Goal: Task Accomplishment & Management: Complete application form

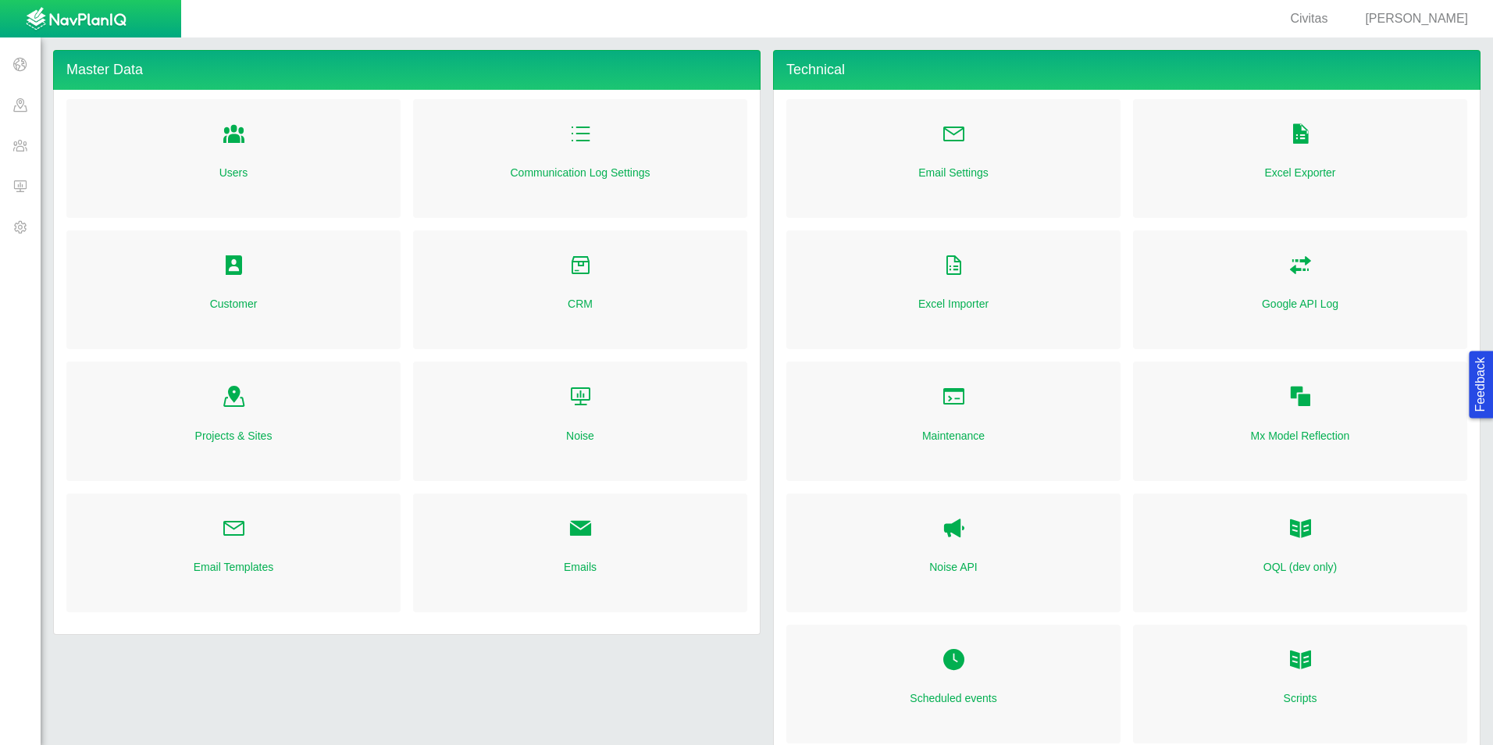
click at [1429, 18] on span "[PERSON_NAME]" at bounding box center [1416, 18] width 103 height 13
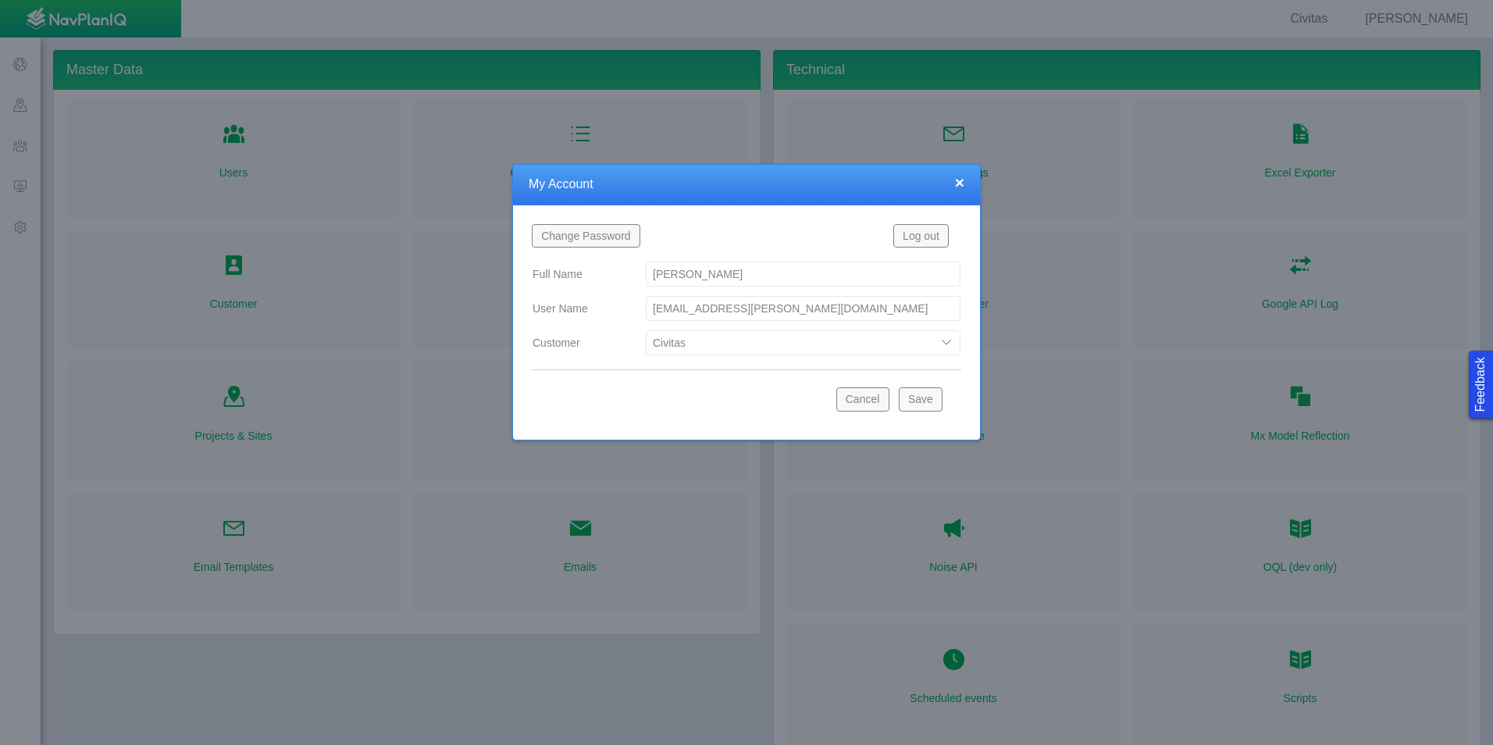
click at [743, 341] on select "Bison Blue Green Solutions Chevron Civitas Koloma Oxy PDC/Chevron Prairie OC Re…" at bounding box center [803, 342] width 315 height 25
click at [646, 330] on select "Bison Blue Green Solutions Chevron Civitas Koloma Oxy PDC/Chevron Prairie OC Re…" at bounding box center [803, 342] width 315 height 25
select select "42784196460033009"
click at [930, 401] on button "Save" at bounding box center [921, 398] width 44 height 23
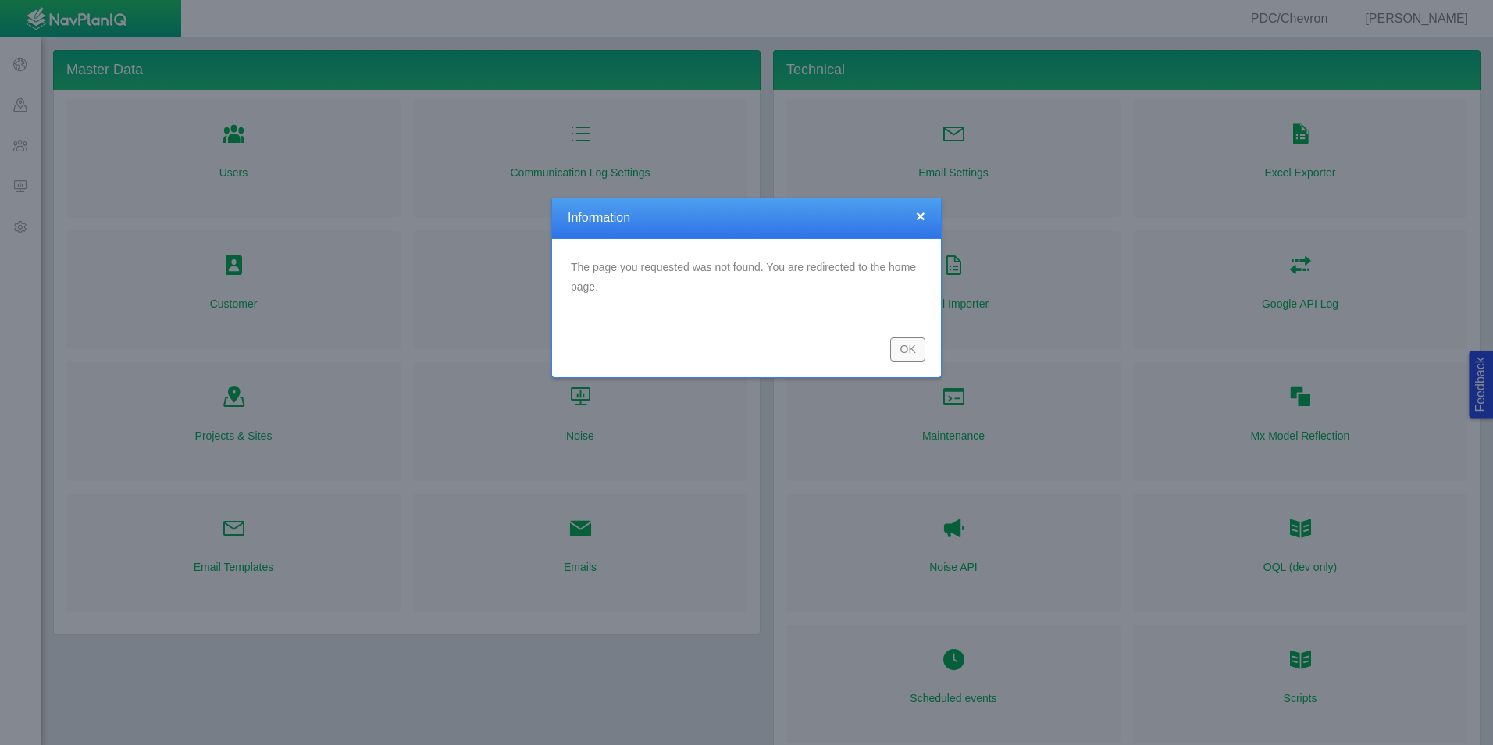
click at [899, 347] on button "OK" at bounding box center [907, 348] width 35 height 23
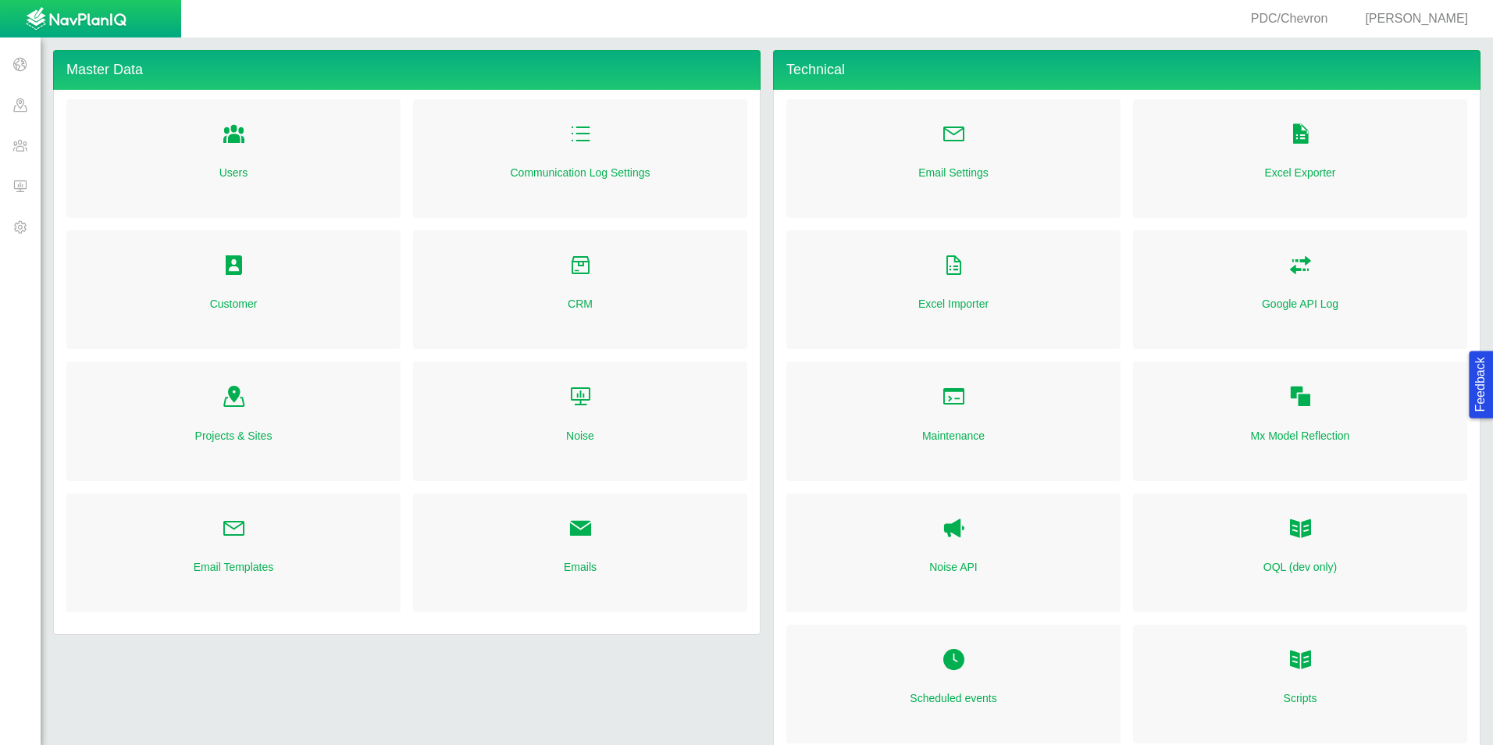
click at [20, 180] on span at bounding box center [20, 186] width 41 height 41
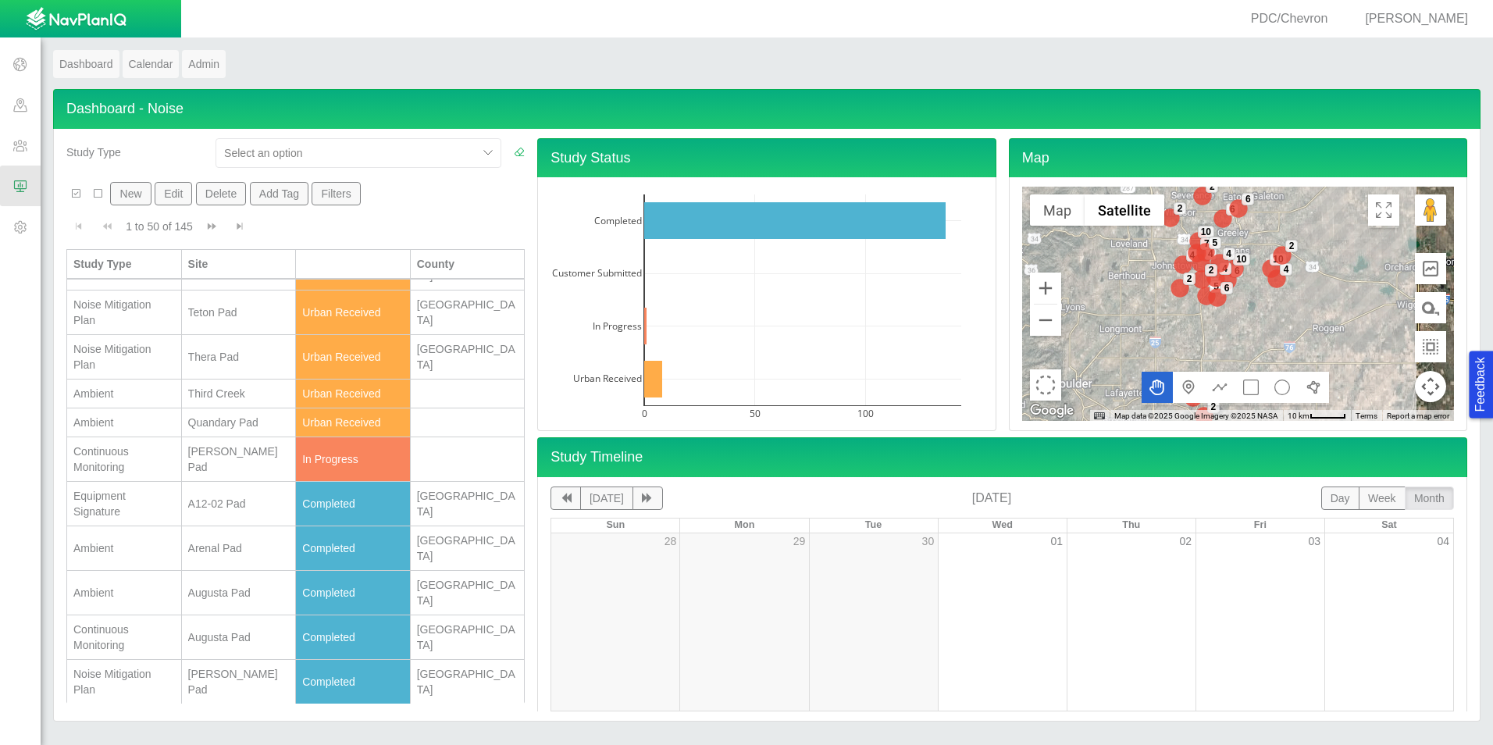
scroll to position [234, 0]
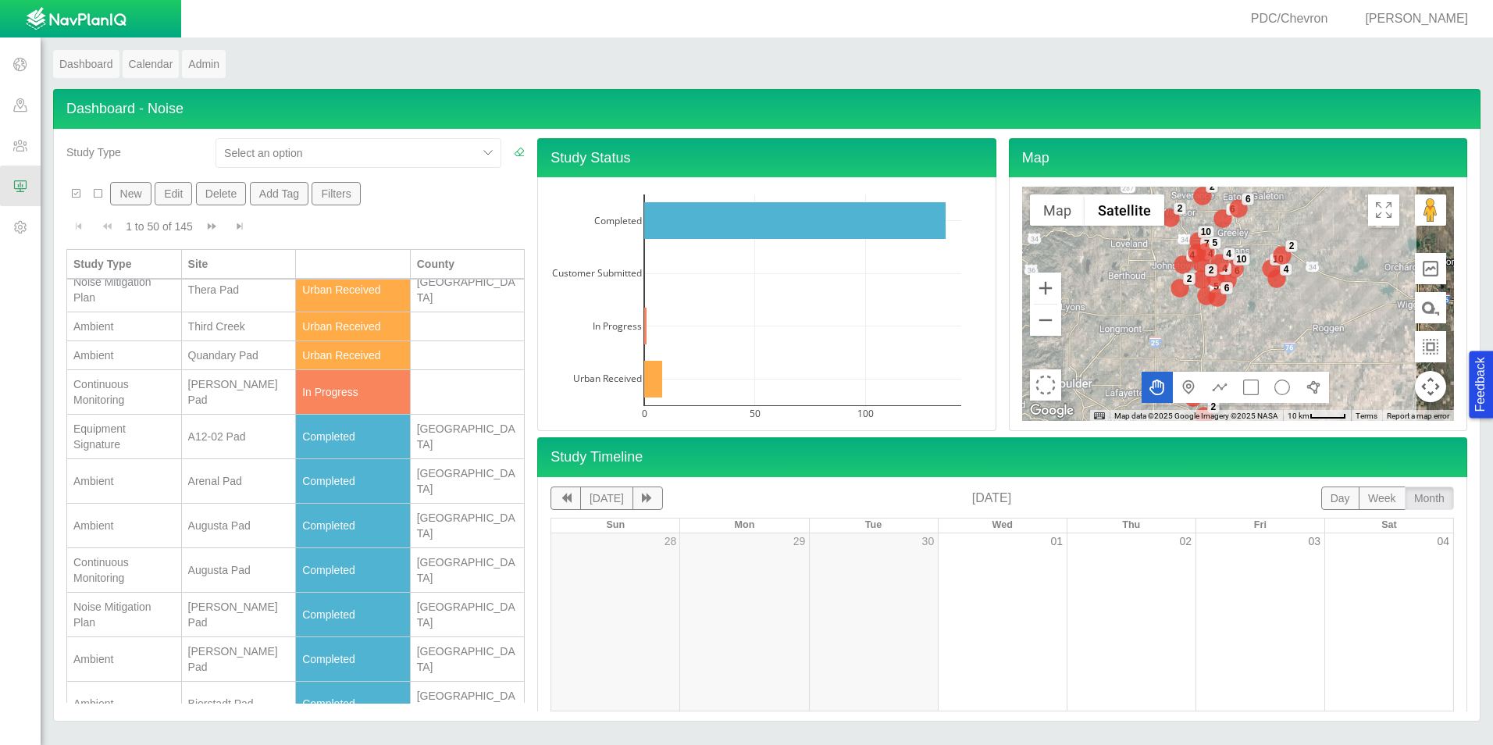
click at [123, 192] on button "New" at bounding box center [130, 193] width 41 height 23
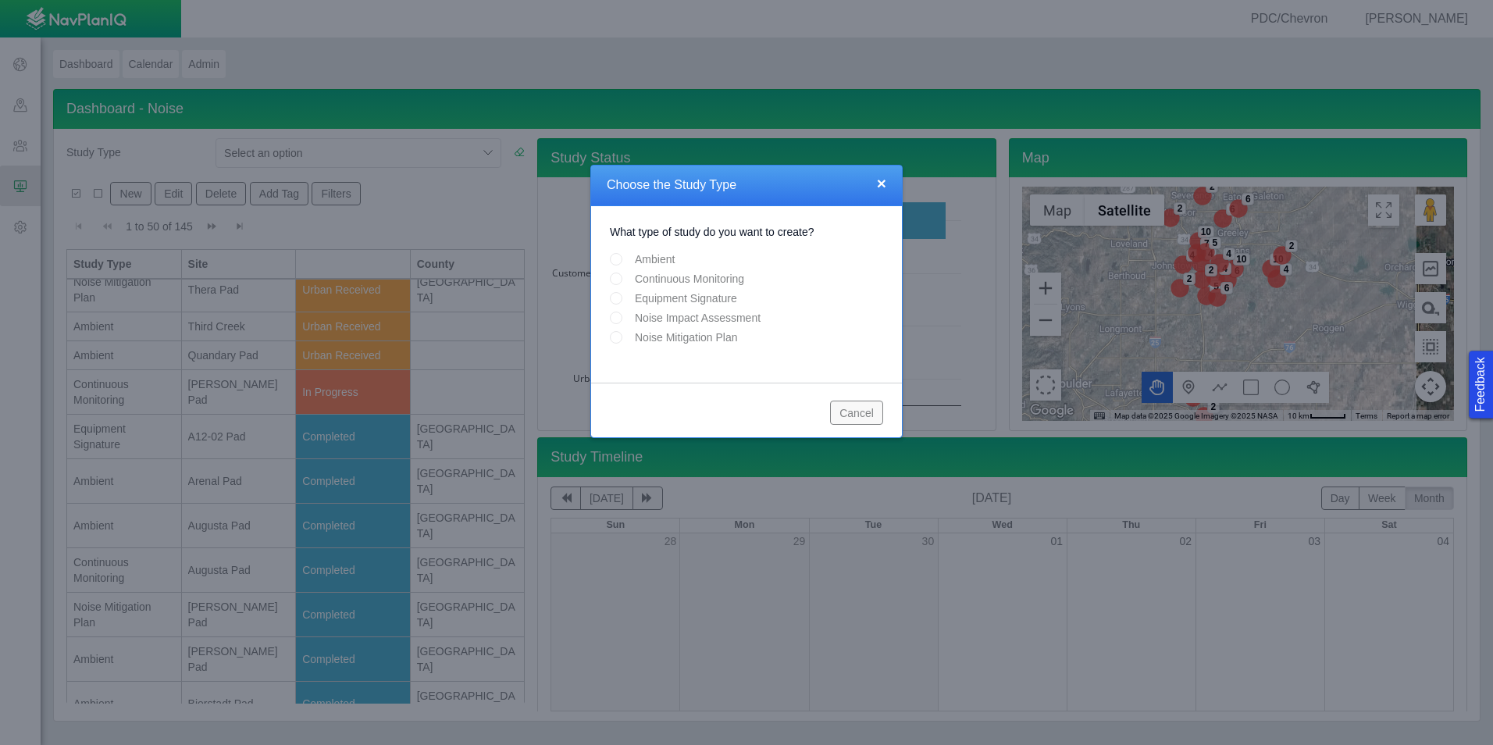
click at [620, 279] on input "Continuous Monitoring" at bounding box center [616, 278] width 12 height 12
radio input "true"
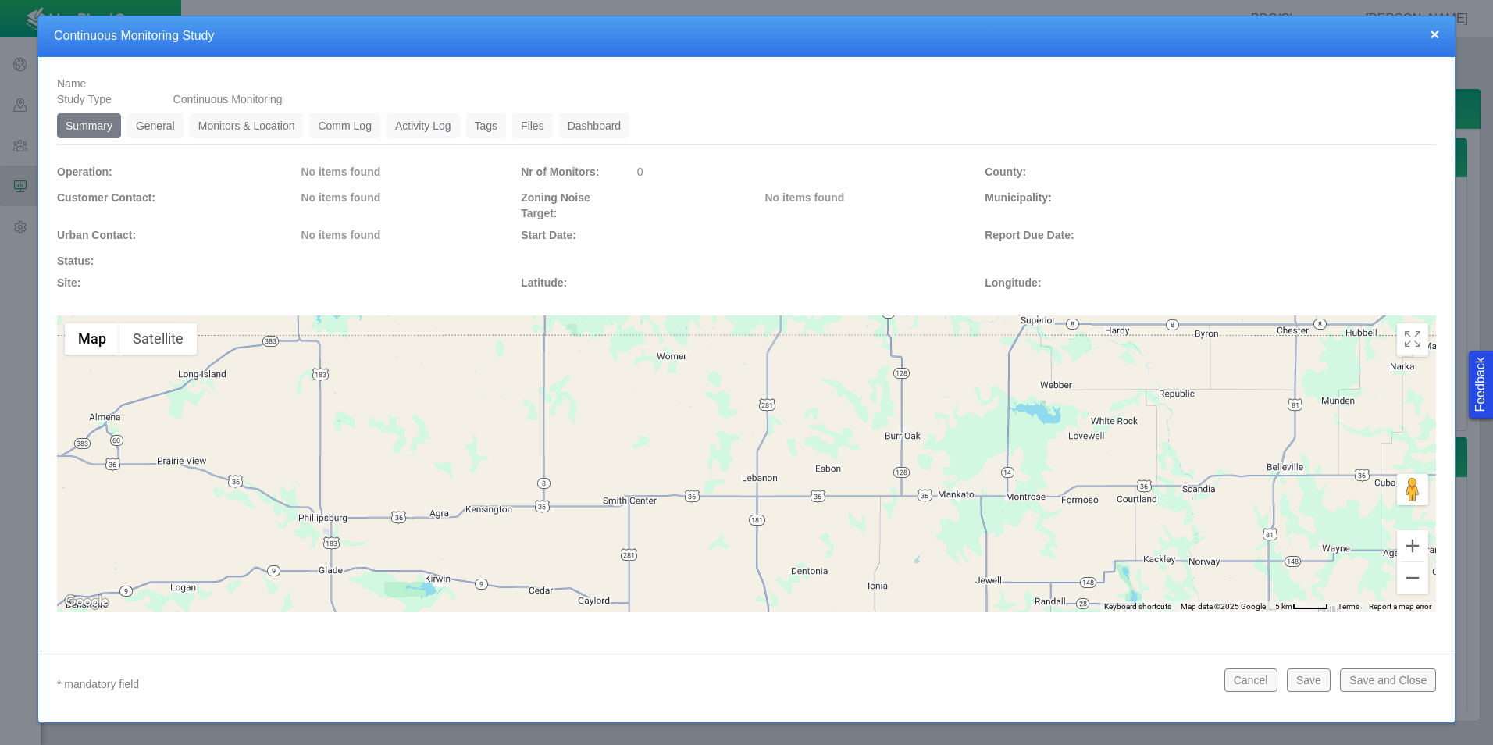
click at [170, 130] on link "General" at bounding box center [155, 125] width 56 height 25
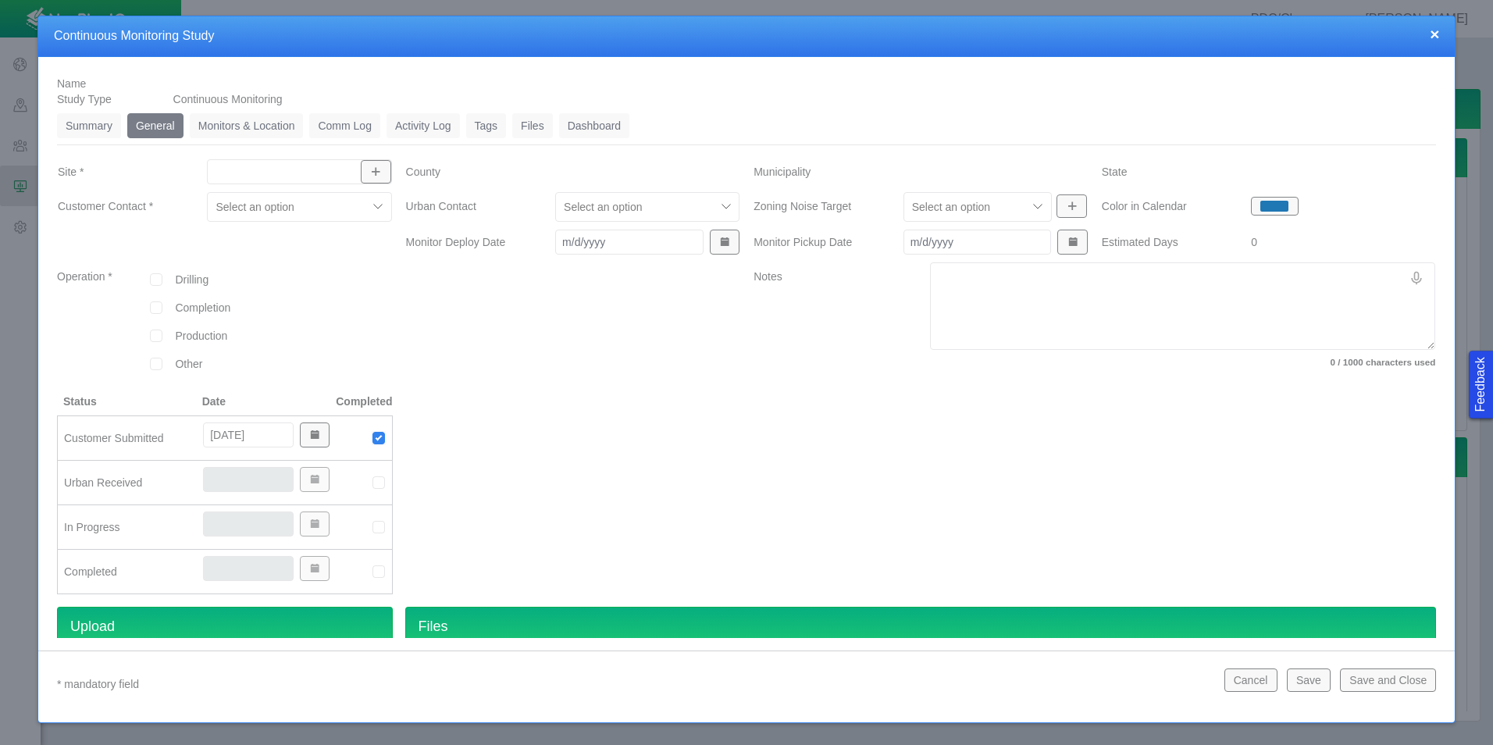
click at [340, 174] on input "Site *" at bounding box center [291, 172] width 155 height 16
type input "c"
type input "[US_STATE]"
click at [376, 166] on span "button" at bounding box center [375, 171] width 11 height 11
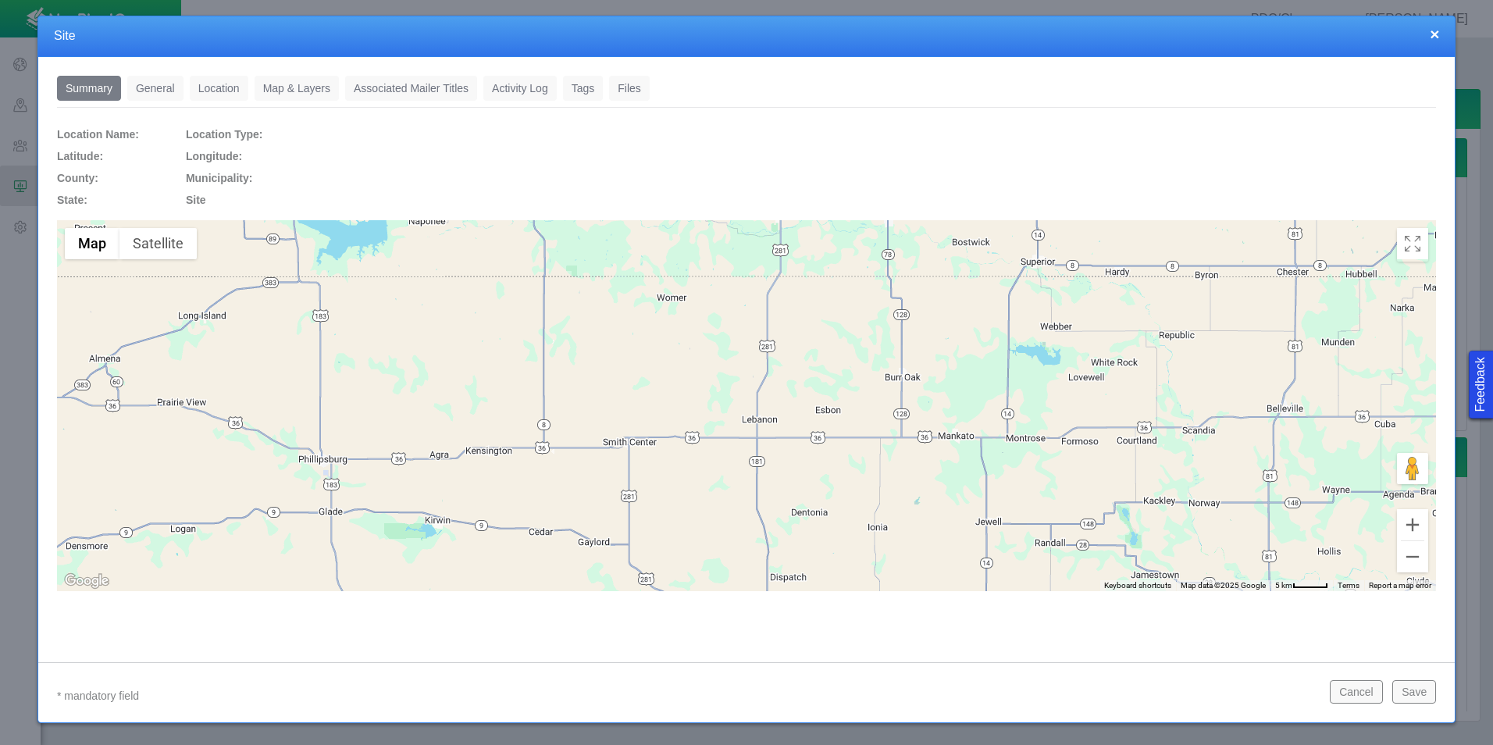
click at [158, 92] on link "General" at bounding box center [155, 88] width 56 height 25
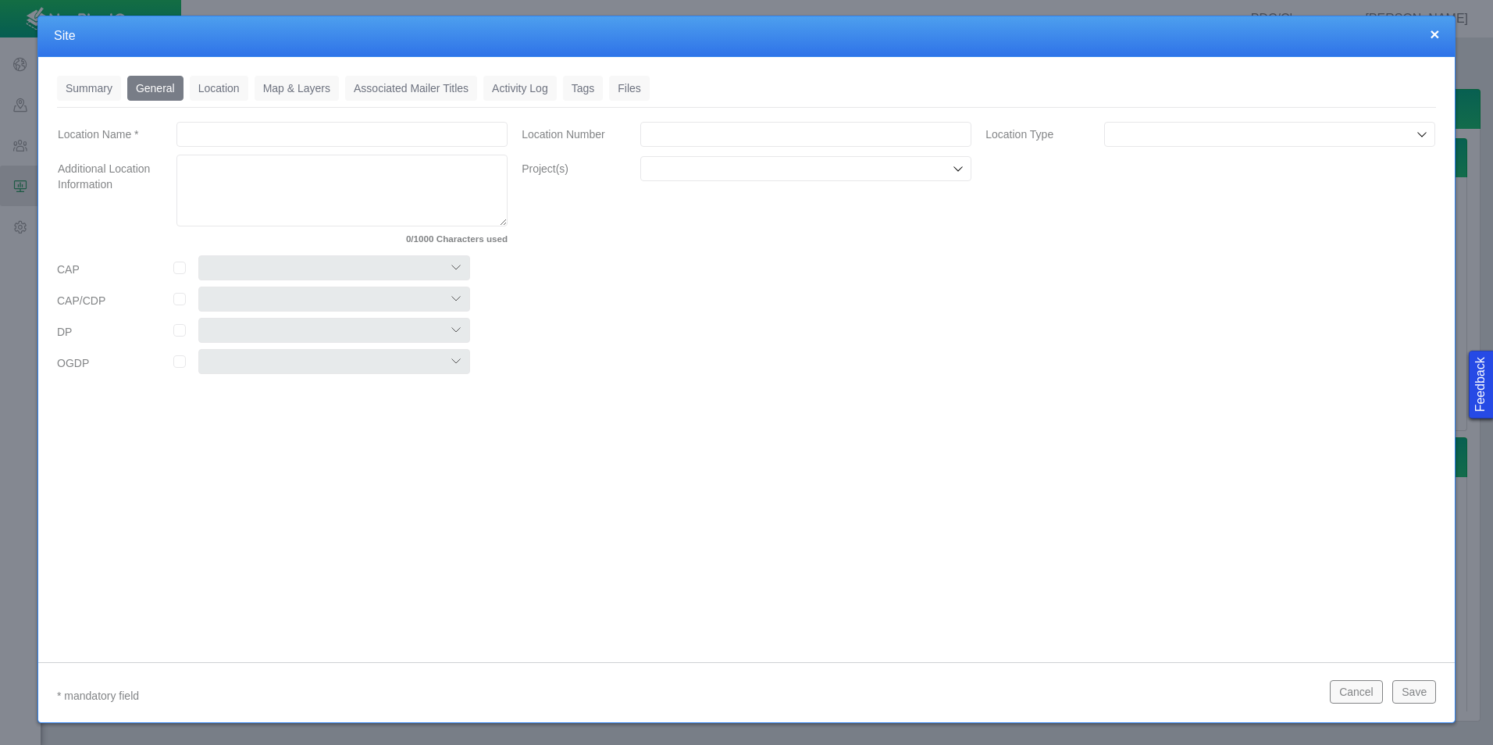
click at [325, 137] on input "Location Name *" at bounding box center [341, 134] width 331 height 25
type input "[US_STATE] Fed"
click at [322, 208] on textarea "Additional Location Information" at bounding box center [341, 191] width 331 height 72
type textarea "x"
type textarea "P"
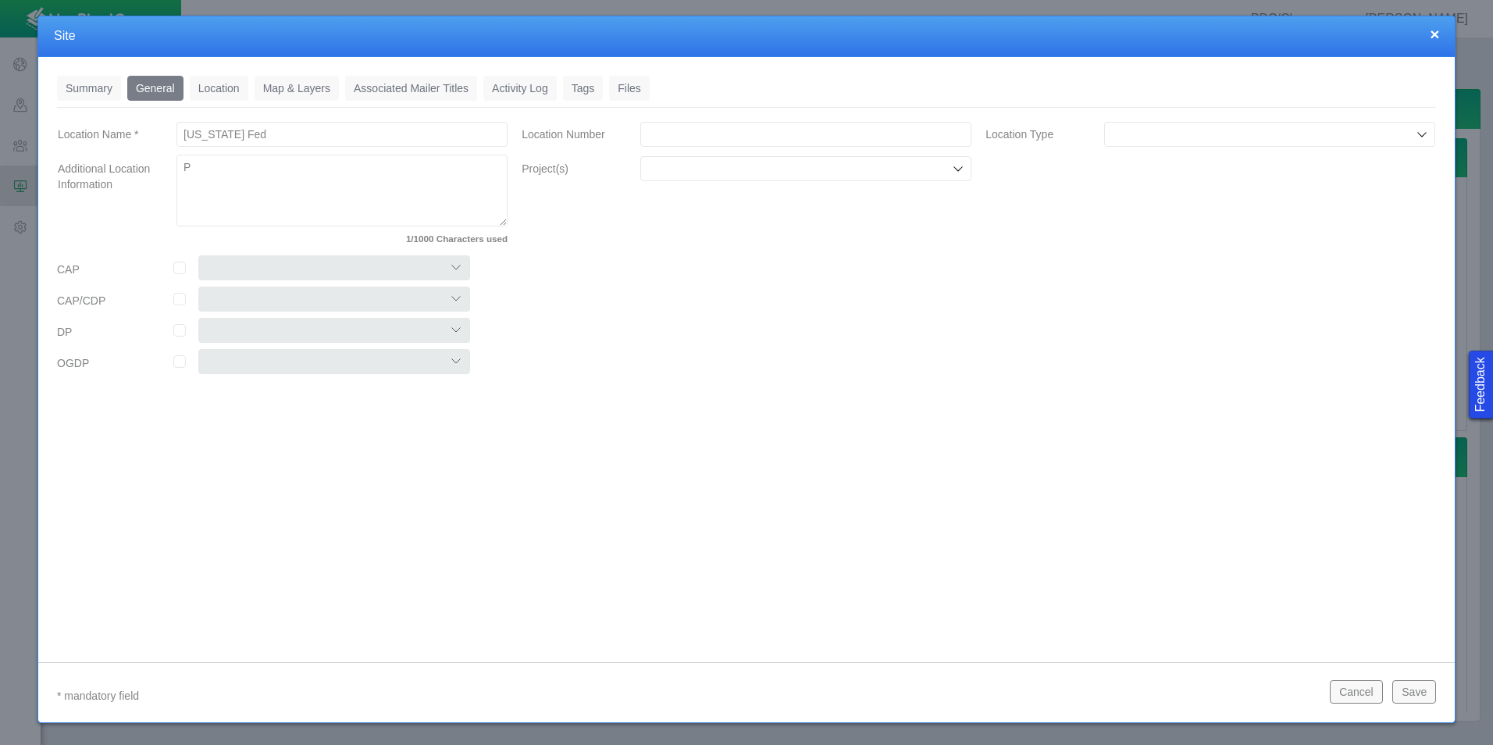
type textarea "x"
type textarea "PR"
type textarea "x"
type textarea "PRo"
type textarea "x"
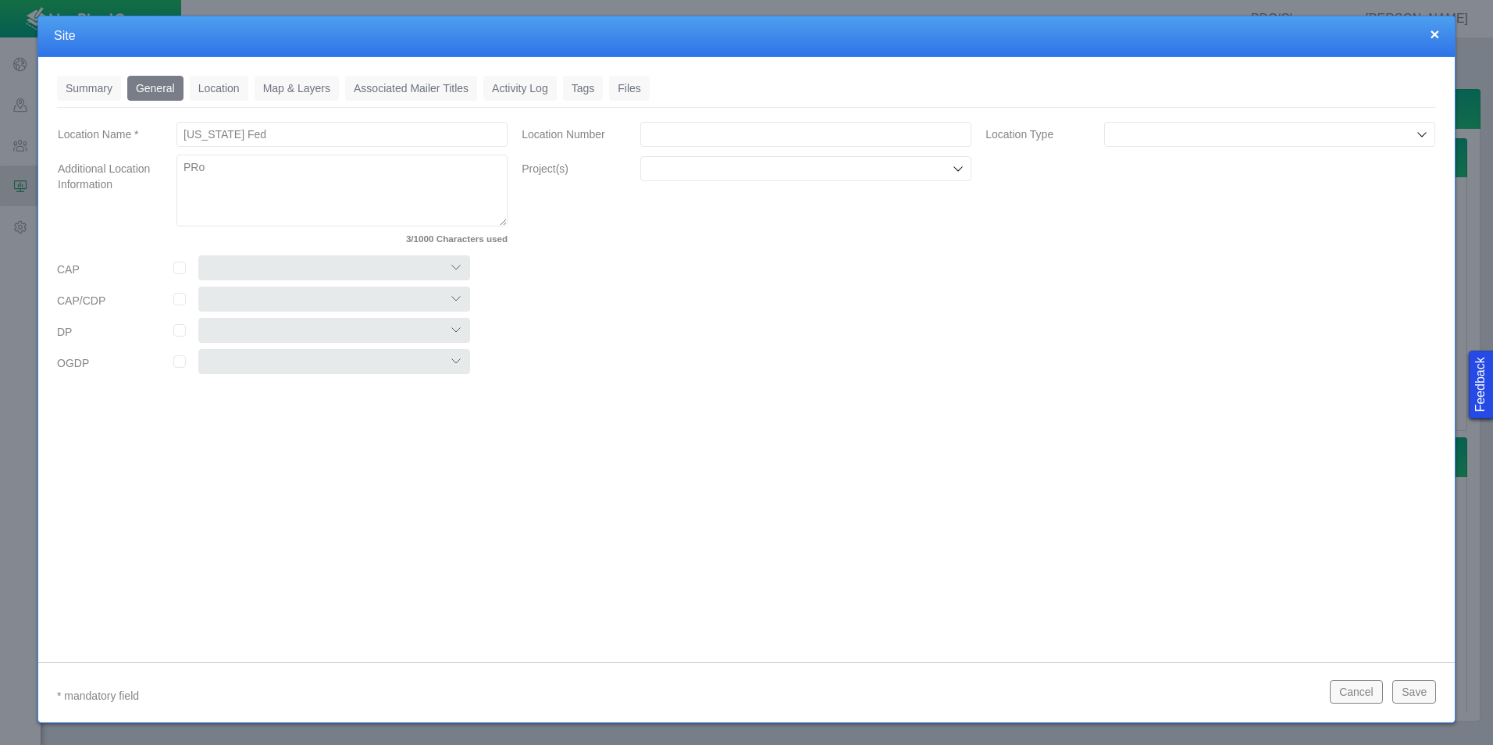
type textarea "PRod"
type textarea "x"
type textarea "PRo"
type textarea "x"
type textarea "PR"
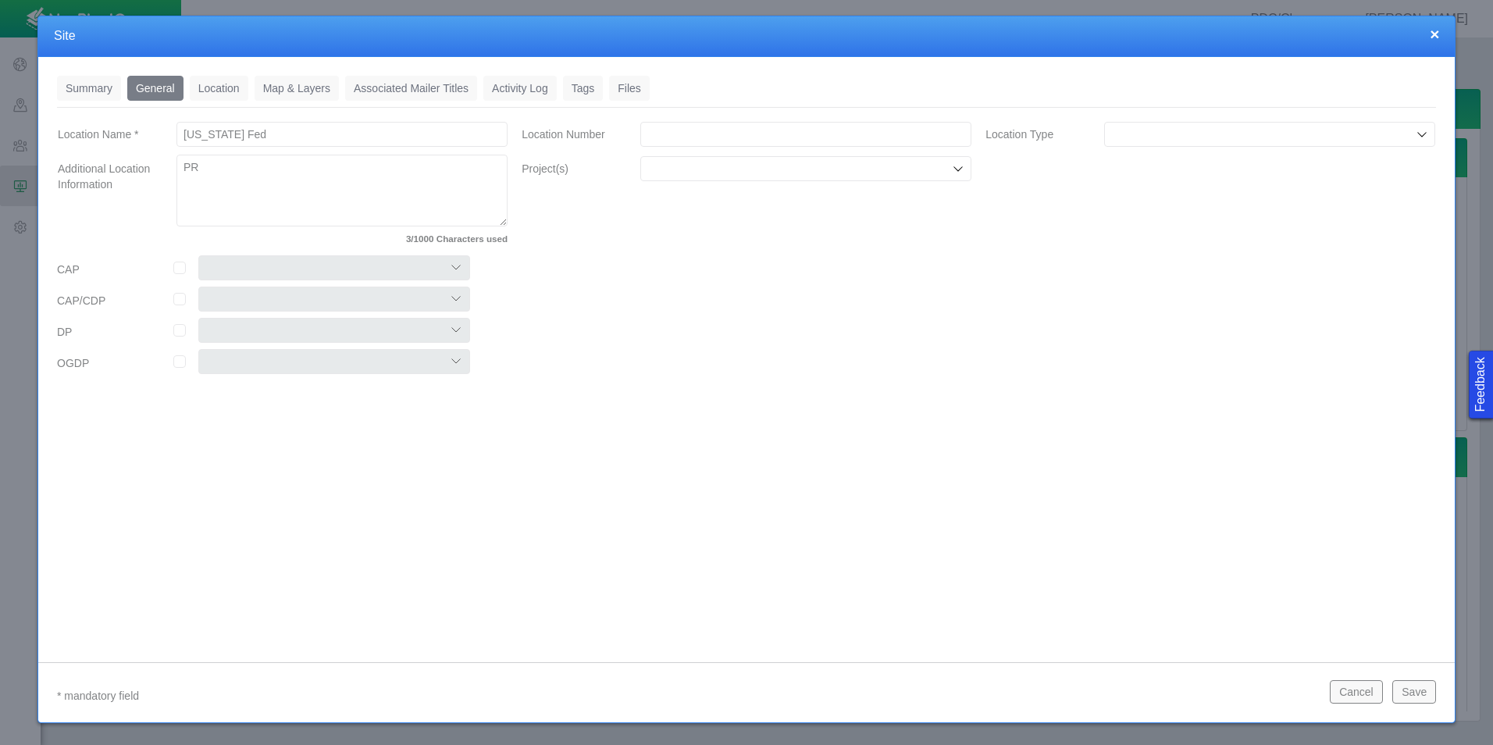
type textarea "x"
type textarea "P"
type textarea "x"
type textarea "Pr"
type textarea "x"
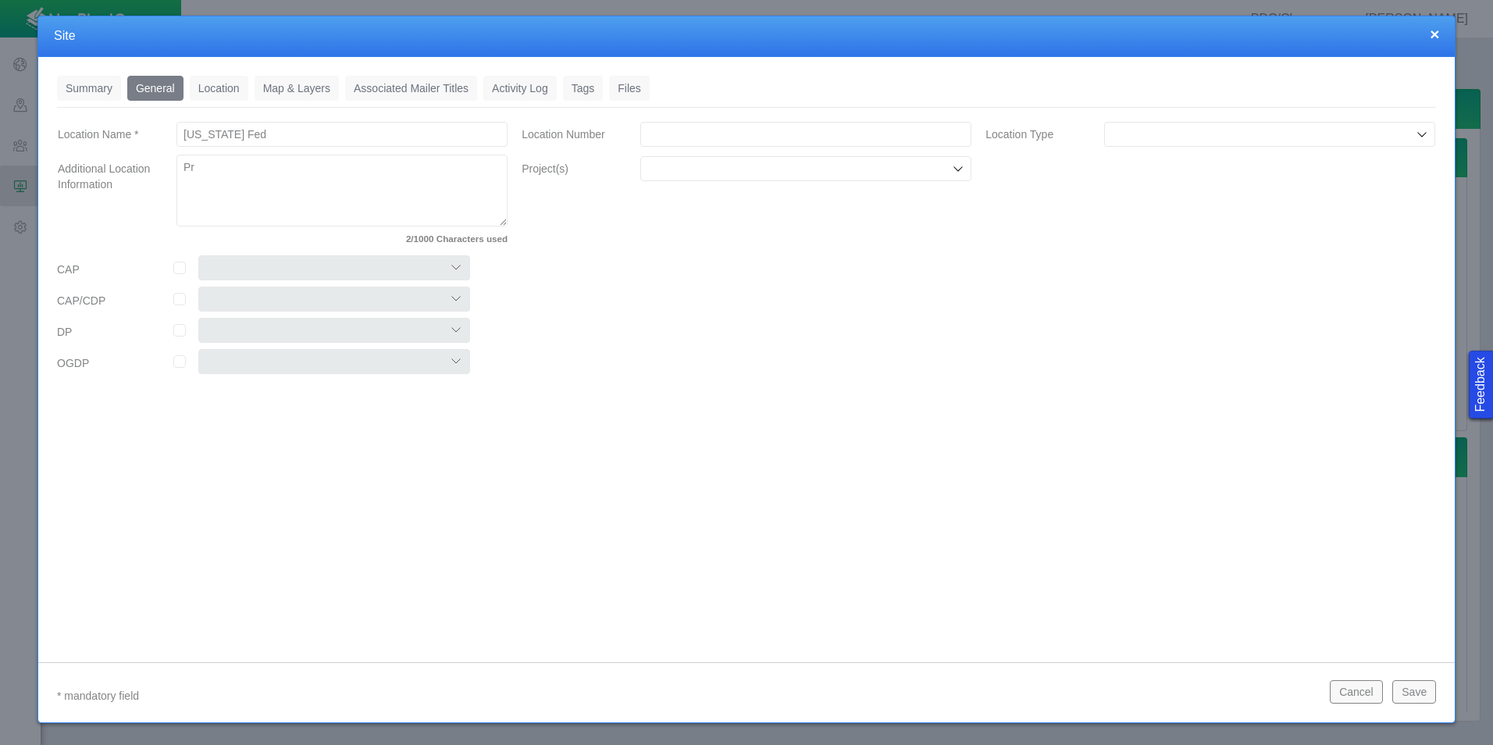
type textarea "Pro"
type textarea "x"
type textarea "Prod"
type textarea "x"
type textarea "Produ"
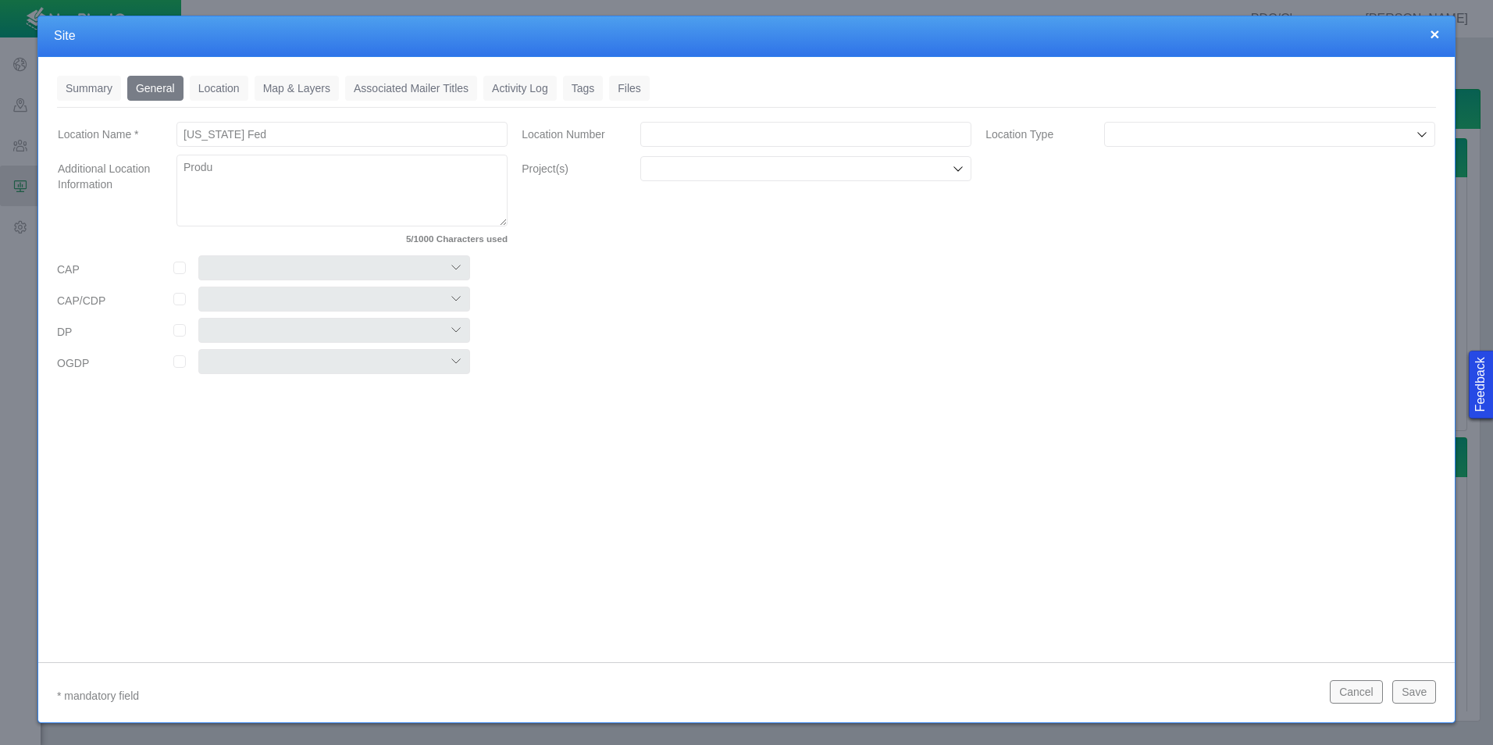
type textarea "x"
type textarea "Produc"
type textarea "x"
type textarea "Product"
type textarea "x"
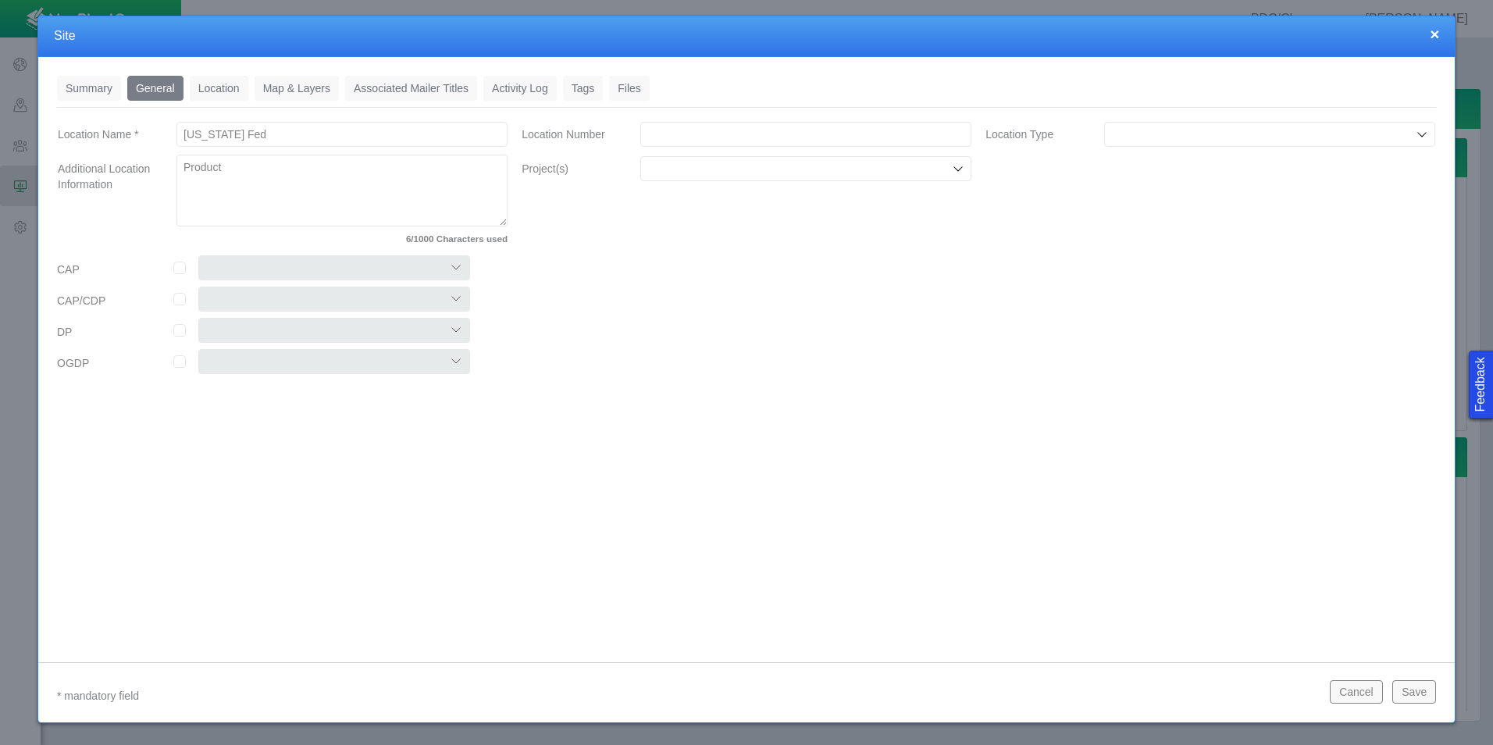
type textarea "Producti"
type textarea "x"
type textarea "Productio"
type textarea "x"
type textarea "Production"
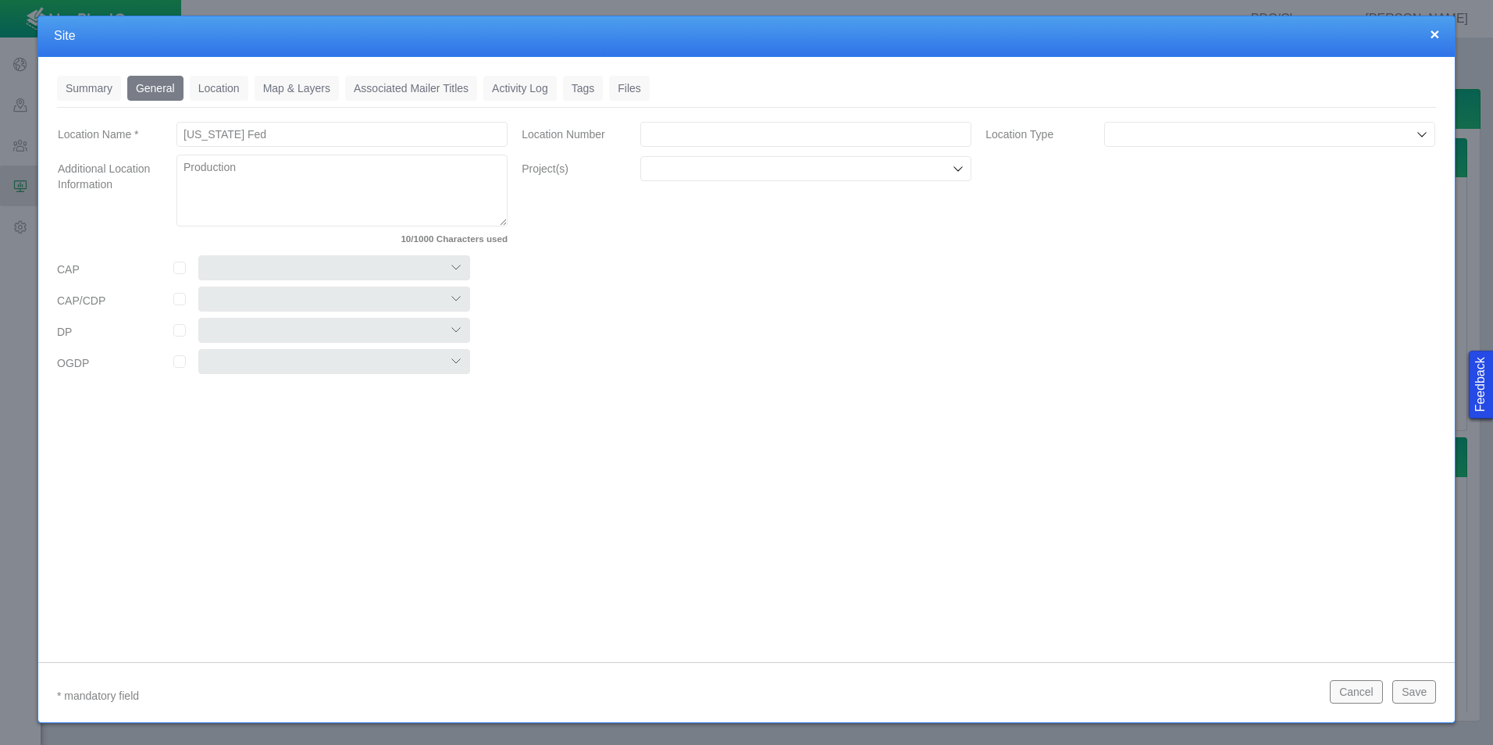
type textarea "x"
type textarea "Production"
type textarea "x"
type textarea "Production F"
type textarea "x"
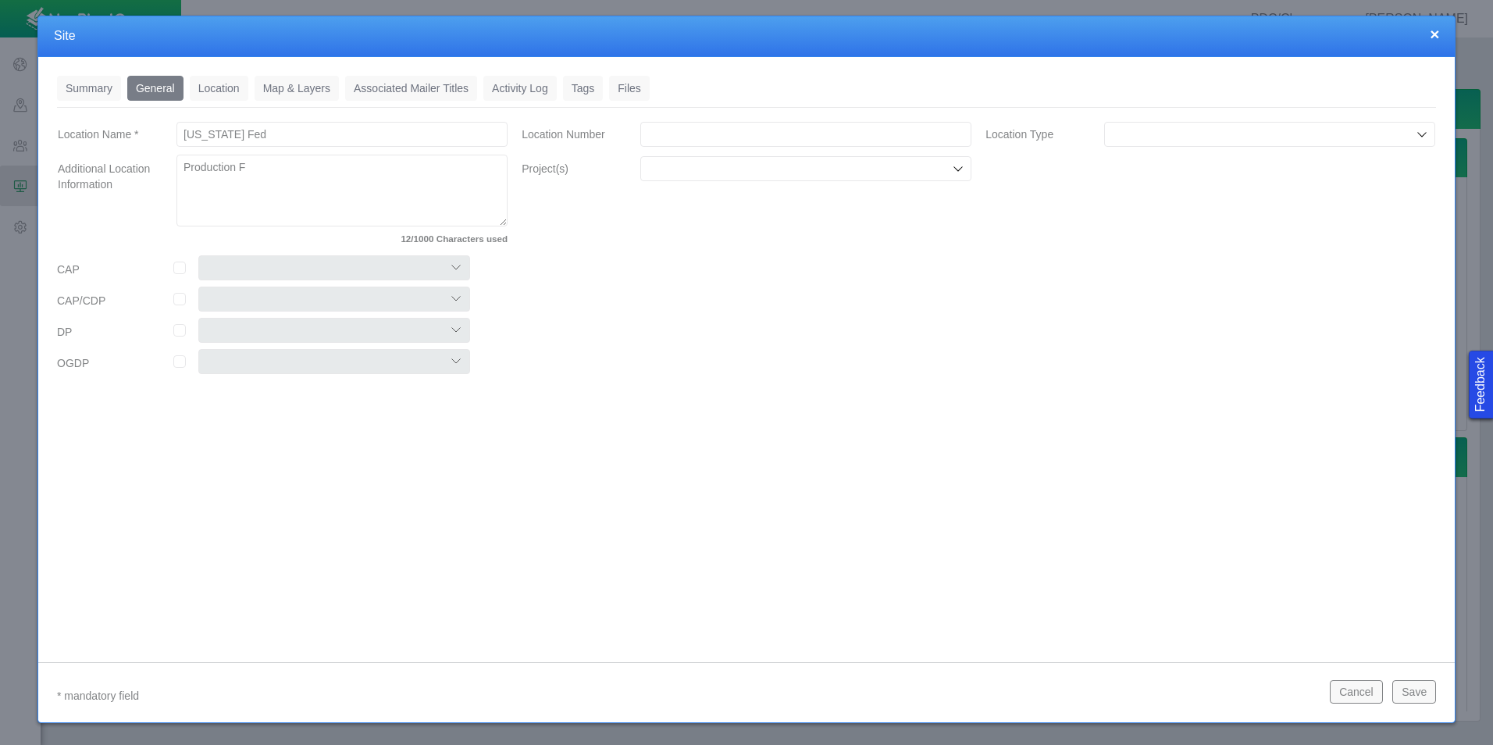
type textarea "Production Fa"
type textarea "x"
type textarea "Production Fac"
type textarea "x"
type textarea "Production Faci"
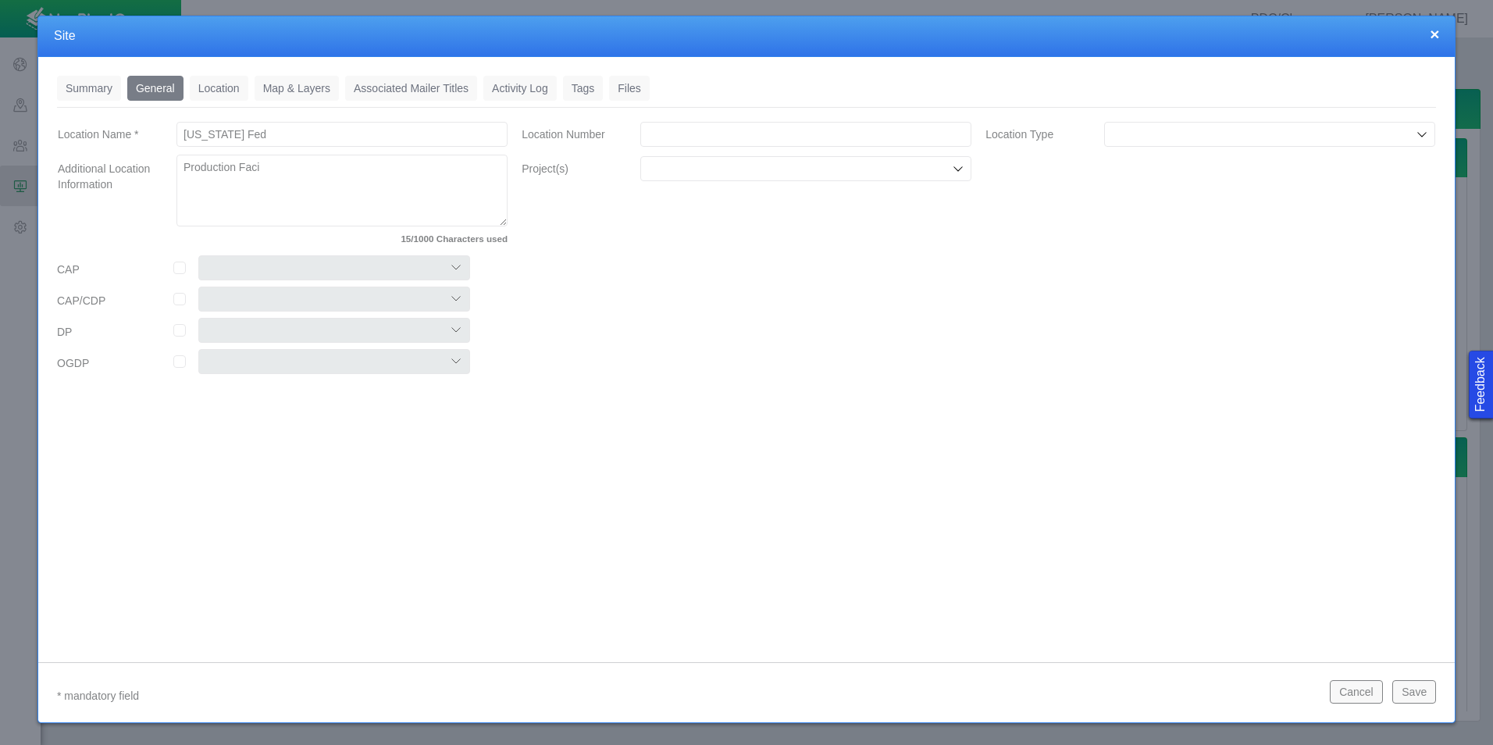
type textarea "x"
type textarea "Production Facil"
type textarea "x"
type textarea "Production Facili"
type textarea "x"
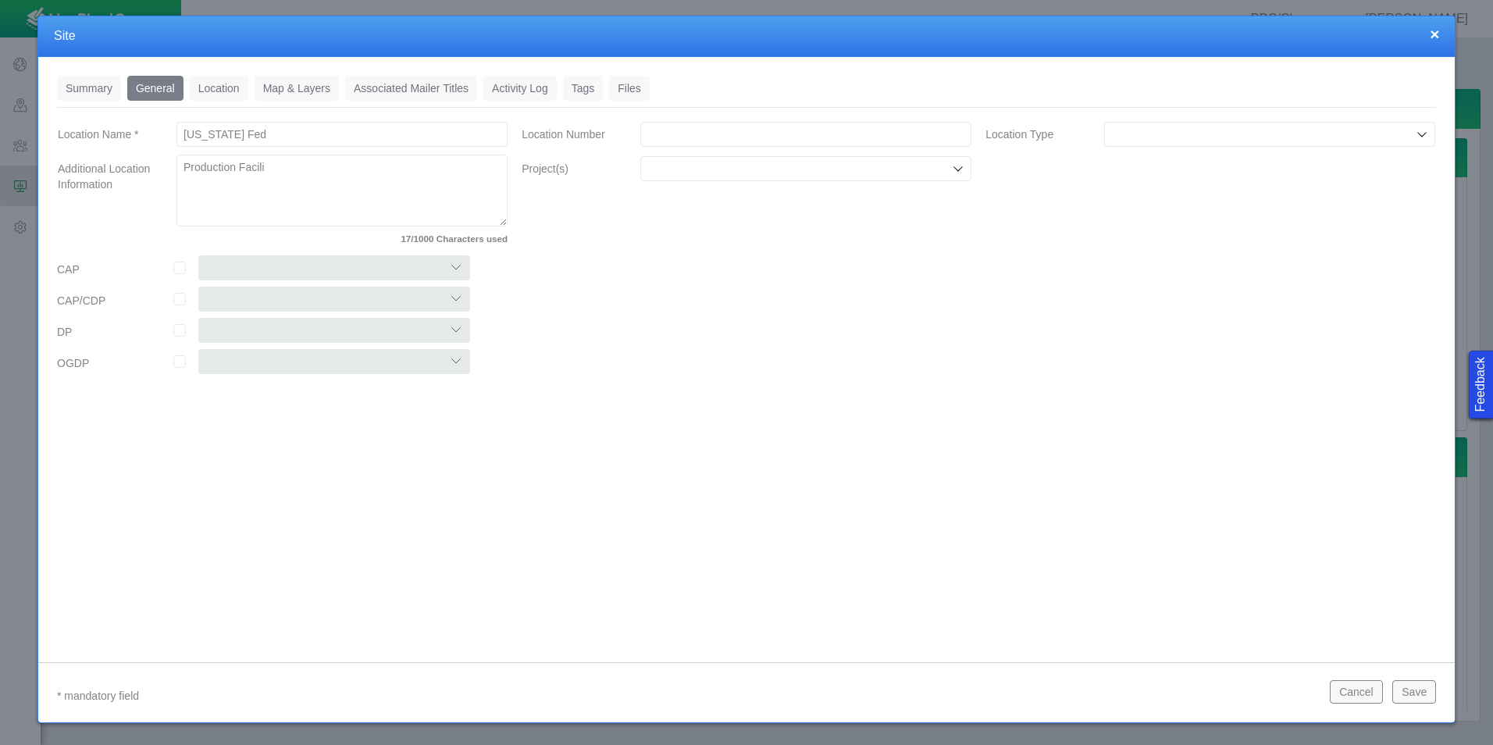
type textarea "Production Facilit"
type textarea "x"
type textarea "Production Facility"
type textarea "x"
click at [793, 173] on input "Project(s)" at bounding box center [797, 169] width 301 height 16
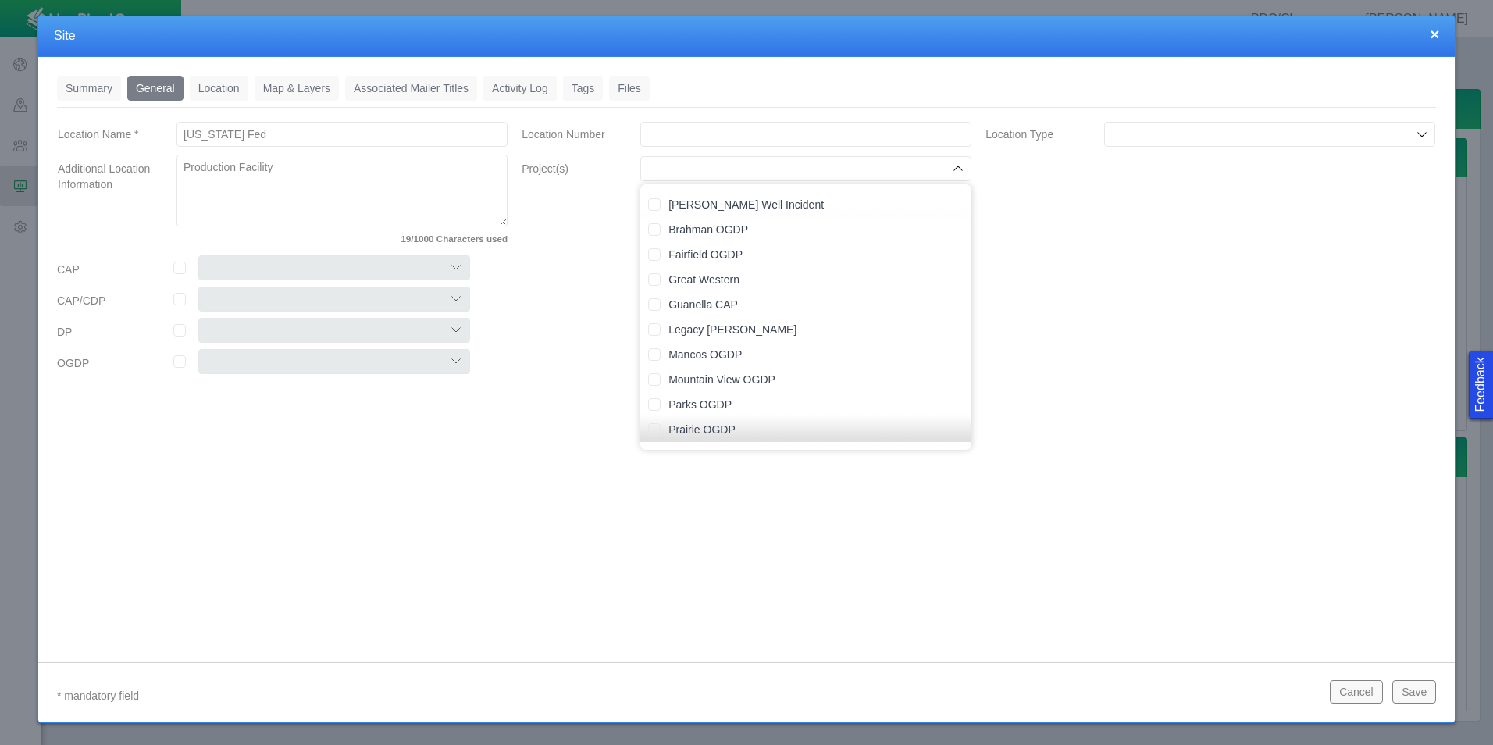
click at [1049, 222] on div "Location Type" at bounding box center [1210, 188] width 464 height 136
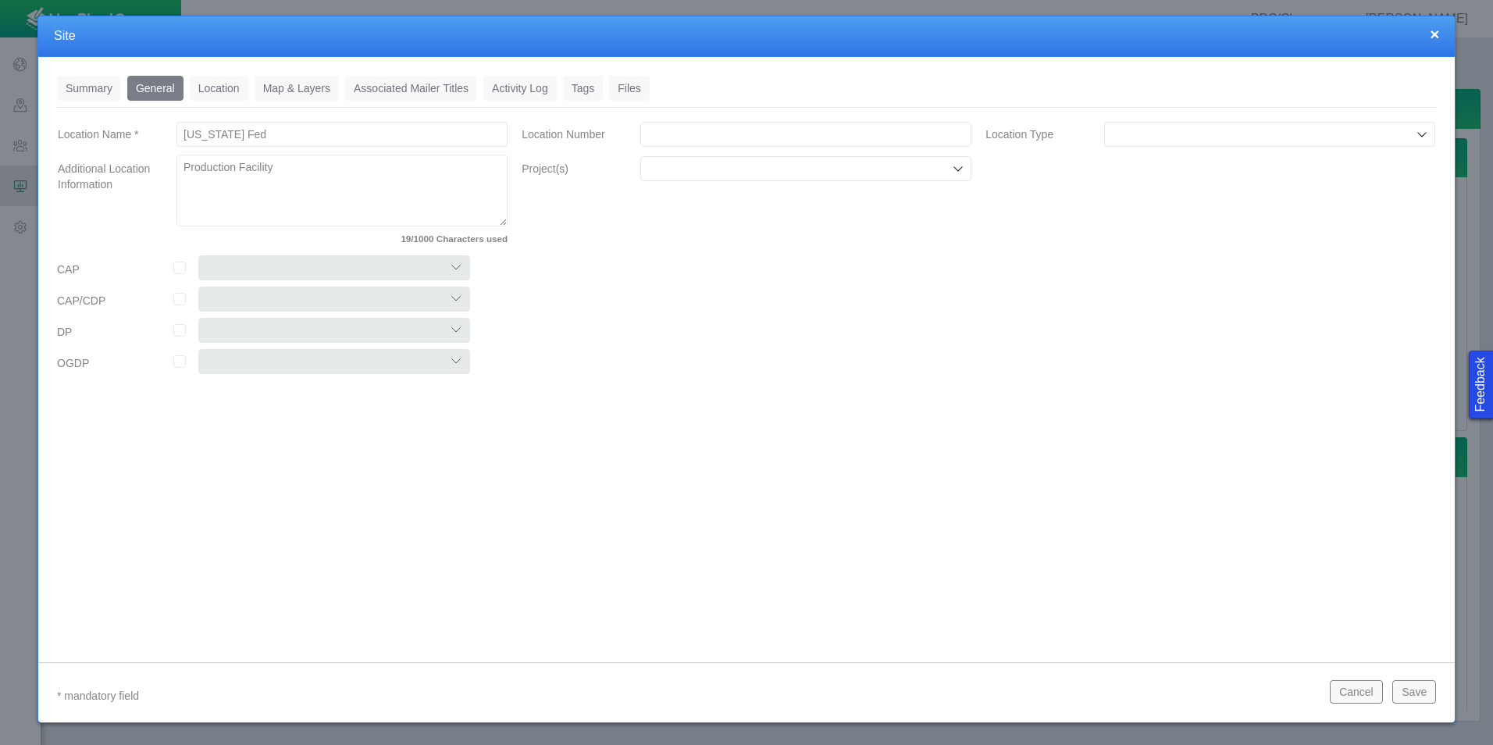
click at [1291, 128] on input "Location Type" at bounding box center [1261, 134] width 301 height 16
click at [1285, 178] on li "Facility" at bounding box center [1269, 170] width 331 height 25
type input "Facility"
click at [229, 87] on link "Location" at bounding box center [219, 88] width 59 height 25
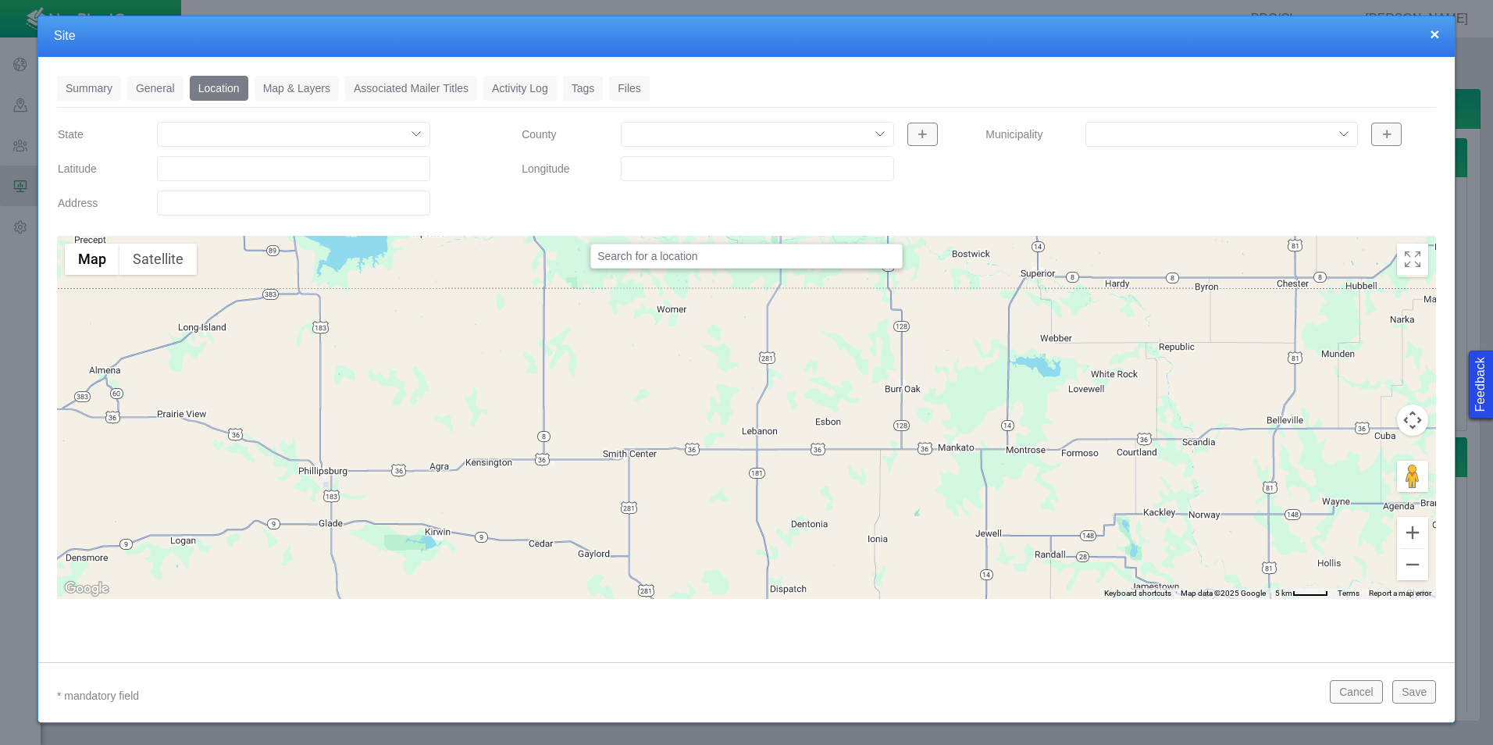
click at [249, 132] on select "[US_STATE] [US_STATE] [US_STATE] [US_STATE] [US_STATE] [US_STATE] [US_STATE] [U…" at bounding box center [293, 134] width 273 height 25
select select "53480245575025466"
click at [157, 122] on select "[US_STATE] [US_STATE] [US_STATE] [US_STATE] [US_STATE] [US_STATE] [US_STATE] [U…" at bounding box center [293, 134] width 273 height 25
click at [265, 173] on input "Latitude" at bounding box center [293, 168] width 273 height 25
click at [472, 169] on div at bounding box center [475, 172] width 77 height 34
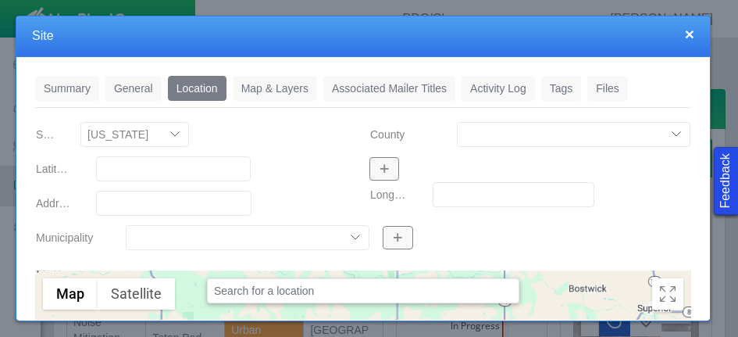
type textarea "x"
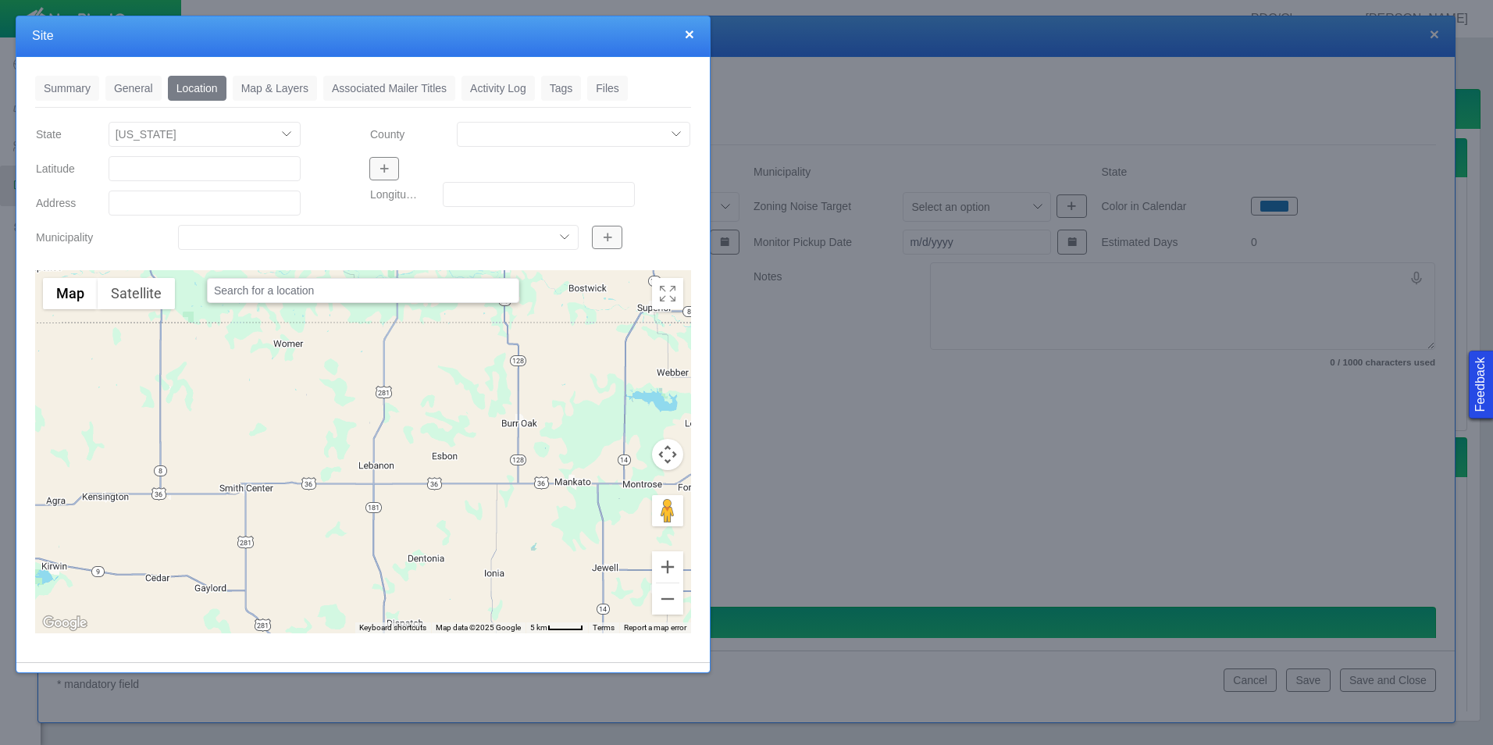
click at [452, 743] on body "Feedback PDC/Chevron [PERSON_NAME] Projects Sites CRM Noise Administration Dash…" at bounding box center [746, 372] width 1493 height 745
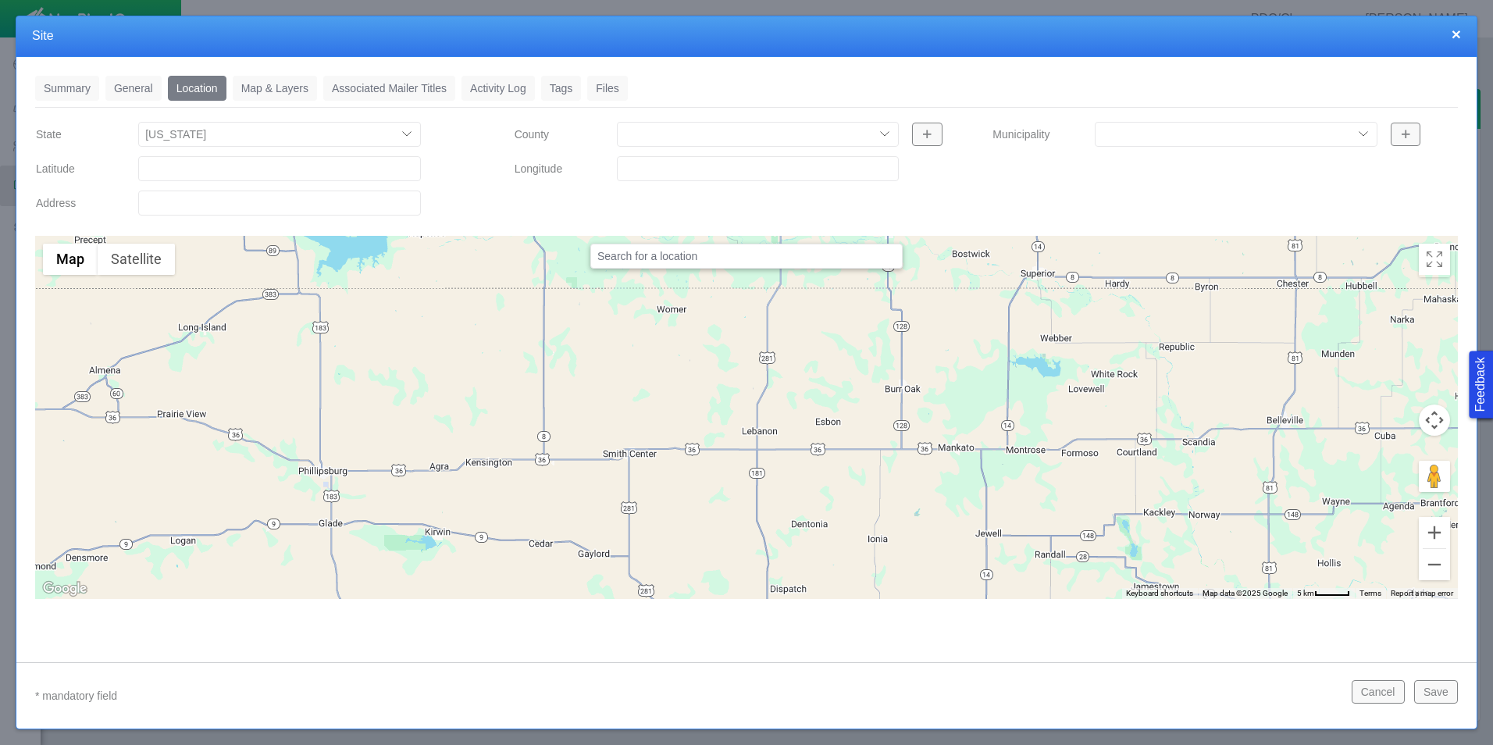
click at [1492, 411] on html "Feedback PDC/Chevron [PERSON_NAME] Projects Sites CRM Noise Administration Dash…" at bounding box center [746, 372] width 1493 height 745
click at [201, 171] on input "Latitude" at bounding box center [279, 168] width 282 height 25
paste input "40°34'8.93"N"
type input "40°34'8.93"N"
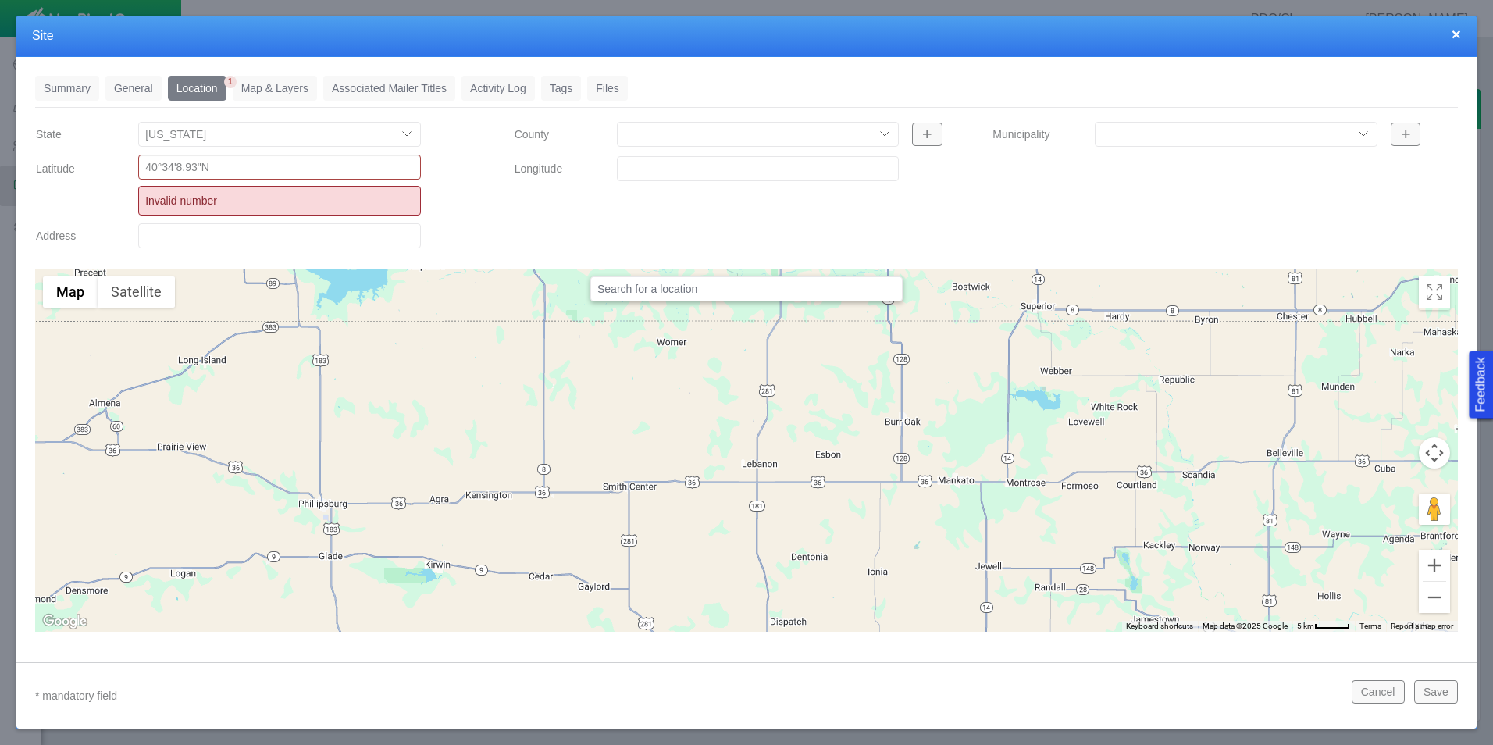
click at [812, 177] on input "Longitude" at bounding box center [758, 168] width 282 height 25
drag, startPoint x: 234, startPoint y: 180, endPoint x: 209, endPoint y: 174, distance: 25.6
click at [186, 178] on div "40°34'8.93"N Invalid number" at bounding box center [279, 185] width 307 height 61
drag, startPoint x: 242, startPoint y: 171, endPoint x: 0, endPoint y: 170, distance: 242.0
click at [0, 170] on html "Feedback PDC/Chevron [PERSON_NAME] Projects Sites CRM Noise Administration Dash…" at bounding box center [746, 372] width 1493 height 745
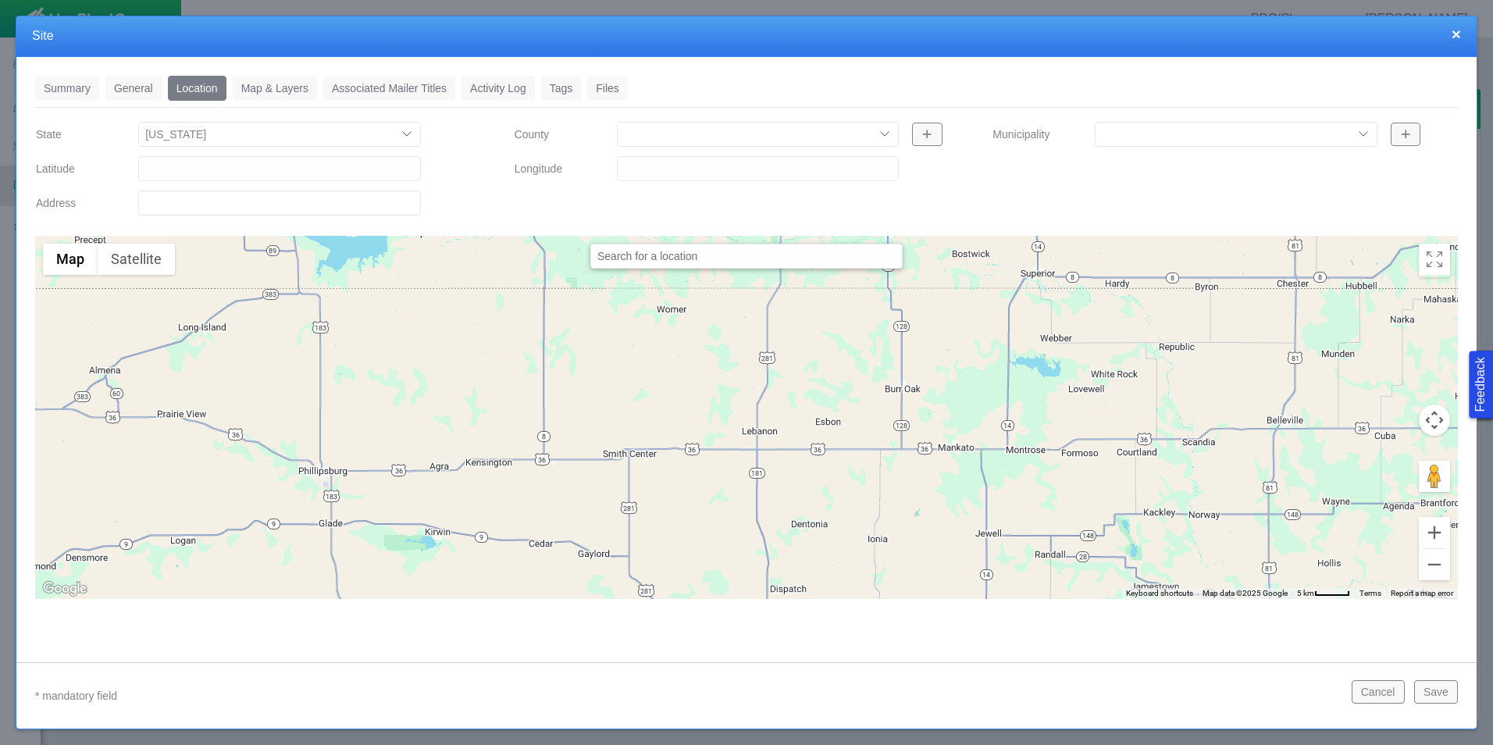
click at [308, 178] on input "Latitude" at bounding box center [279, 168] width 282 height 25
paste input "40.569147"
type input "40.56914700"
click at [645, 168] on input "Longitude" at bounding box center [758, 168] width 282 height 25
click at [682, 172] on input "Longitude" at bounding box center [758, 168] width 282 height 25
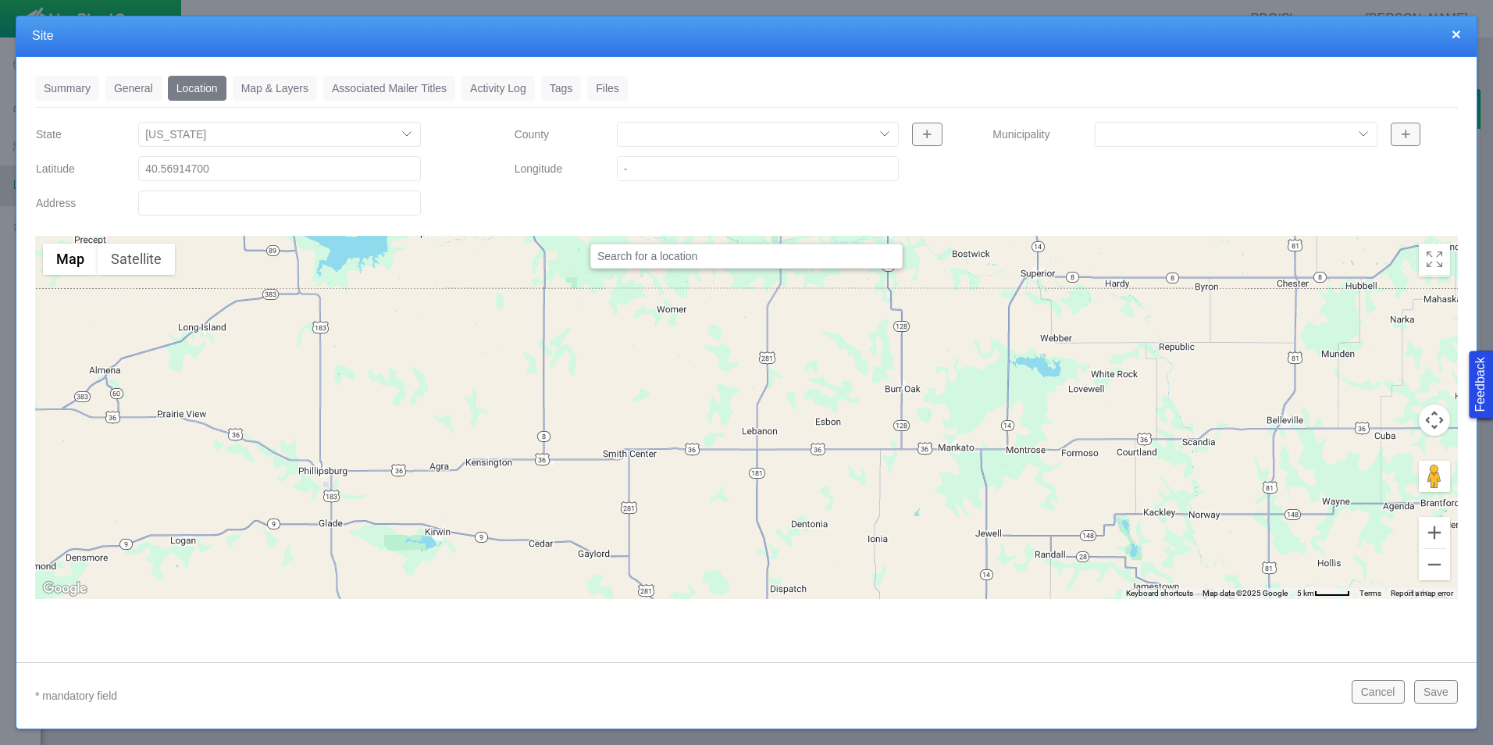
paste input "104.744742"
type input "-104.74474200"
click at [1087, 179] on div "Municipality [PERSON_NAME][GEOGRAPHIC_DATA] [GEOGRAPHIC_DATA] [GEOGRAPHIC_DATA]…" at bounding box center [1224, 171] width 479 height 103
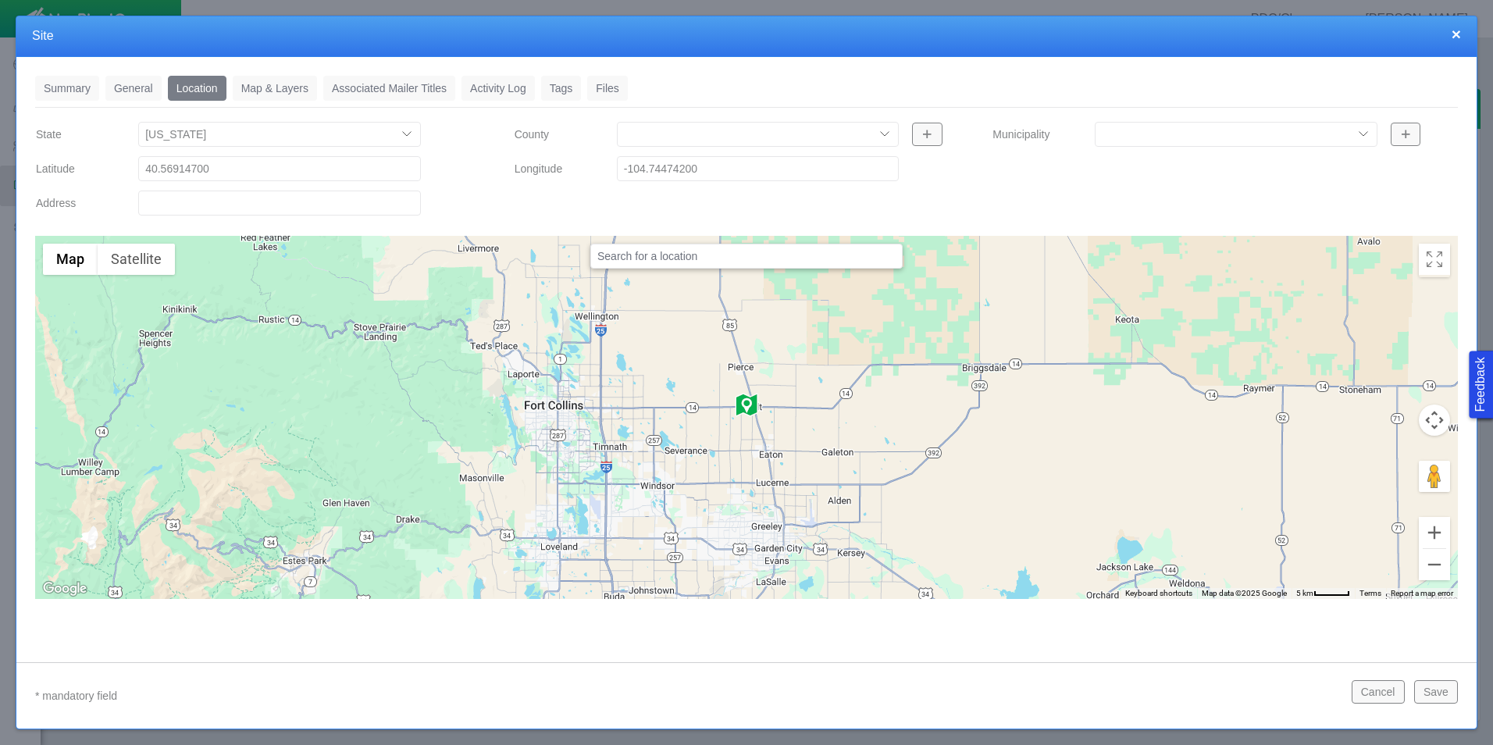
click at [265, 82] on link "Map & Layers" at bounding box center [275, 88] width 84 height 25
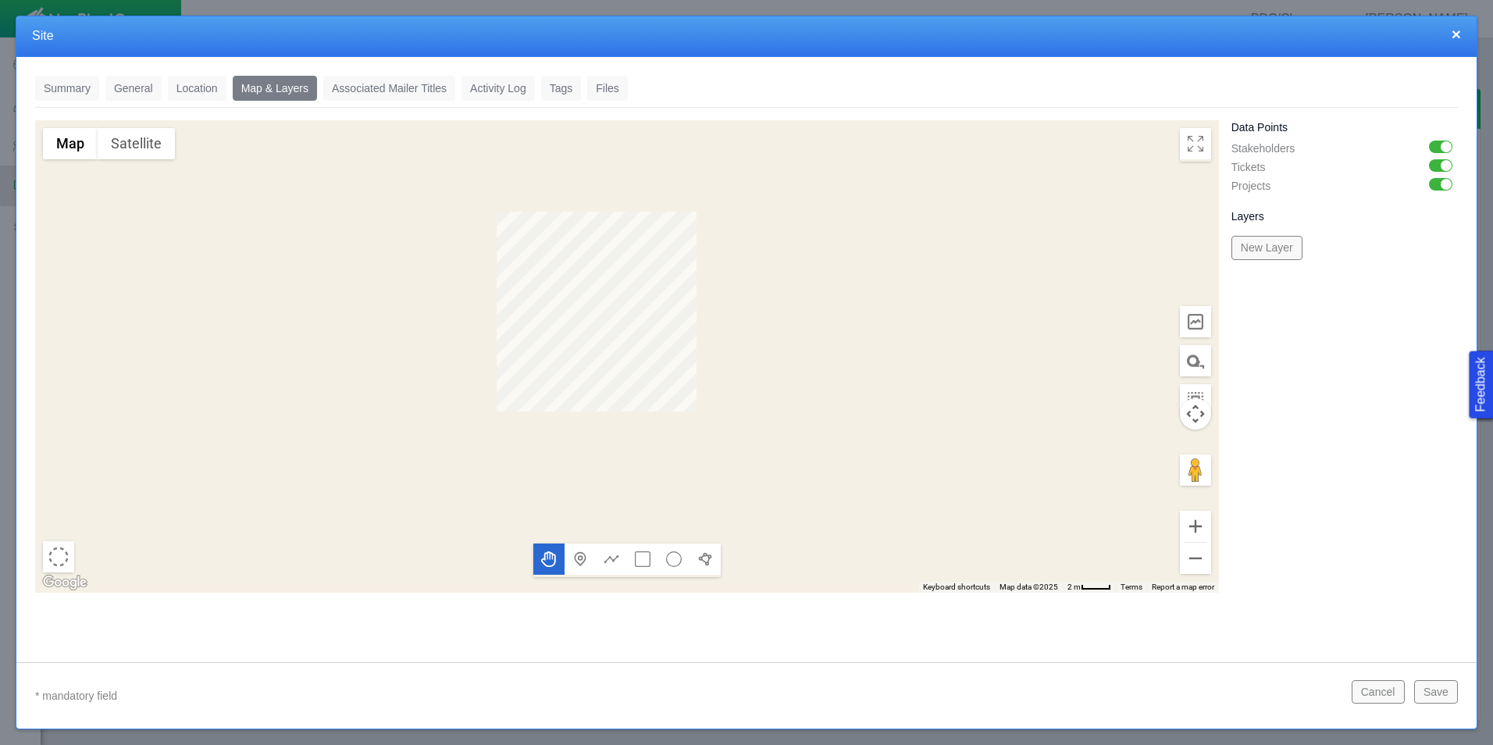
click at [140, 80] on link "General" at bounding box center [133, 88] width 56 height 25
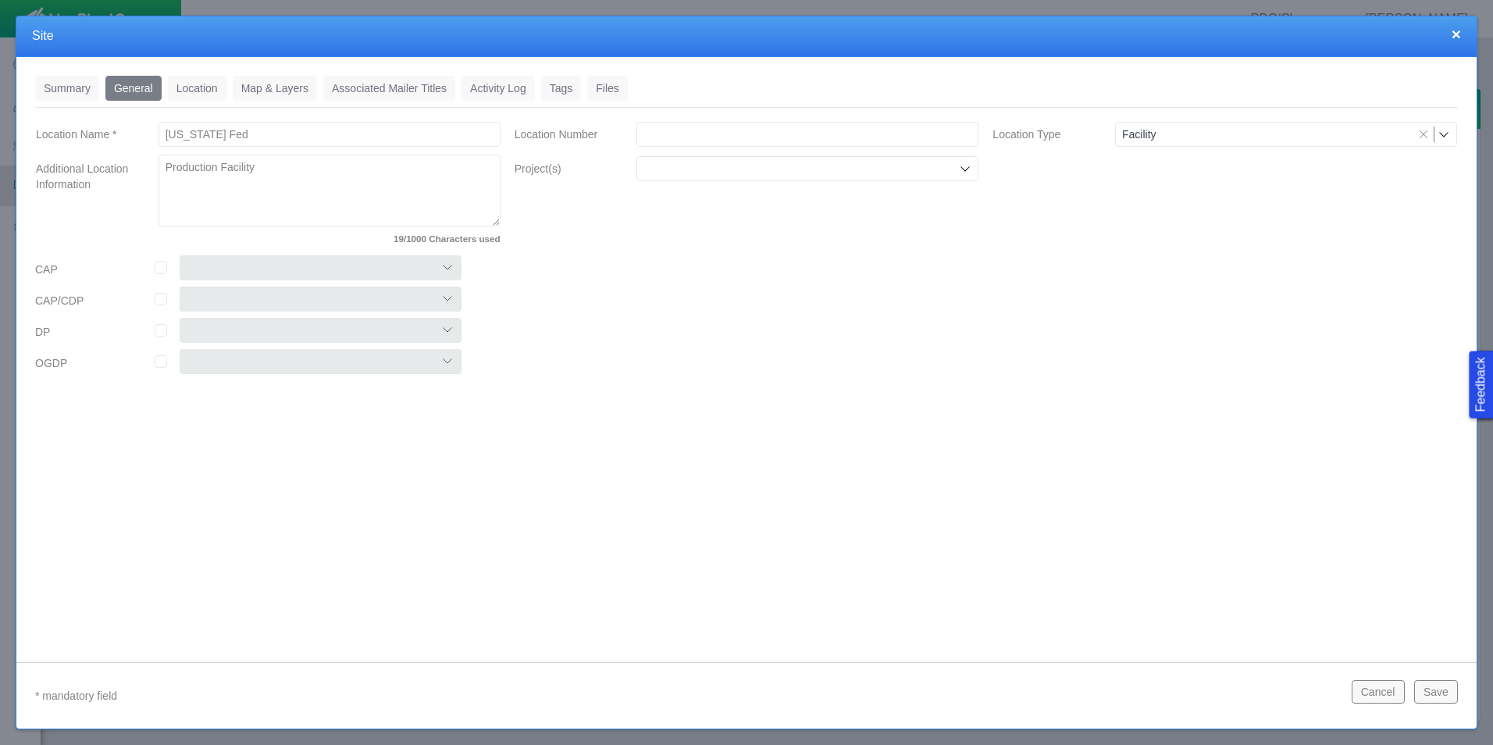
click at [75, 85] on link "Summary" at bounding box center [67, 88] width 64 height 25
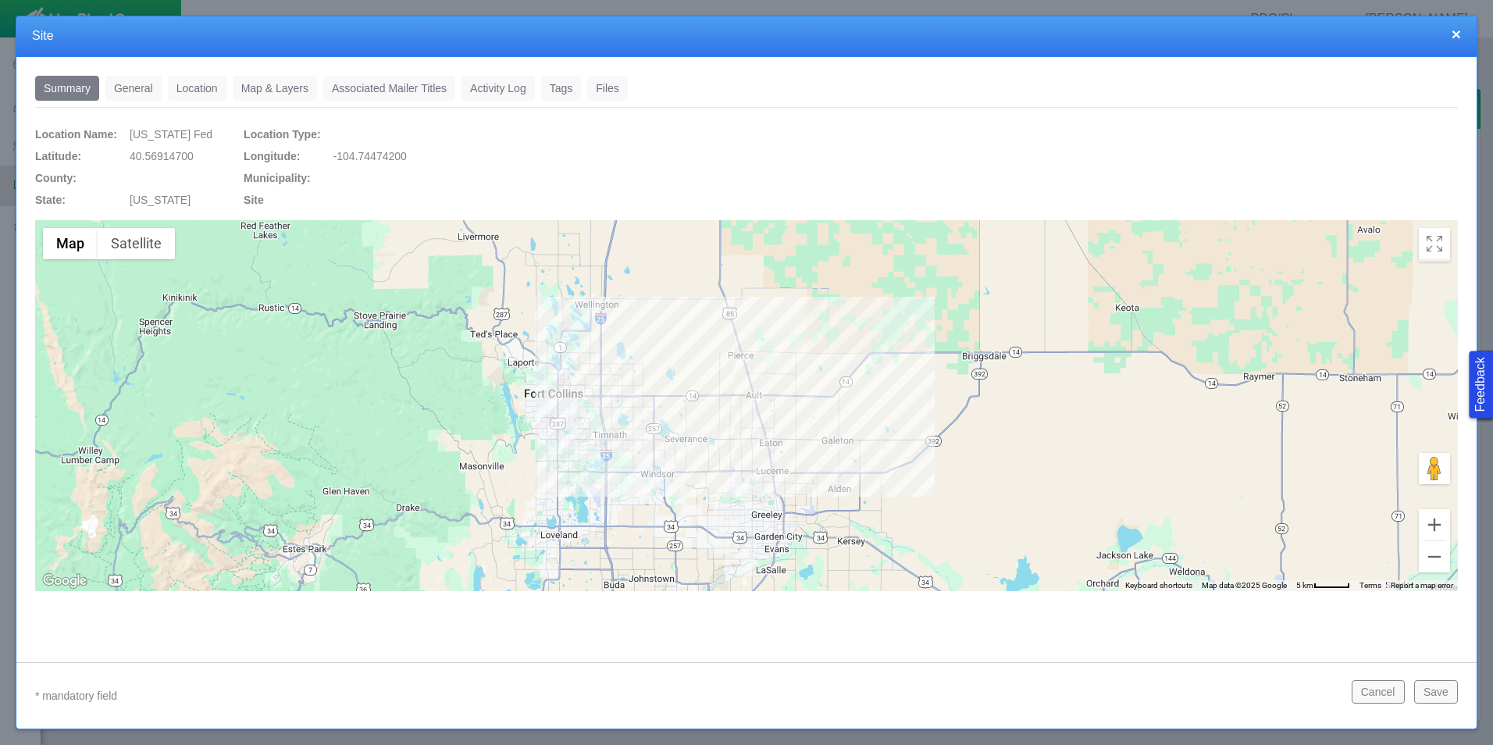
click at [1439, 698] on button "Save" at bounding box center [1436, 691] width 44 height 23
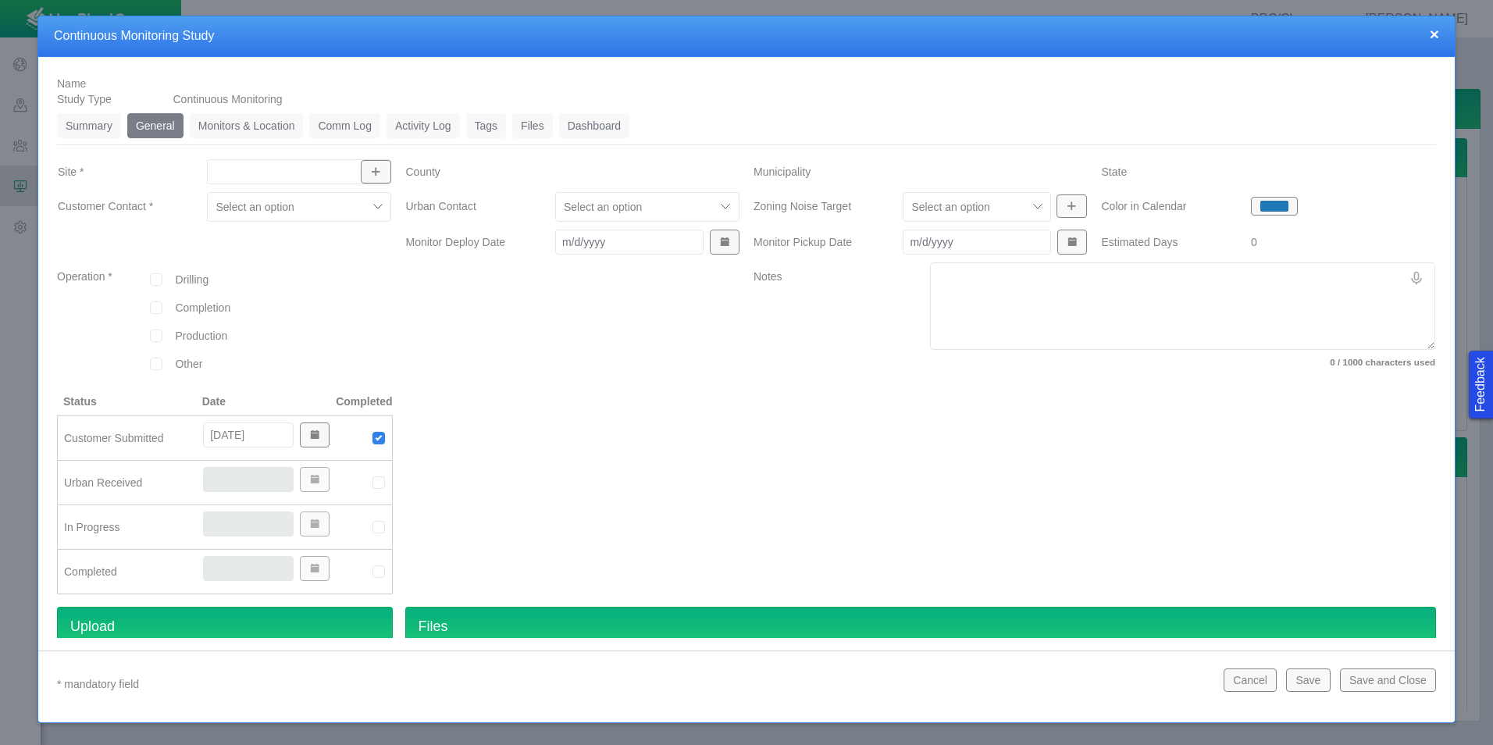
click at [281, 179] on input "Site *" at bounding box center [291, 172] width 155 height 16
click at [290, 200] on span "[US_STATE] Fed" at bounding box center [297, 208] width 167 height 16
type input "[US_STATE] Fed"
click at [310, 212] on div at bounding box center [287, 207] width 144 height 19
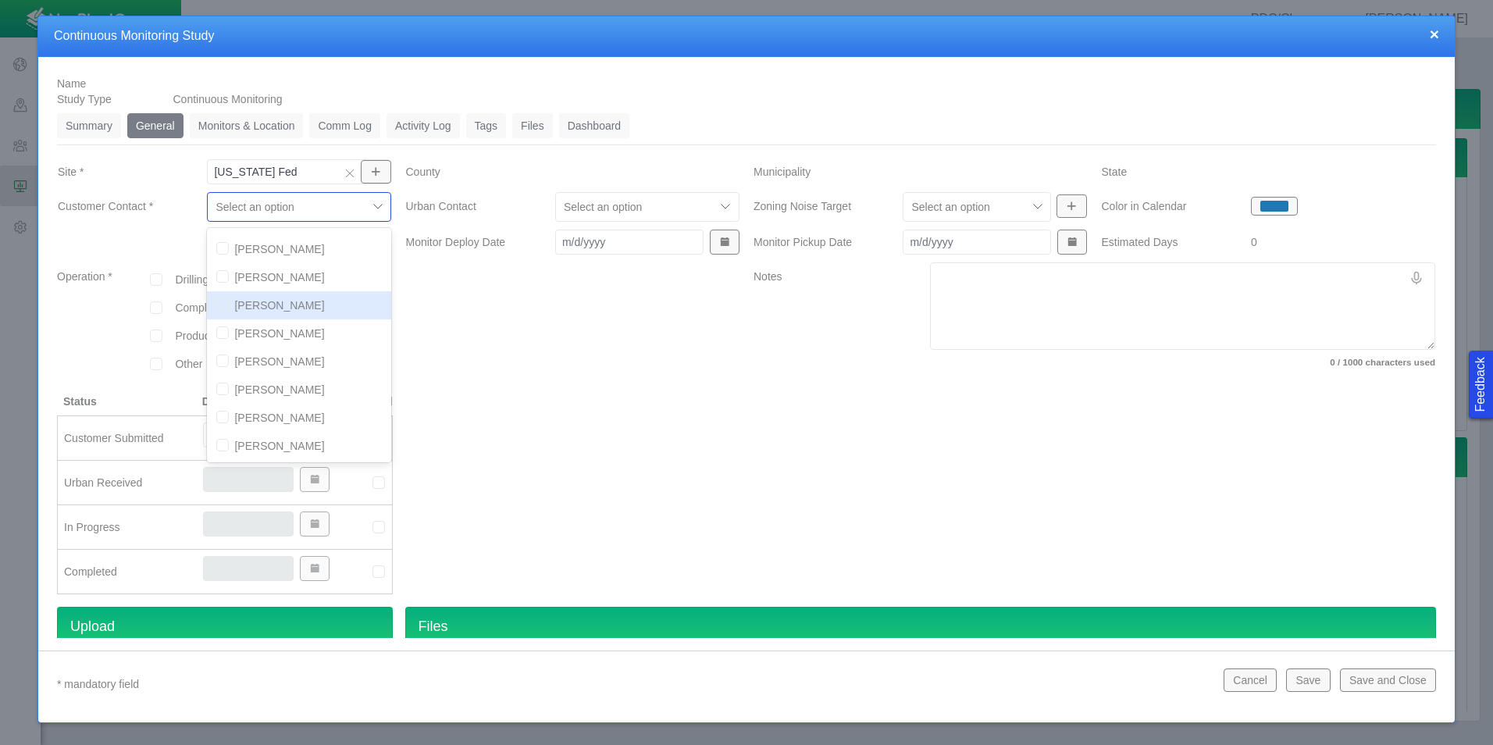
scroll to position [156, 0]
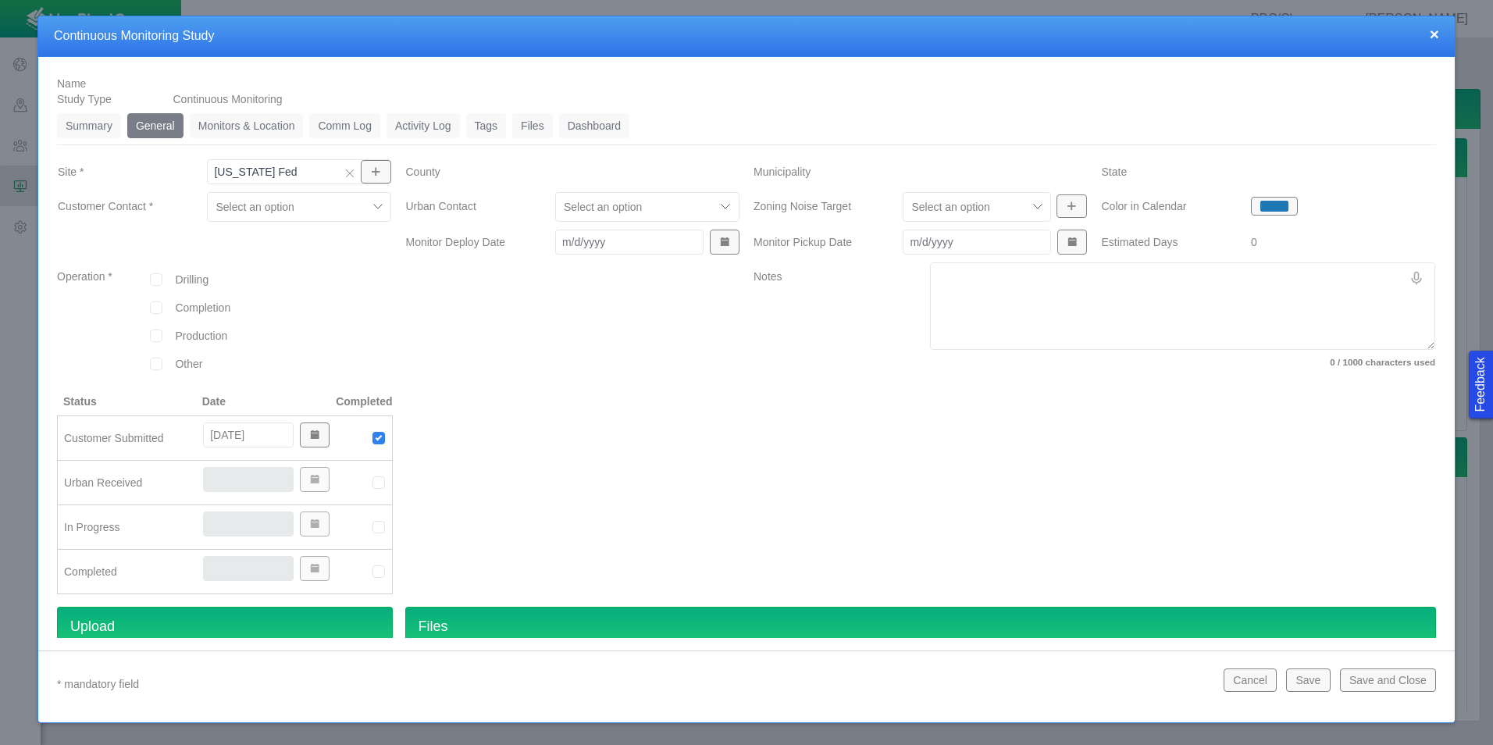
click at [428, 333] on div at bounding box center [573, 327] width 348 height 131
click at [619, 219] on div "Select an option" at bounding box center [647, 207] width 184 height 30
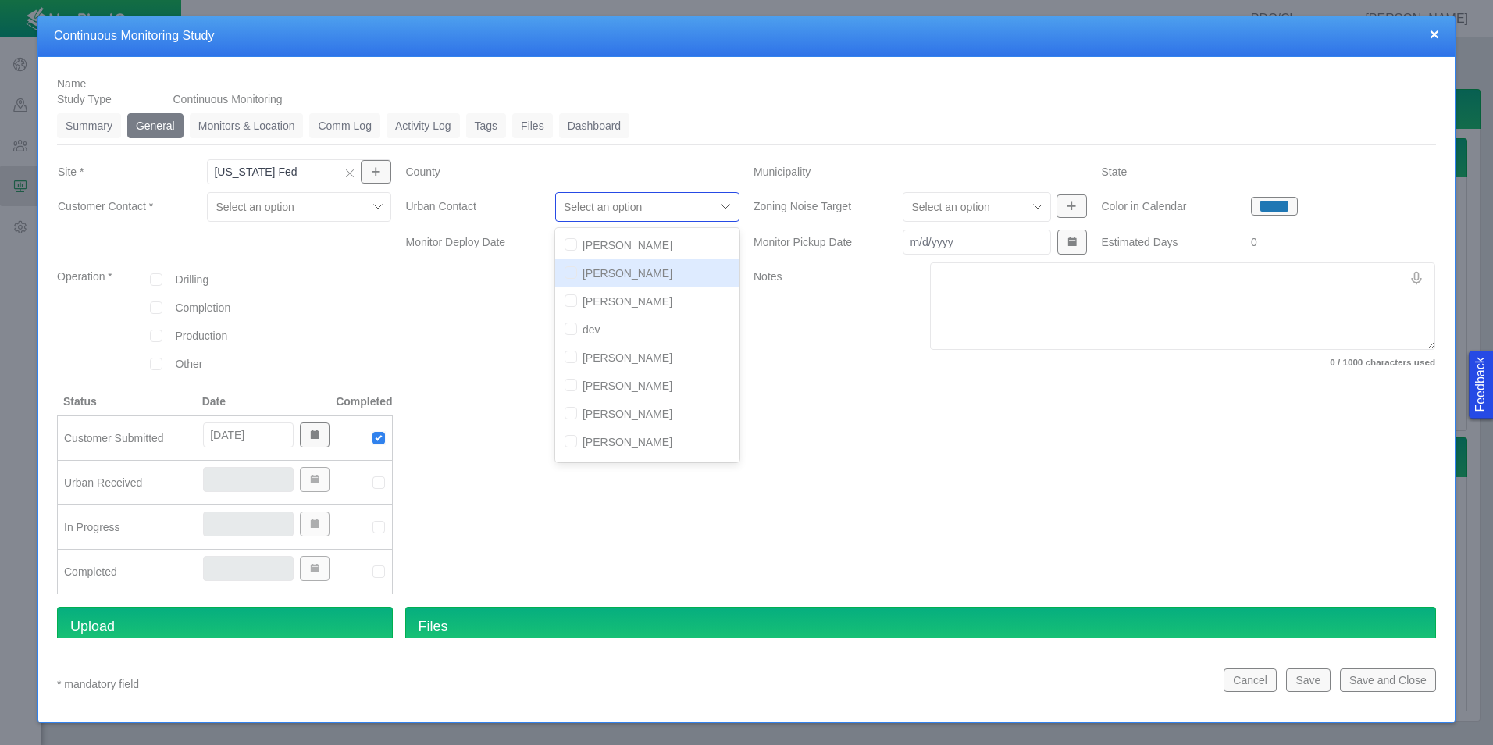
click at [567, 273] on input "checkbox" at bounding box center [571, 272] width 12 height 12
checkbox input "true"
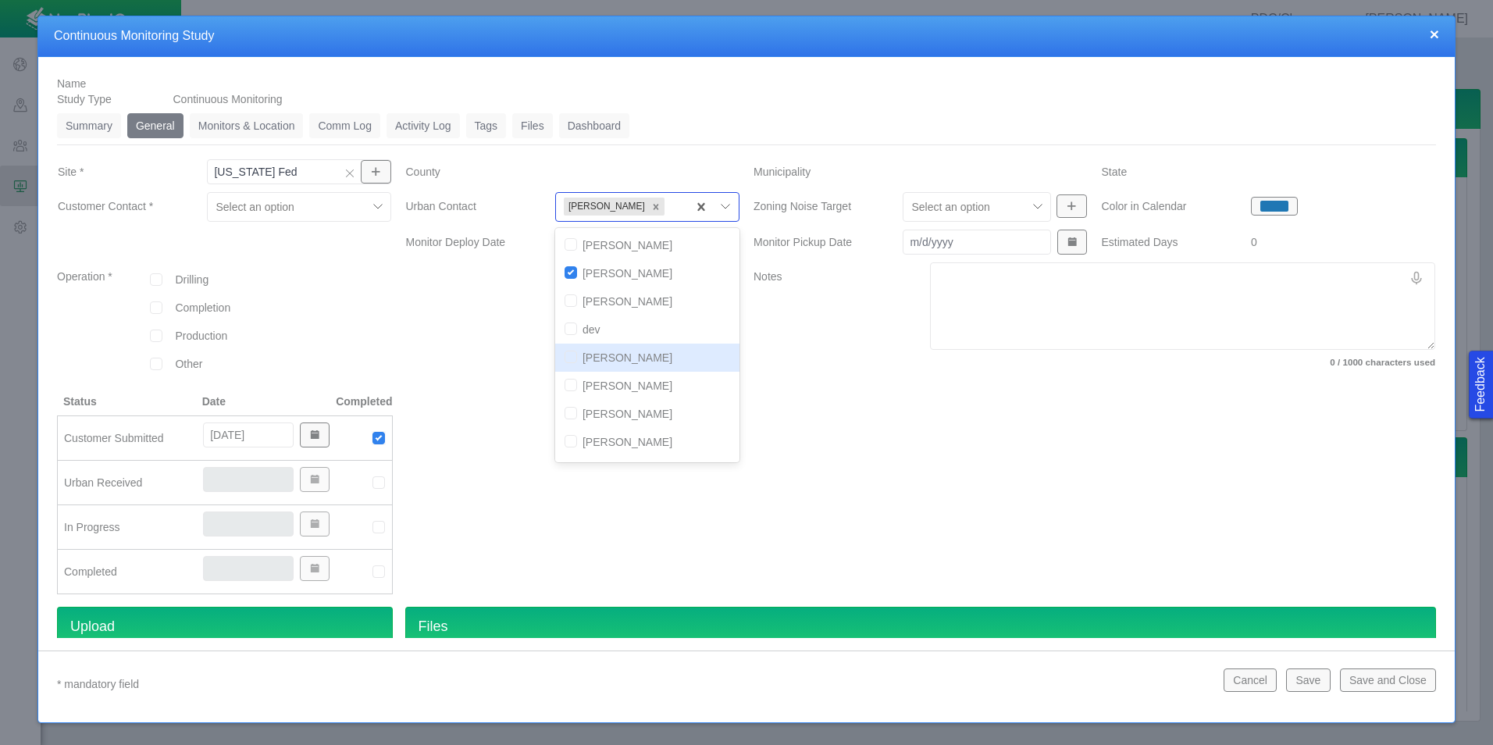
click at [568, 361] on input "checkbox" at bounding box center [571, 357] width 12 height 12
checkbox input "true"
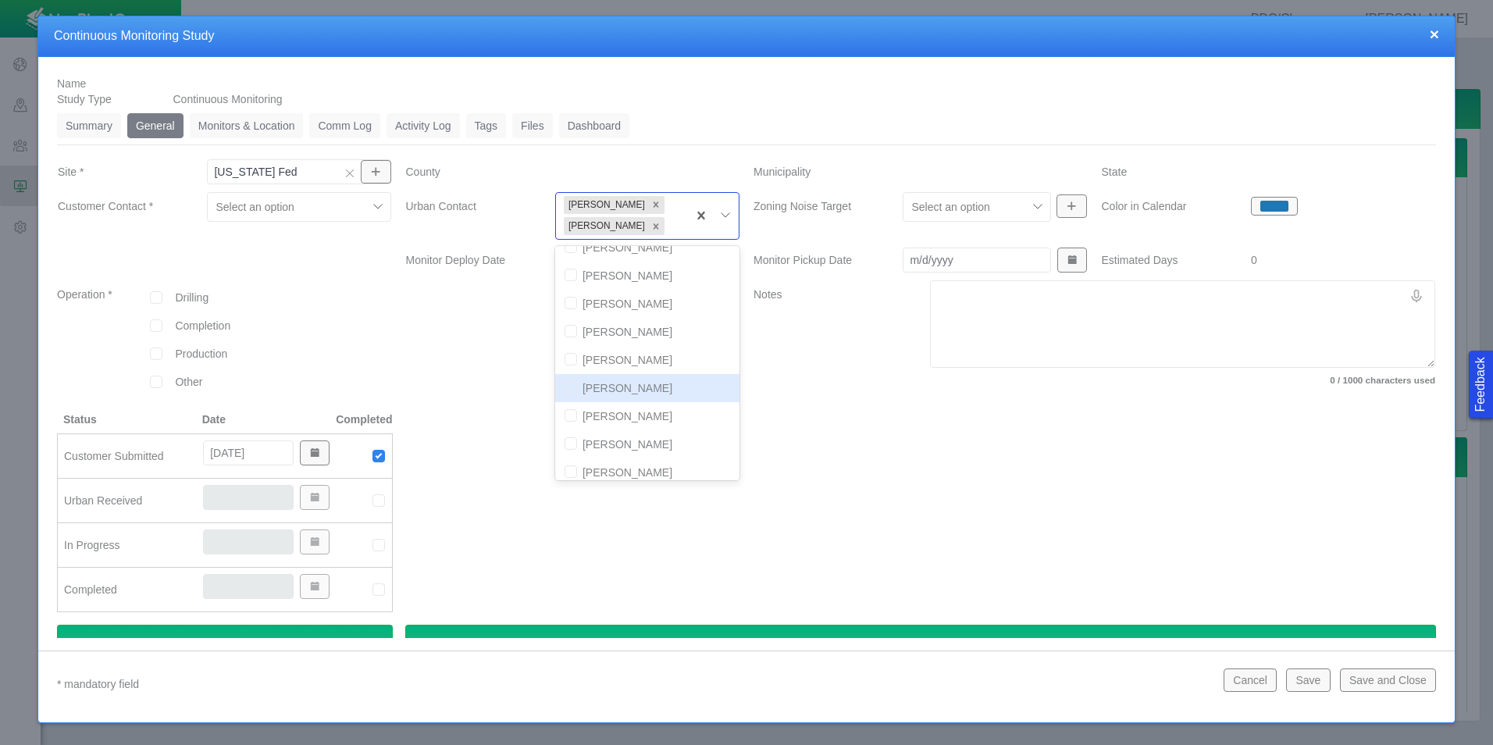
scroll to position [0, 0]
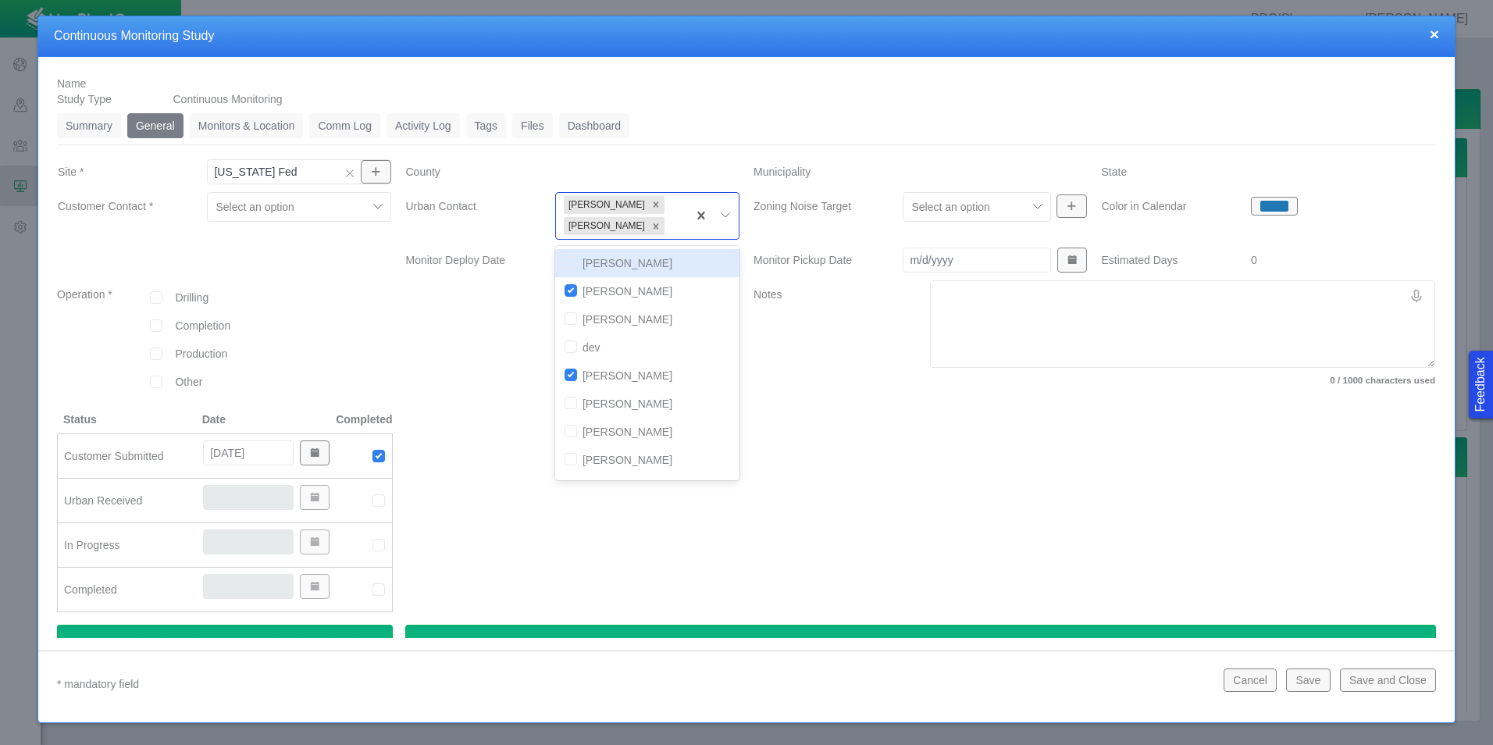
click at [568, 262] on input "checkbox" at bounding box center [571, 262] width 12 height 12
checkbox input "true"
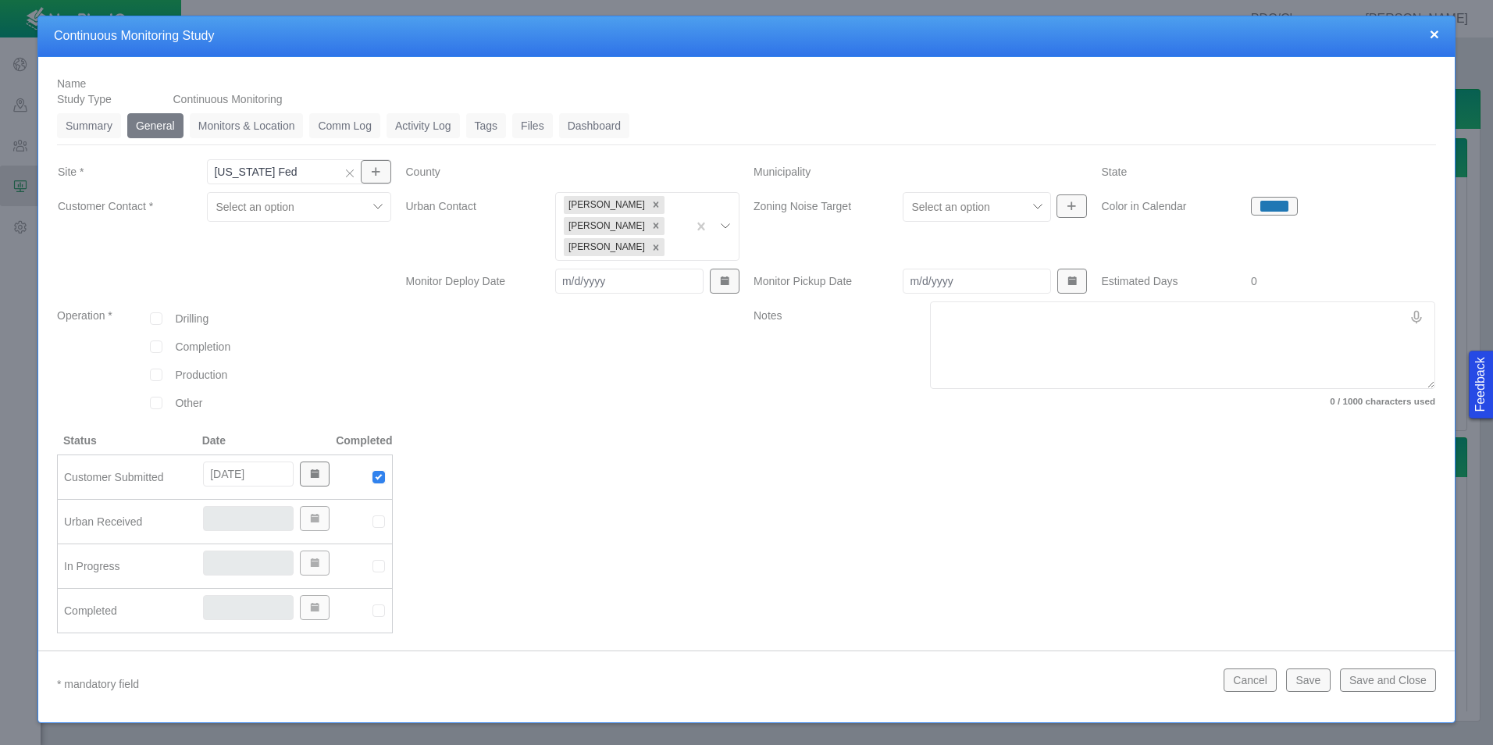
click at [812, 570] on div at bounding box center [1094, 539] width 696 height 213
click at [150, 369] on input "checkbox" at bounding box center [156, 375] width 12 height 12
checkbox input "true"
click at [383, 525] on div at bounding box center [363, 522] width 55 height 14
click at [376, 522] on img at bounding box center [379, 522] width 14 height 14
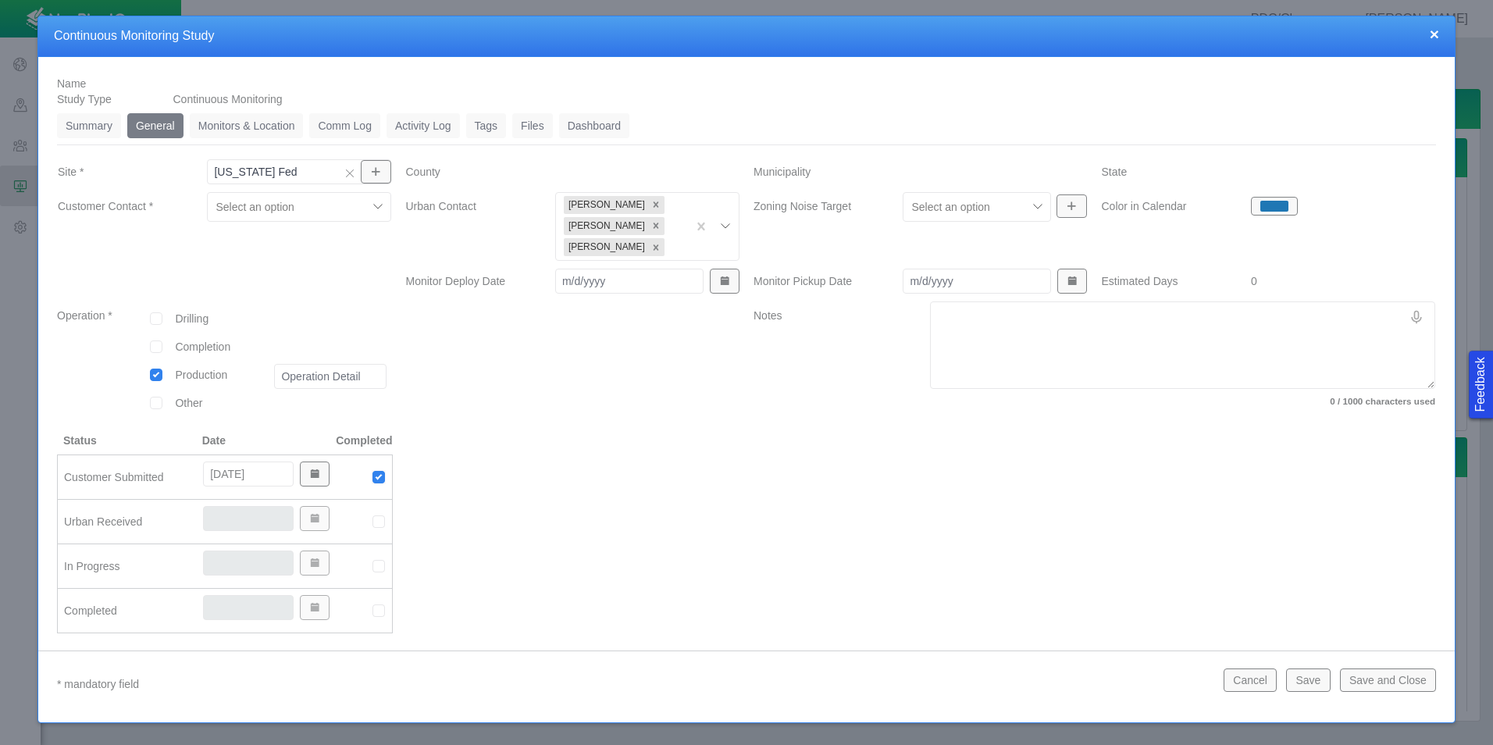
type input "[DATE]"
click at [373, 563] on img at bounding box center [379, 566] width 14 height 14
click at [230, 565] on input "[DATE]" at bounding box center [248, 562] width 91 height 25
type input "[DATE]"
click at [777, 548] on div at bounding box center [1094, 539] width 696 height 213
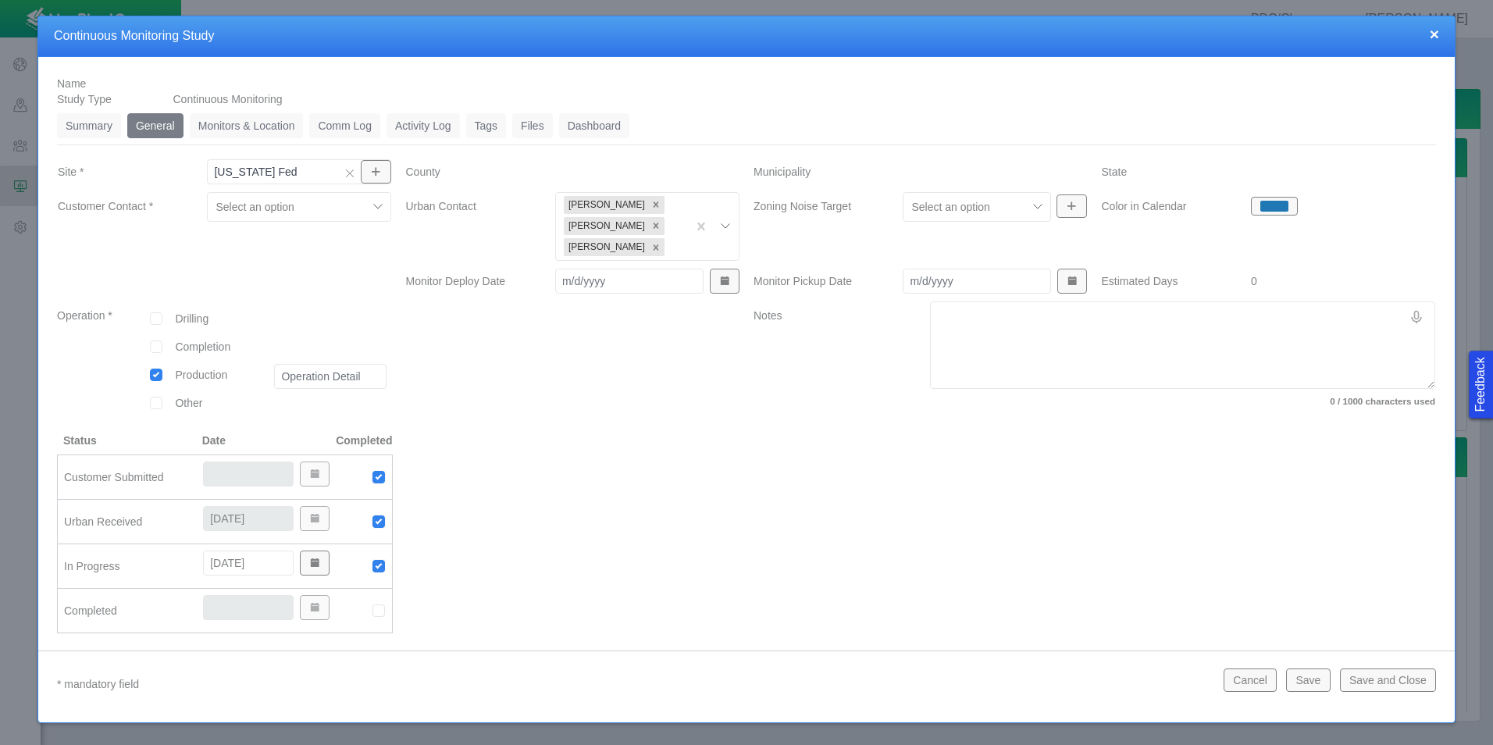
click at [592, 278] on input "Monitor Deploy Date" at bounding box center [629, 281] width 148 height 25
type input "[DATE]"
click at [1001, 280] on input "Monitor Pickup Date" at bounding box center [977, 281] width 148 height 25
type input "[DATE]"
click at [789, 515] on div at bounding box center [1094, 539] width 696 height 213
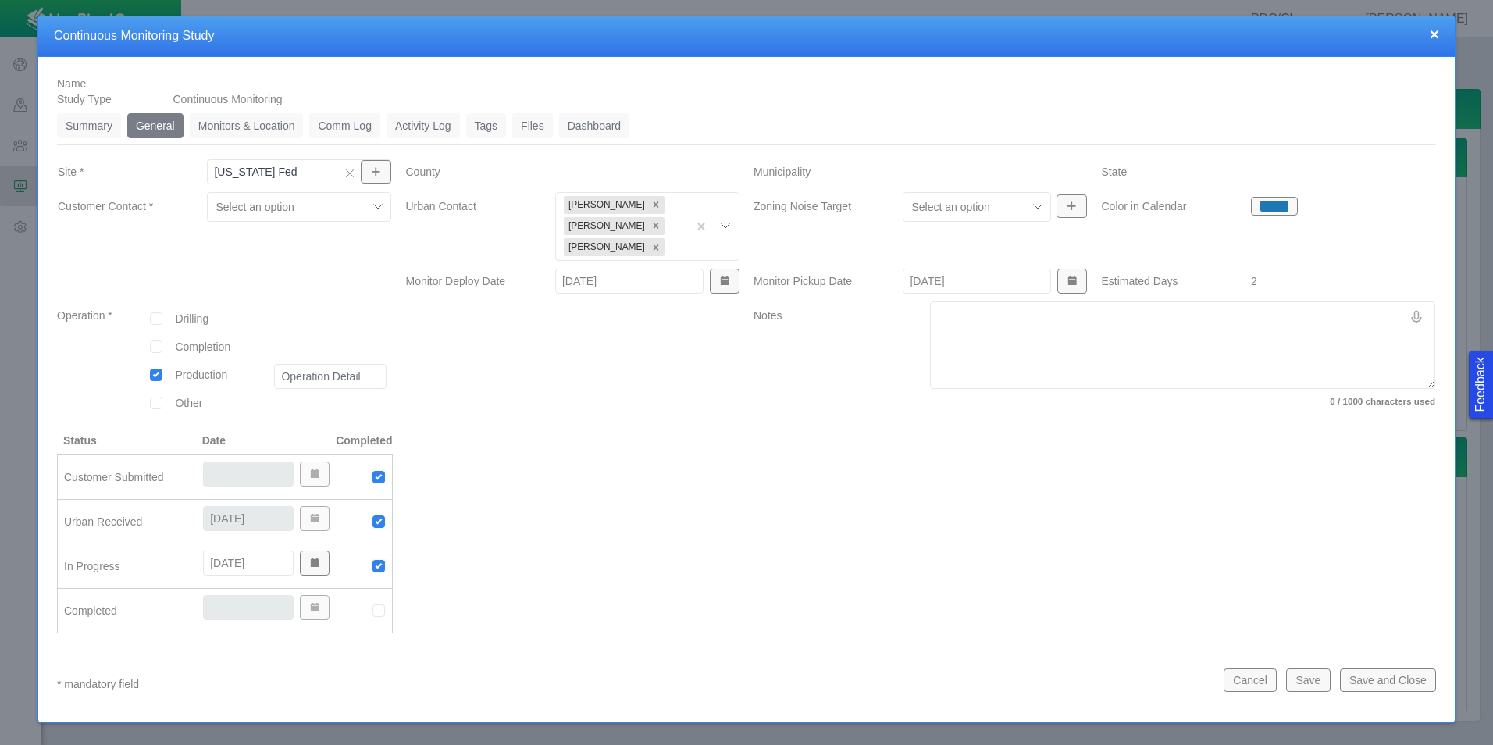
click at [262, 119] on link "Monitors & Location" at bounding box center [247, 125] width 114 height 25
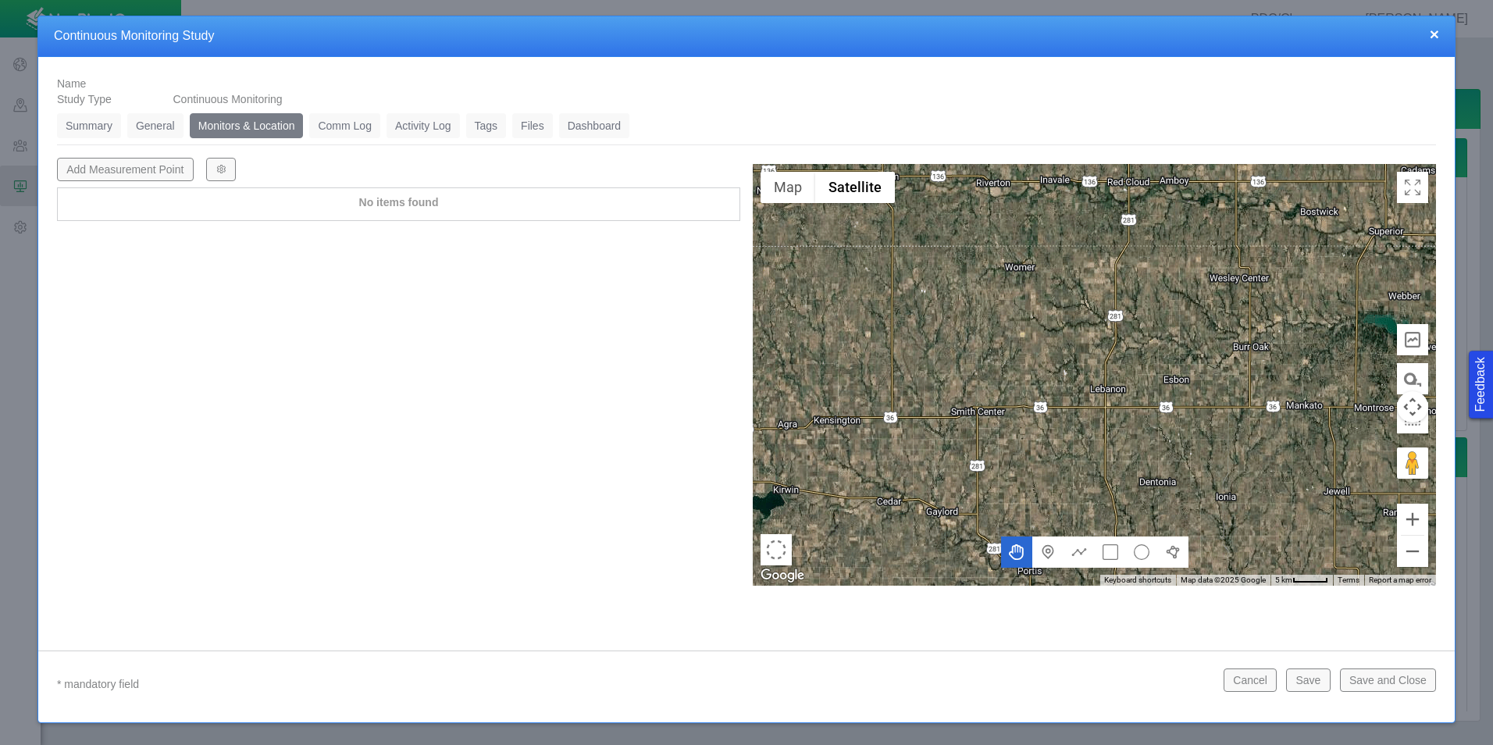
click at [176, 166] on button "Add Measurement Point" at bounding box center [125, 169] width 137 height 23
type textarea "x"
select select "CostumerReview"
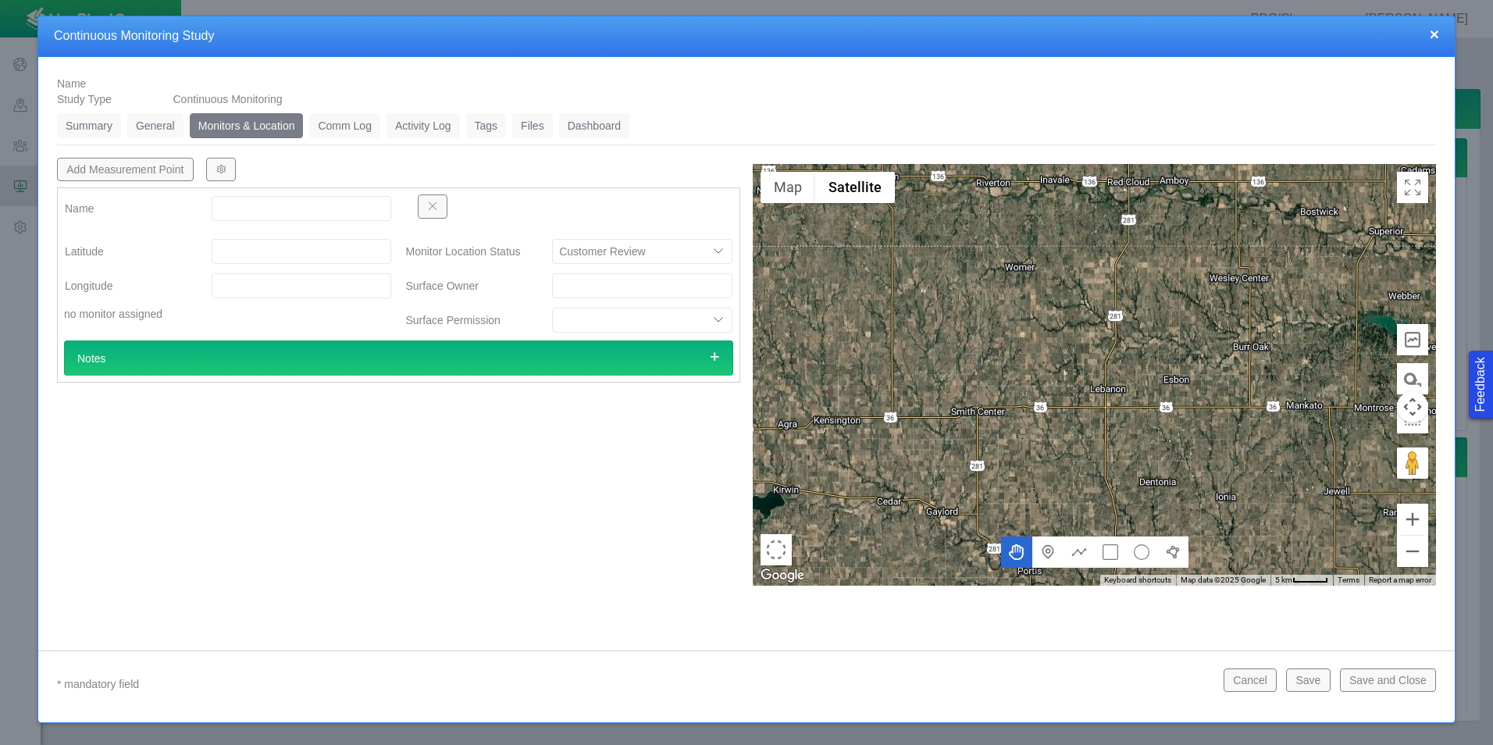
click at [267, 214] on input "Name" at bounding box center [302, 208] width 180 height 25
type input "MP1"
click at [251, 248] on input "Latitude" at bounding box center [302, 251] width 180 height 25
paste input "40.568389"
type input "40.56838900"
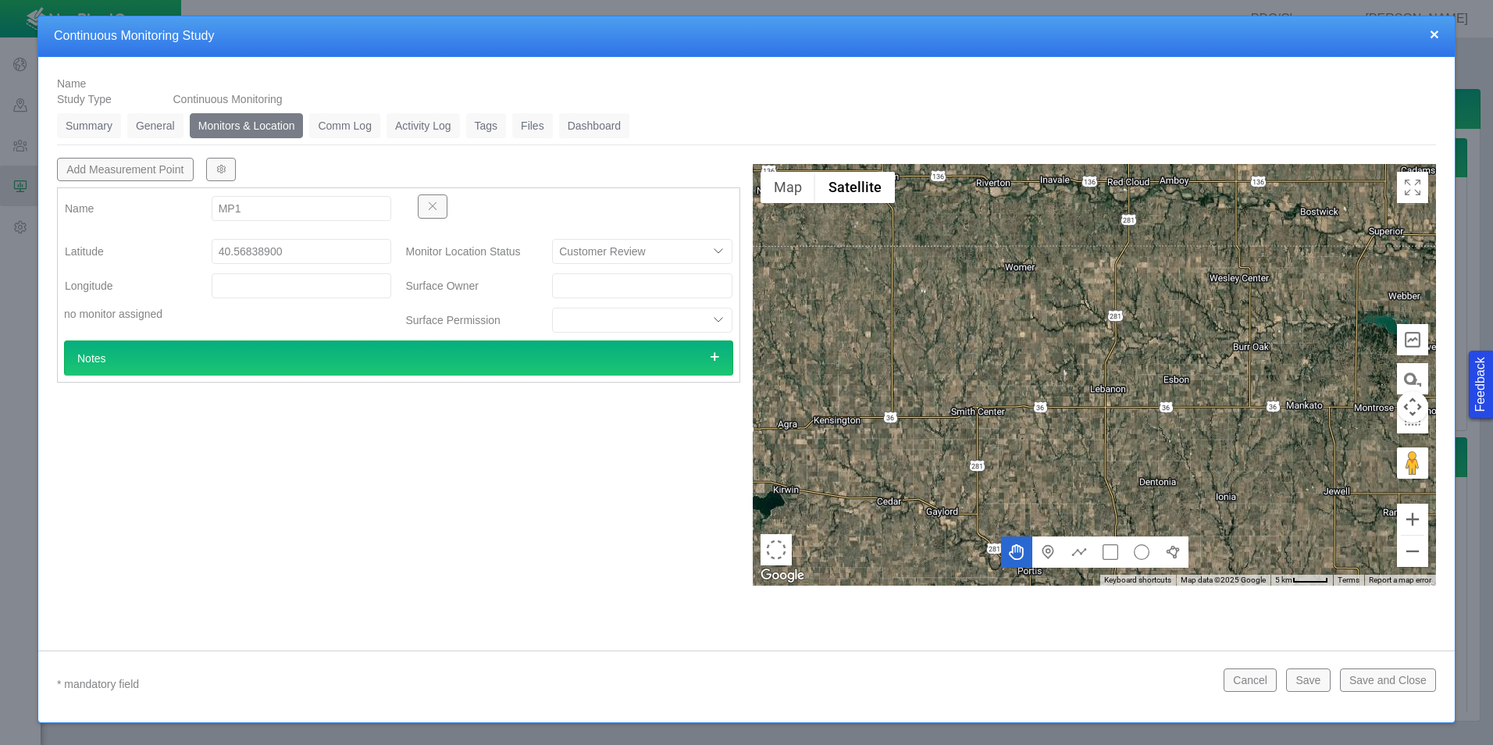
click at [300, 294] on input "Longitude" at bounding box center [302, 285] width 180 height 25
click at [277, 283] on input "Longitude" at bounding box center [302, 285] width 180 height 25
paste input "104.745556"
type input "-104.74555600"
click at [553, 463] on div "Add Measurement Point Name MP1 [GEOGRAPHIC_DATA] no monitor assigned Monitor Lo…" at bounding box center [399, 372] width 696 height 428
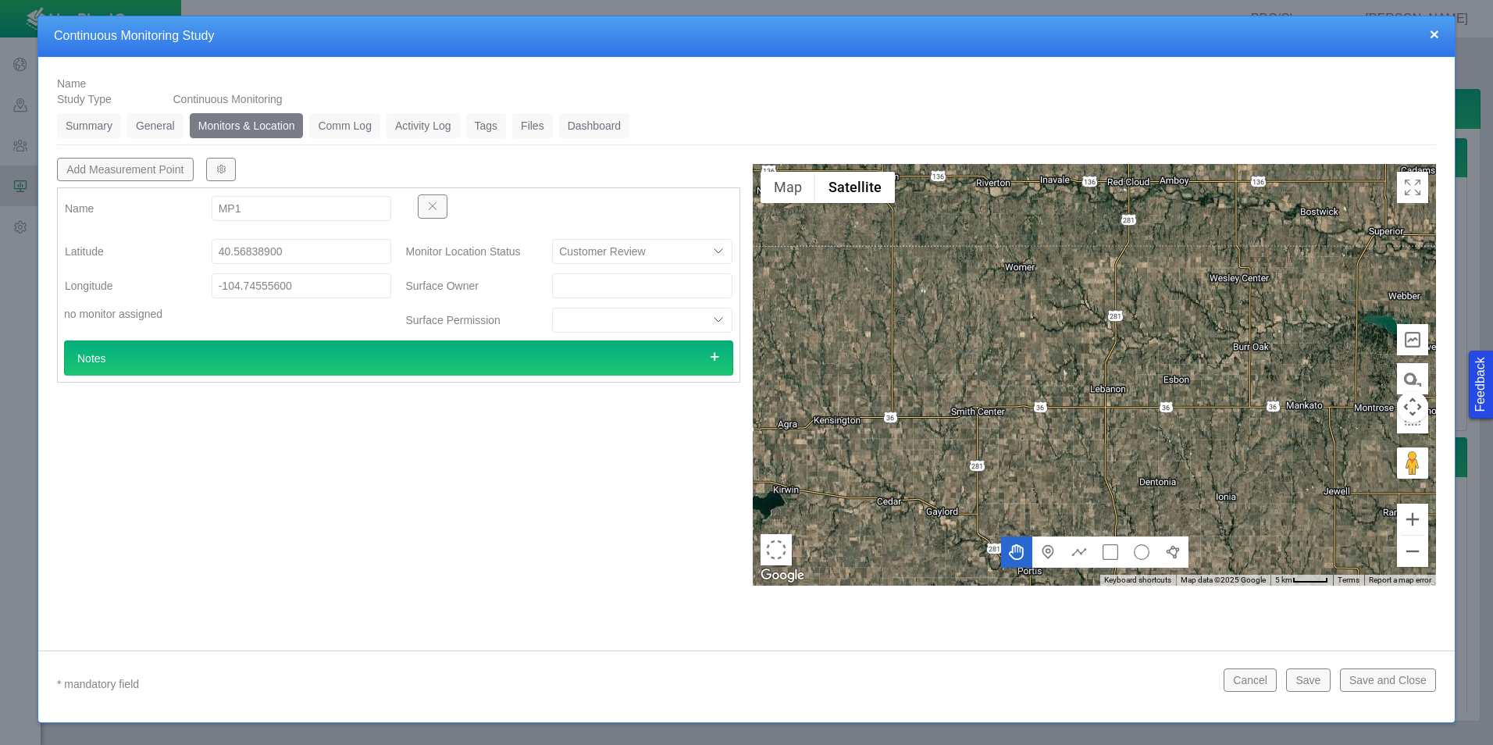
click at [163, 178] on button "Add Measurement Point" at bounding box center [125, 169] width 137 height 23
type textarea "x"
select select "CostumerReview"
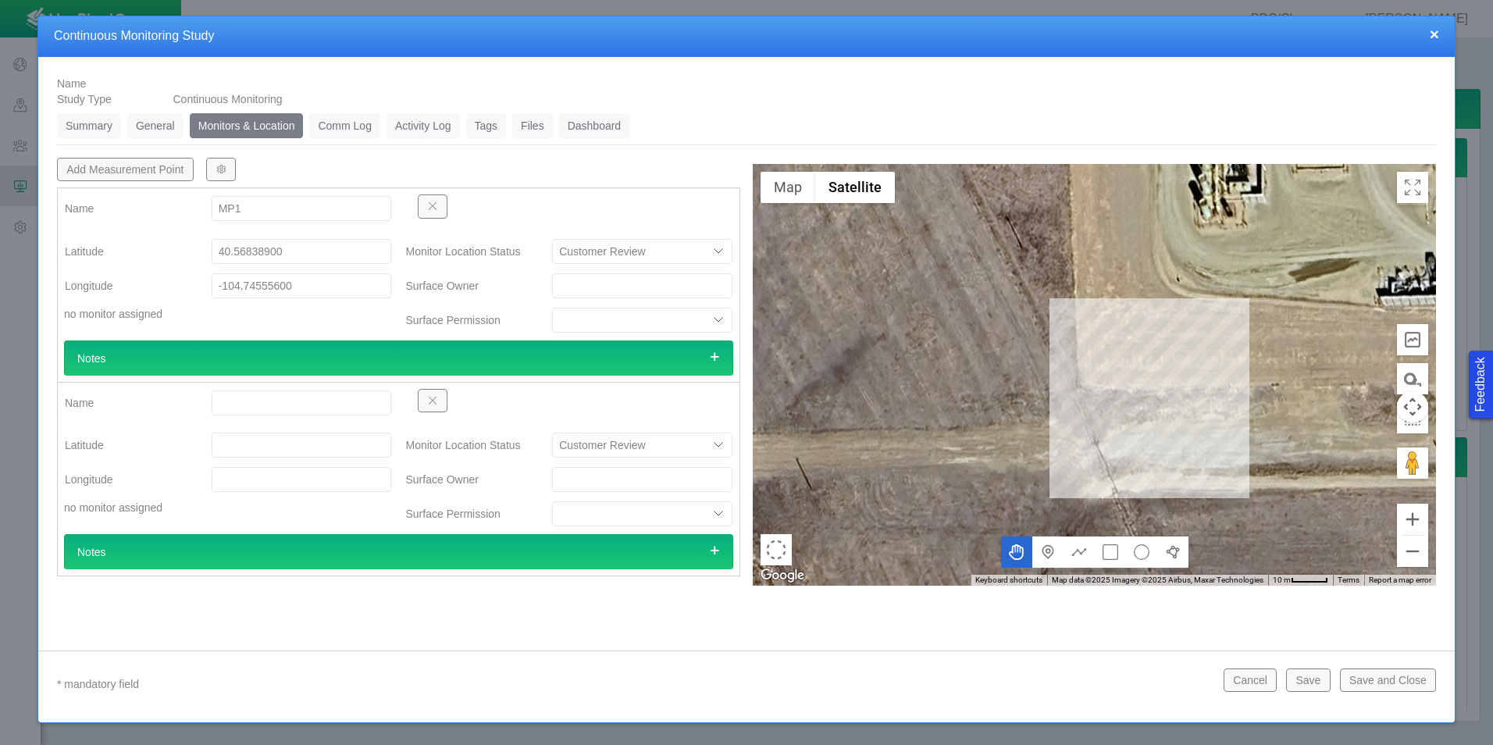
click at [325, 402] on input "Name" at bounding box center [302, 402] width 180 height 25
type input "MP2"
click at [291, 444] on input "Latitude" at bounding box center [302, 445] width 180 height 25
click at [317, 450] on input "Latitude" at bounding box center [302, 445] width 180 height 25
paste input "40.564331"
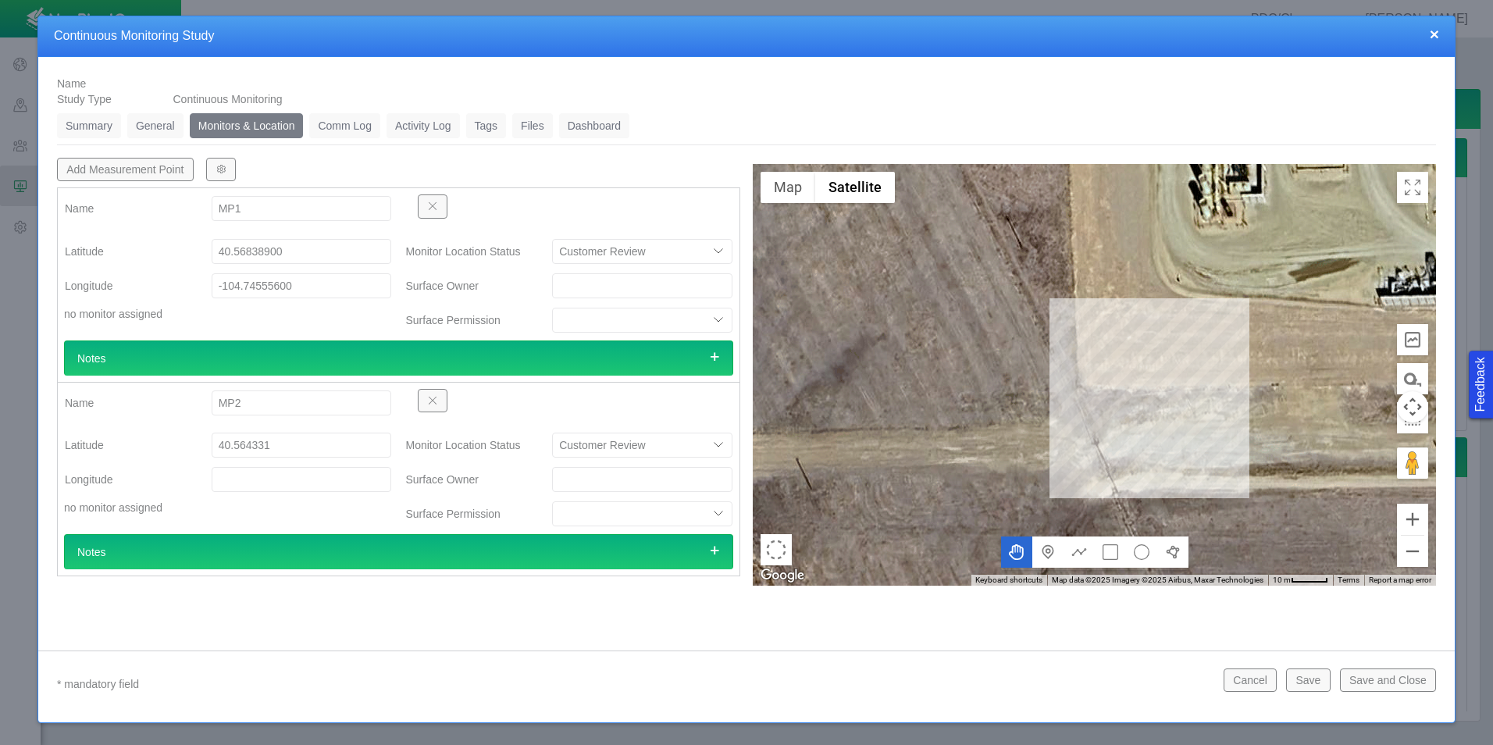
type input "40.56433100"
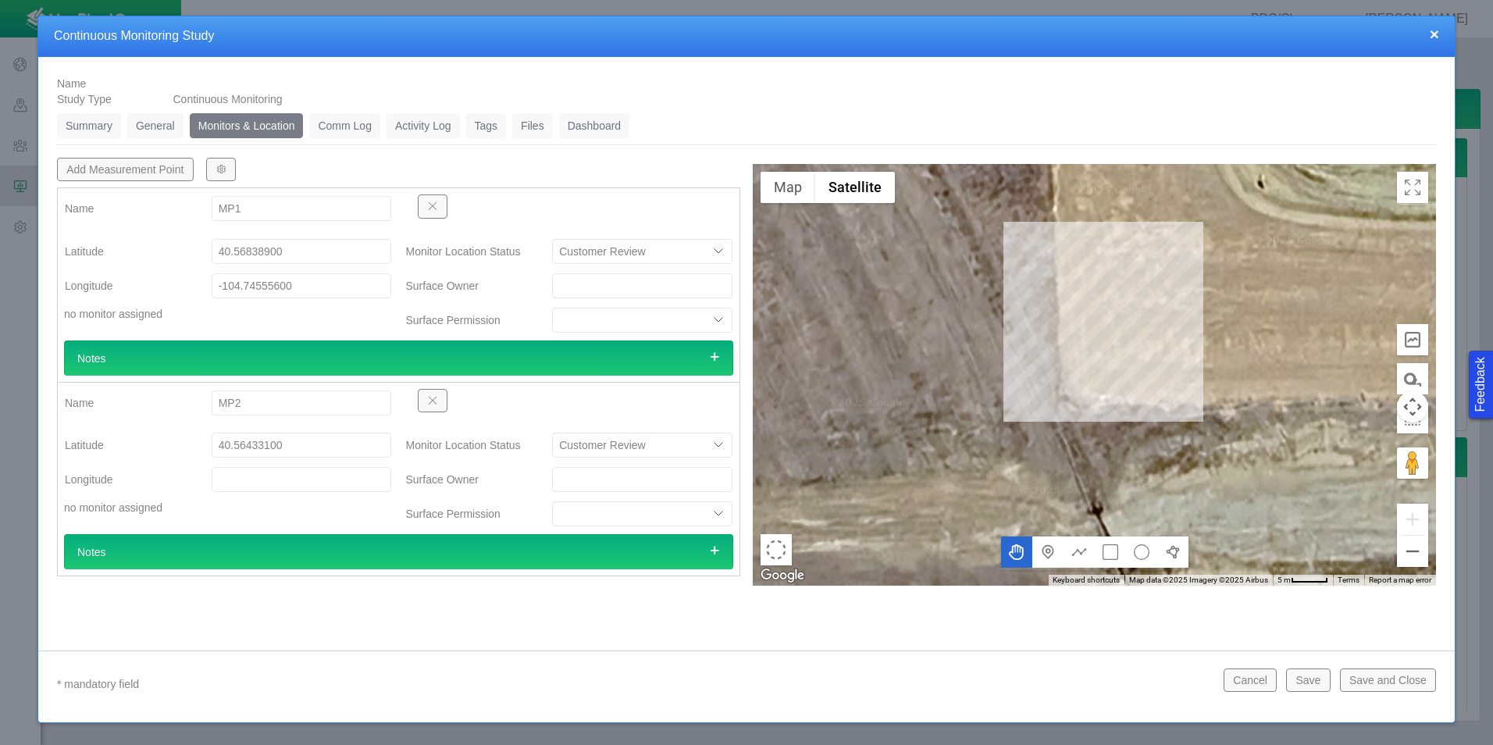
click at [312, 479] on input "Longitude" at bounding box center [302, 479] width 180 height 25
paste input "104.750664"
type input "-104.75066400"
click at [264, 554] on div "Notes" at bounding box center [398, 551] width 669 height 35
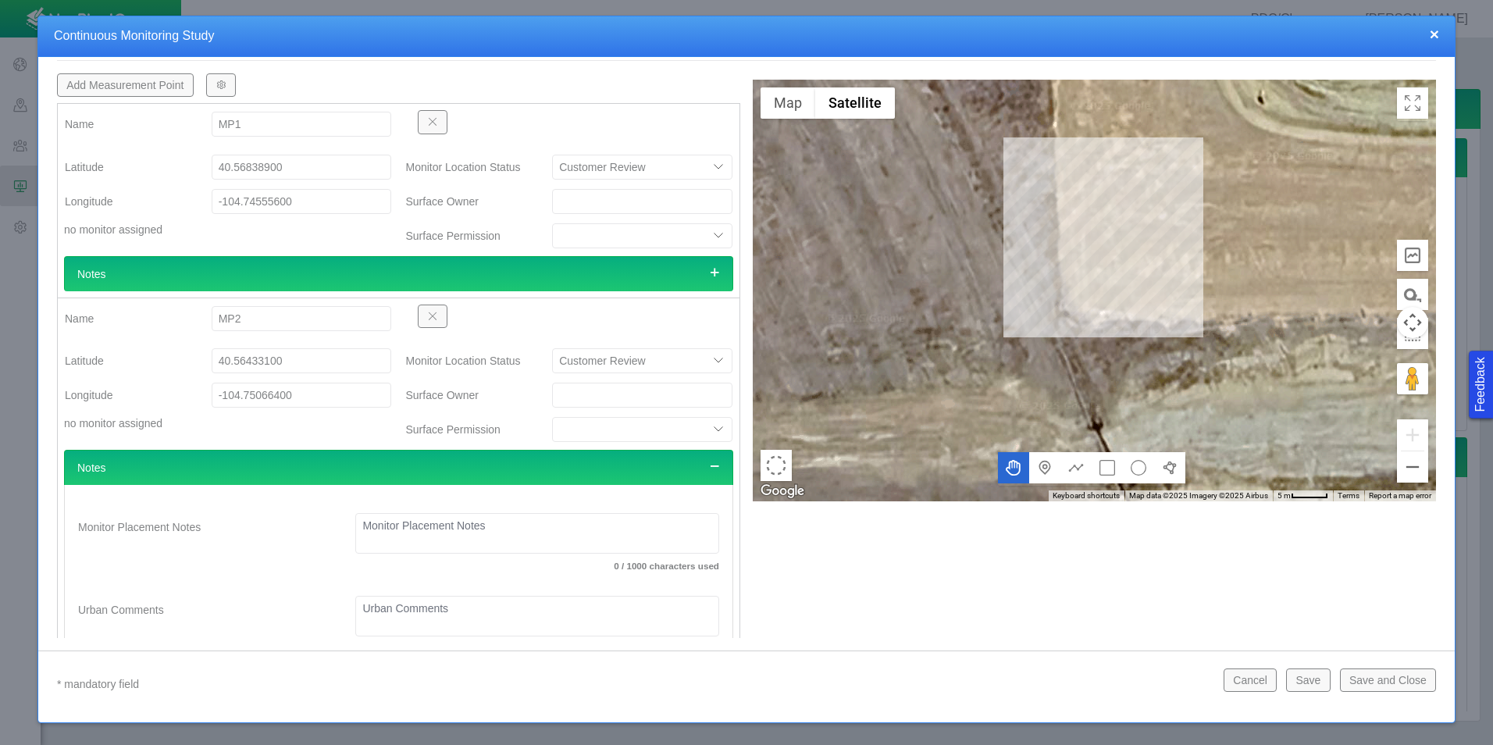
scroll to position [160, 0]
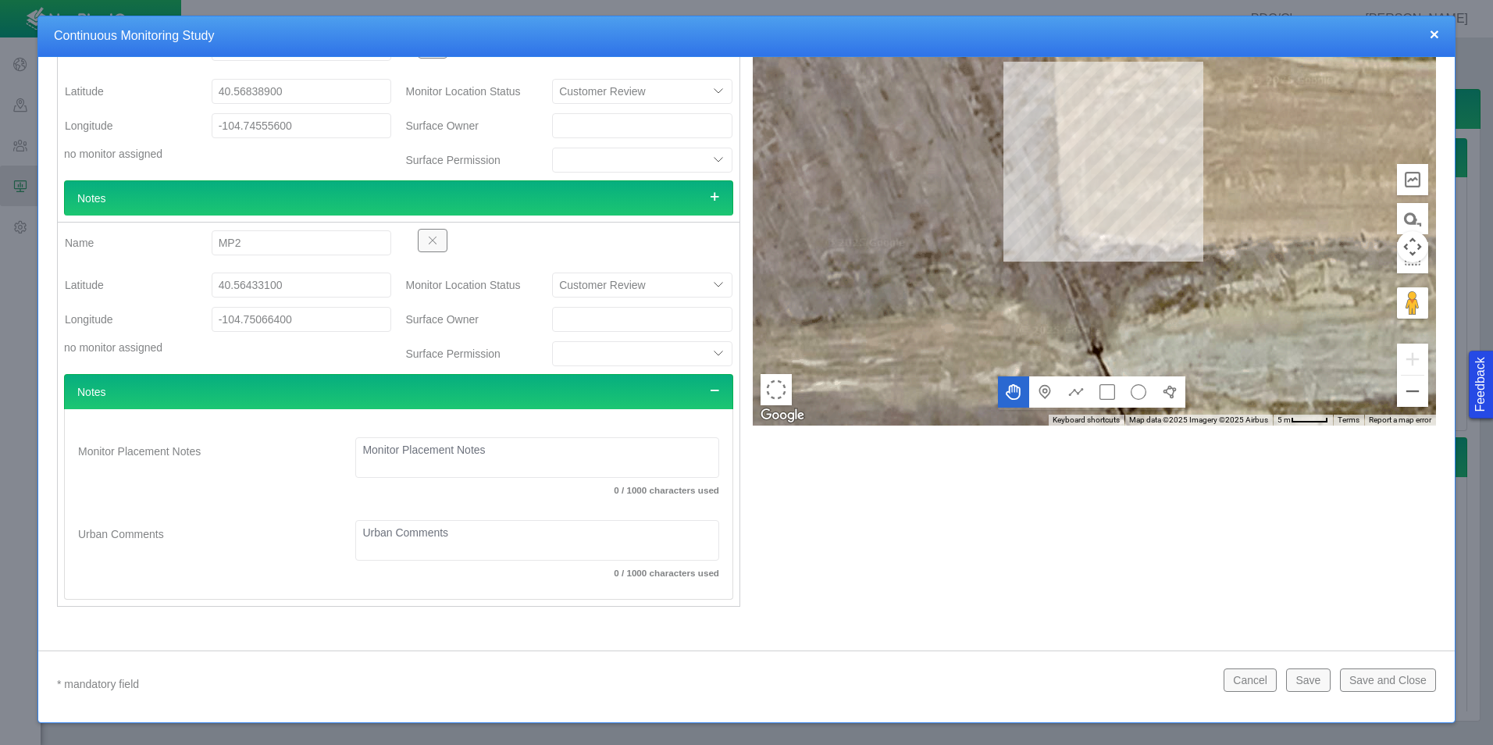
click at [527, 380] on div "Notes" at bounding box center [398, 391] width 669 height 35
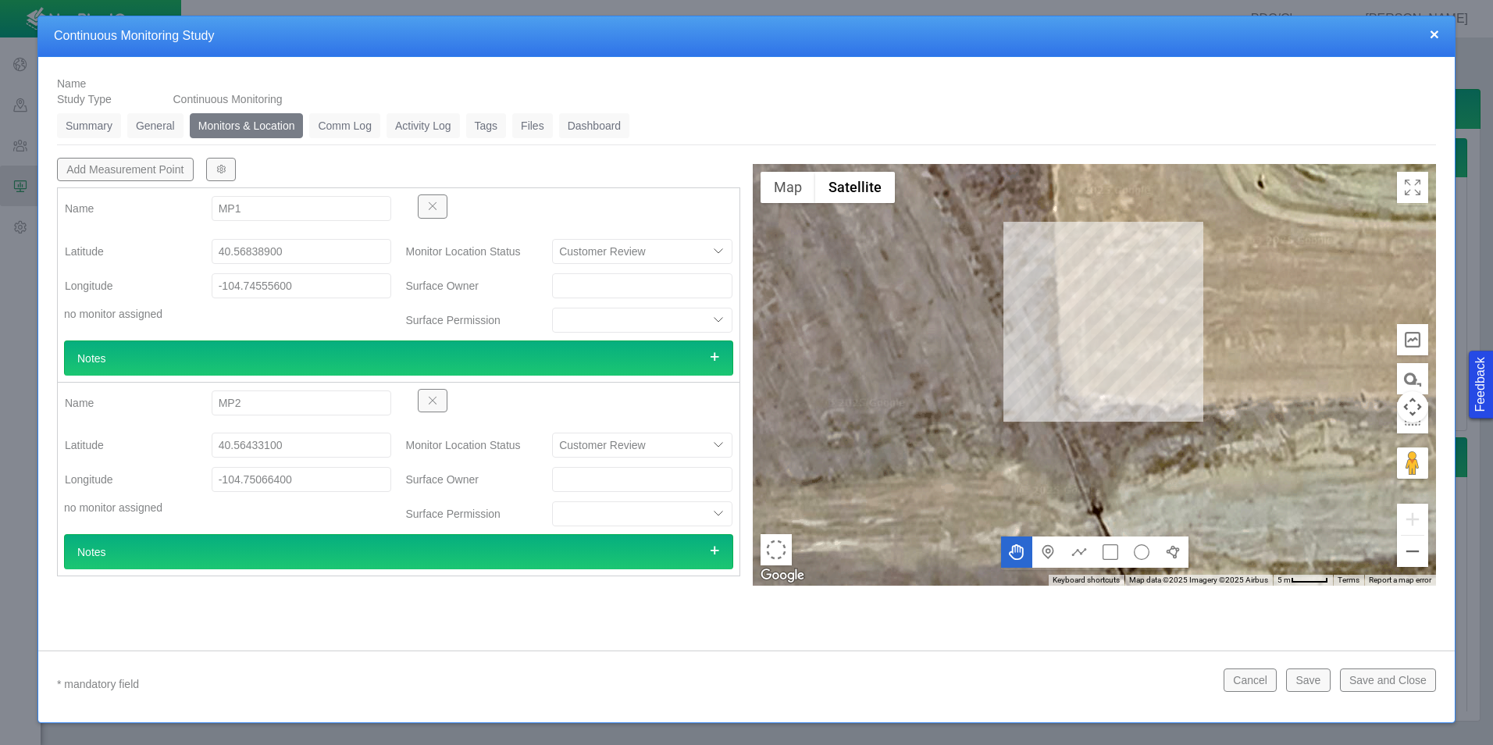
click at [119, 166] on button "Add Measurement Point" at bounding box center [125, 169] width 137 height 23
type textarea "x"
select select "CostumerReview"
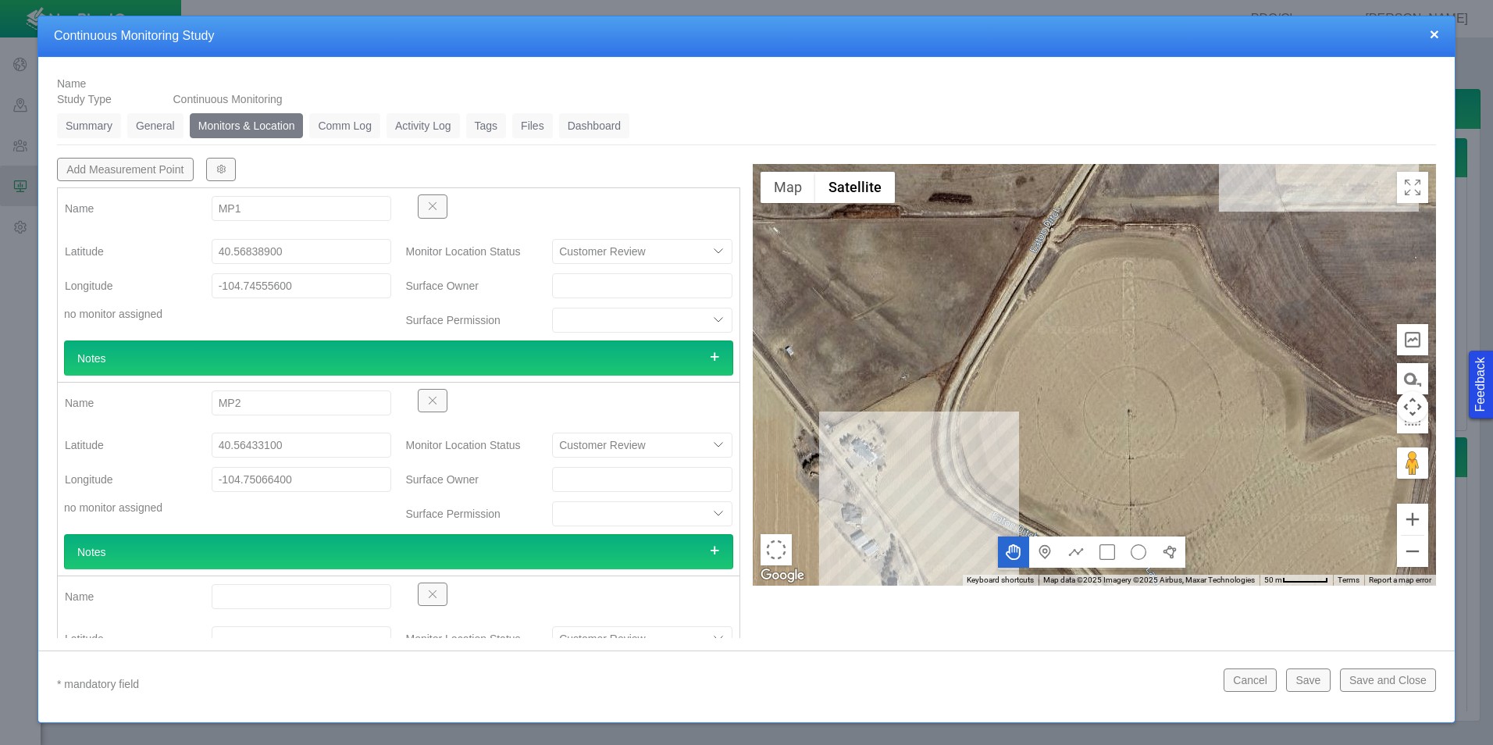
click at [436, 593] on button "button" at bounding box center [433, 593] width 30 height 23
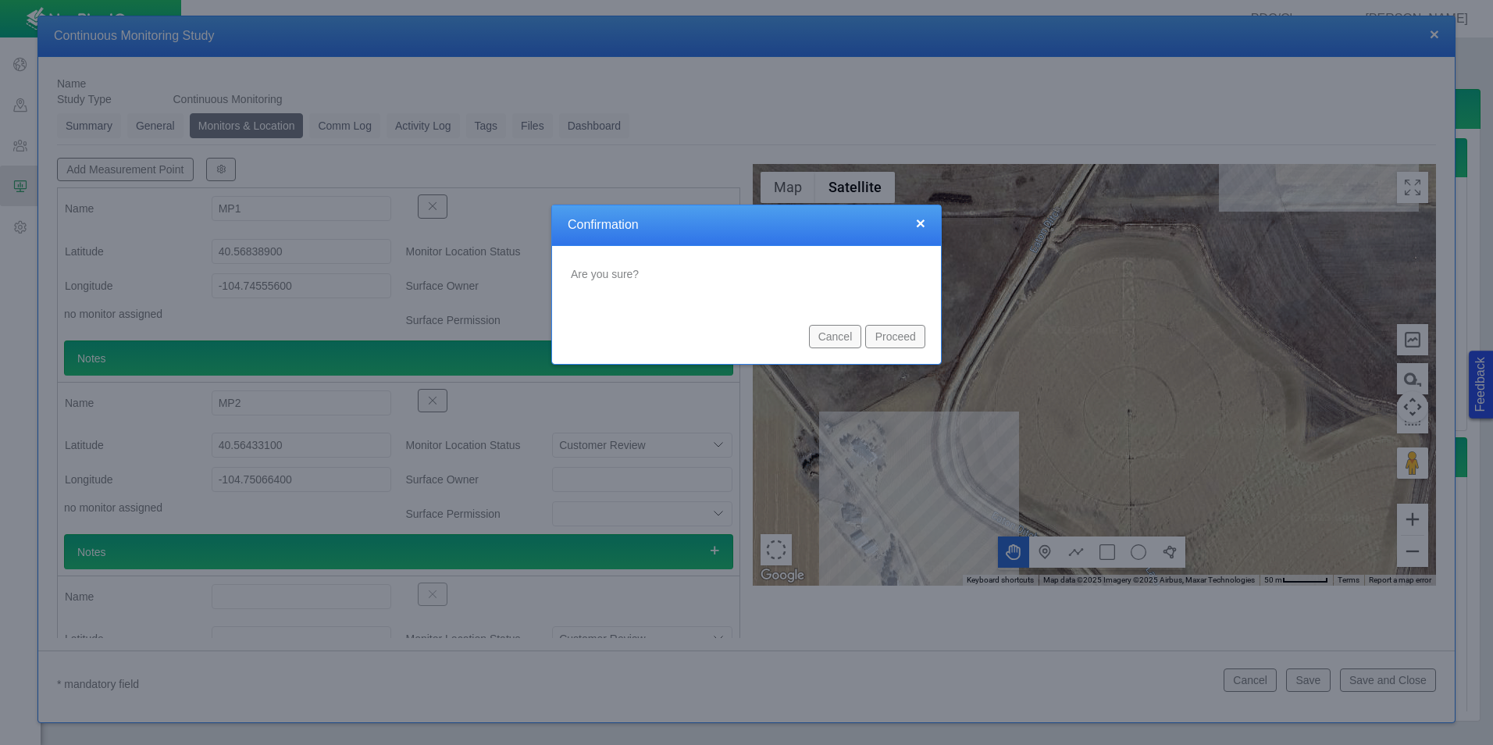
click at [885, 342] on button "Proceed" at bounding box center [895, 336] width 60 height 23
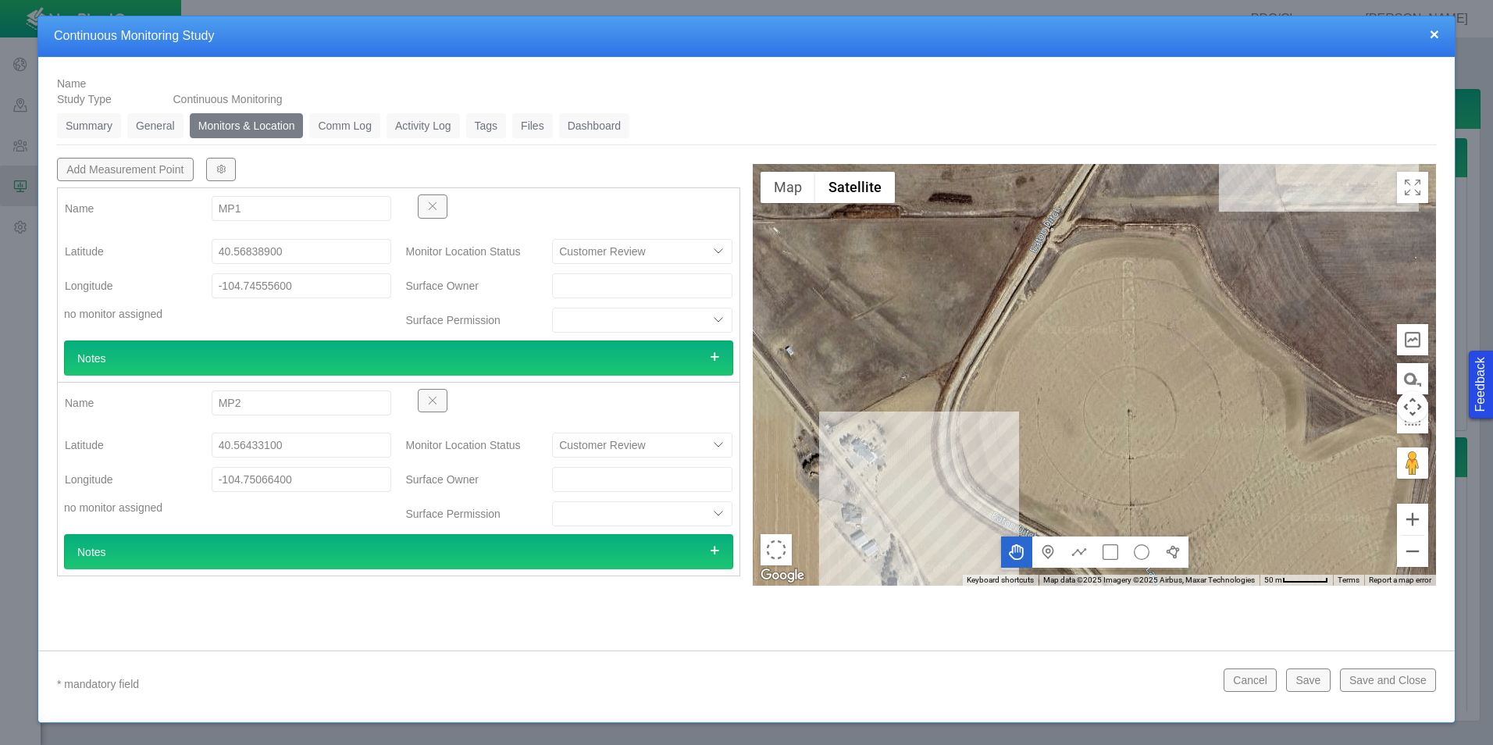
click at [358, 134] on link "Comm Log" at bounding box center [344, 125] width 70 height 25
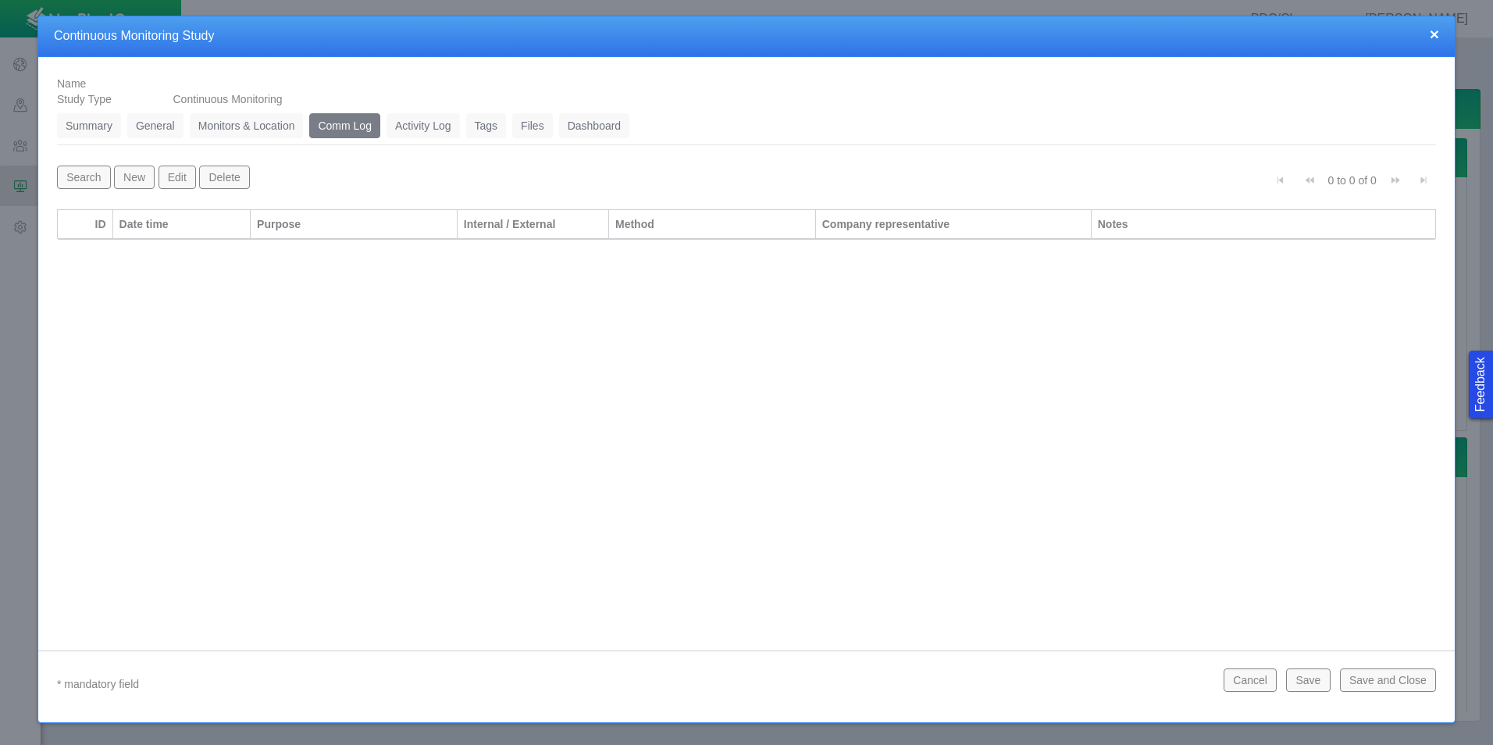
click at [242, 127] on link "Monitors & Location" at bounding box center [247, 125] width 114 height 25
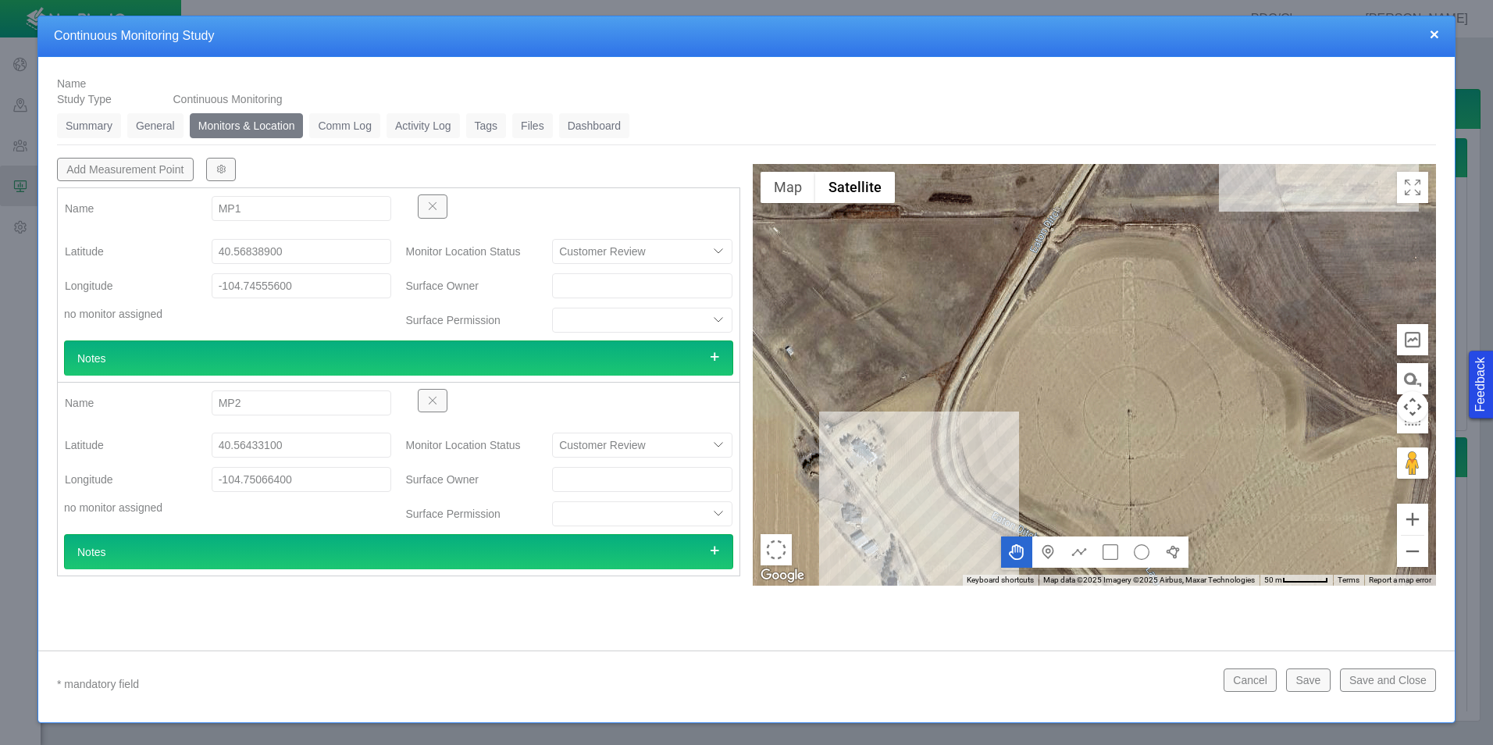
click at [185, 127] on li "General 0" at bounding box center [158, 125] width 62 height 25
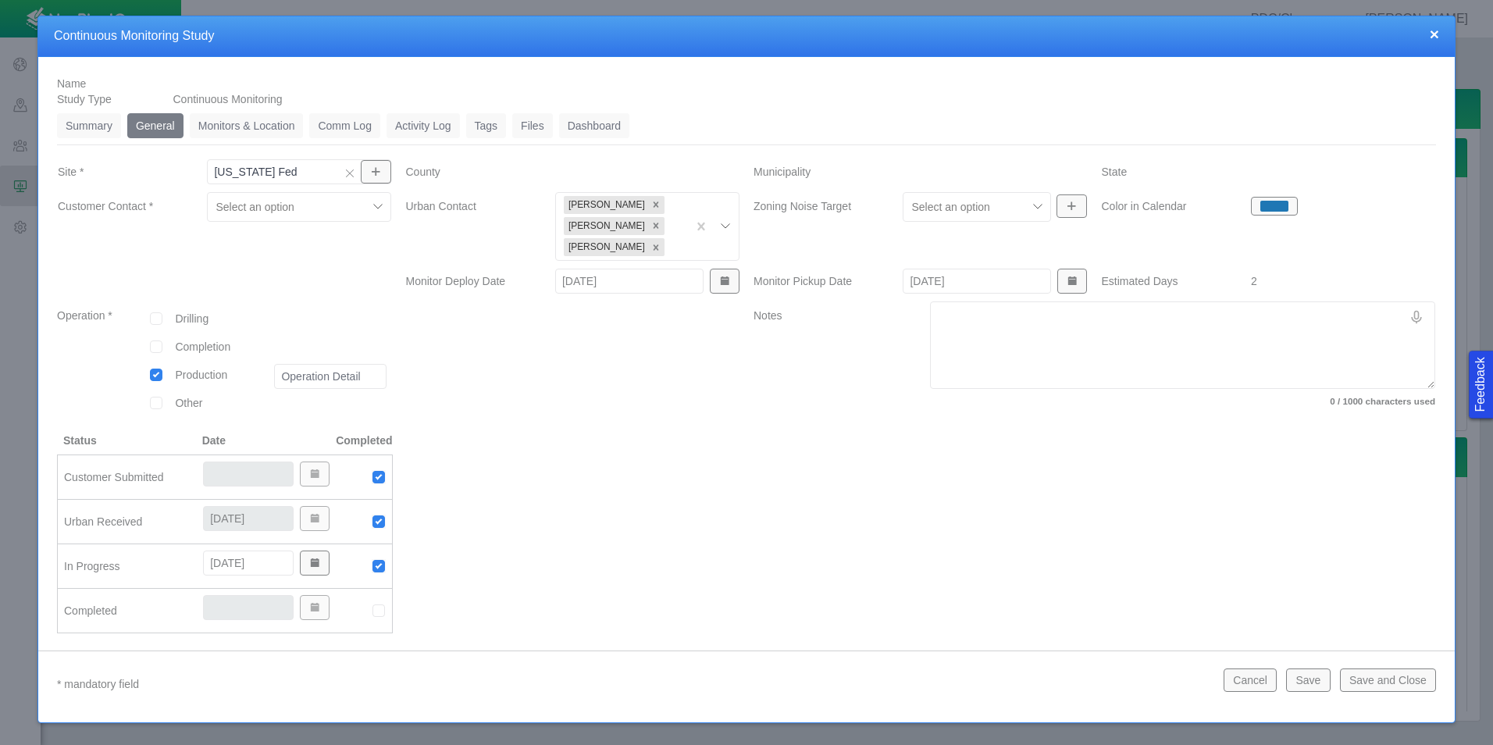
click at [271, 126] on link "Monitors & Location" at bounding box center [247, 125] width 114 height 25
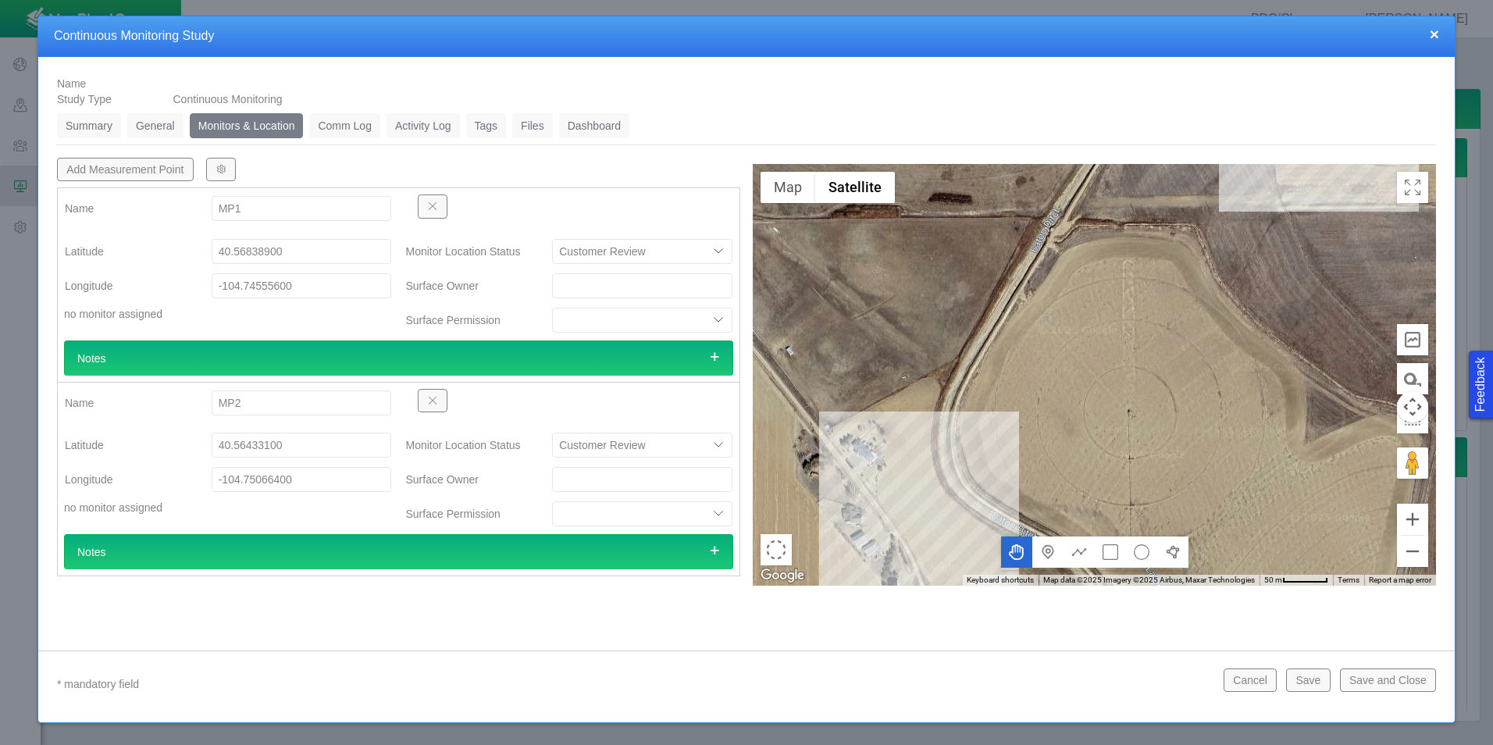
click at [231, 166] on button "button" at bounding box center [221, 169] width 30 height 23
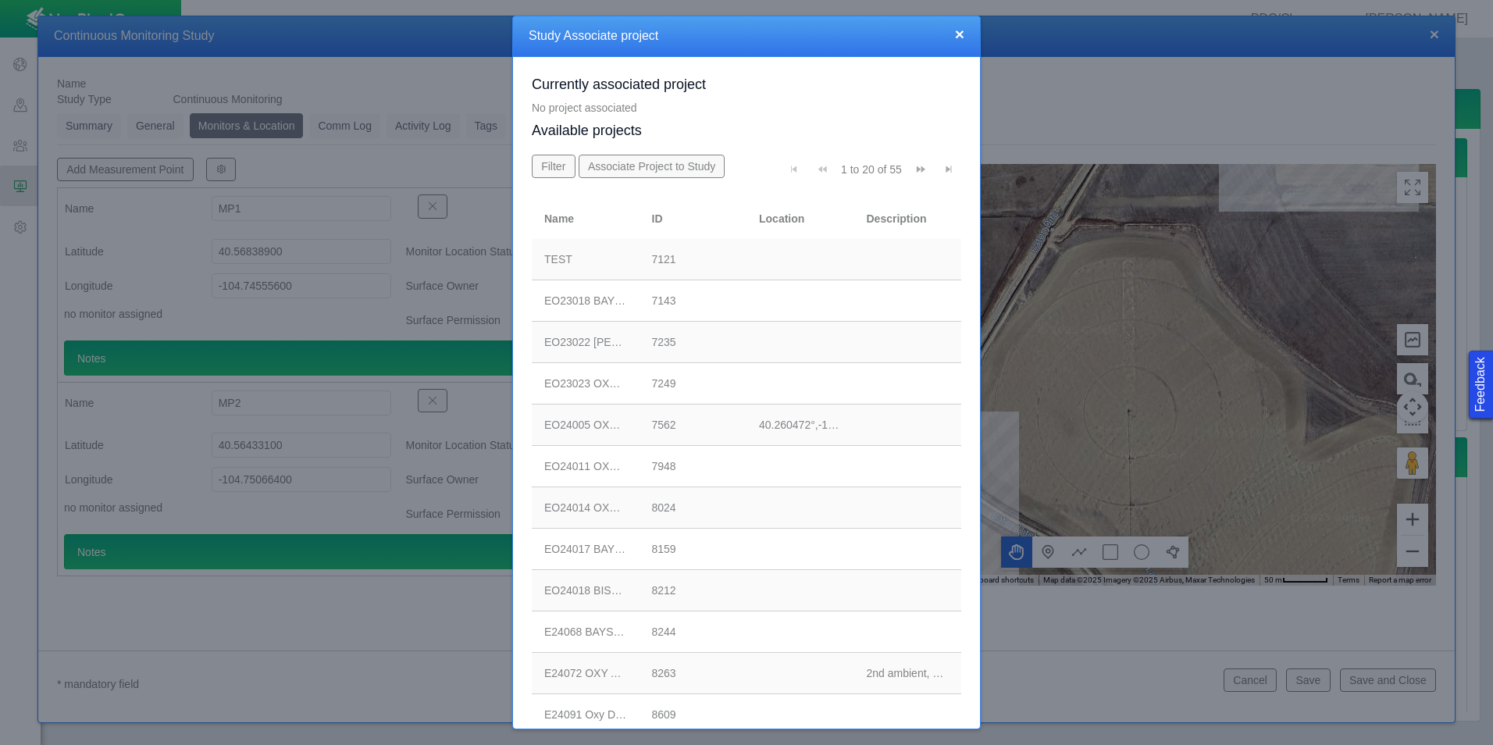
click at [943, 168] on span "Go to last page" at bounding box center [948, 169] width 11 height 11
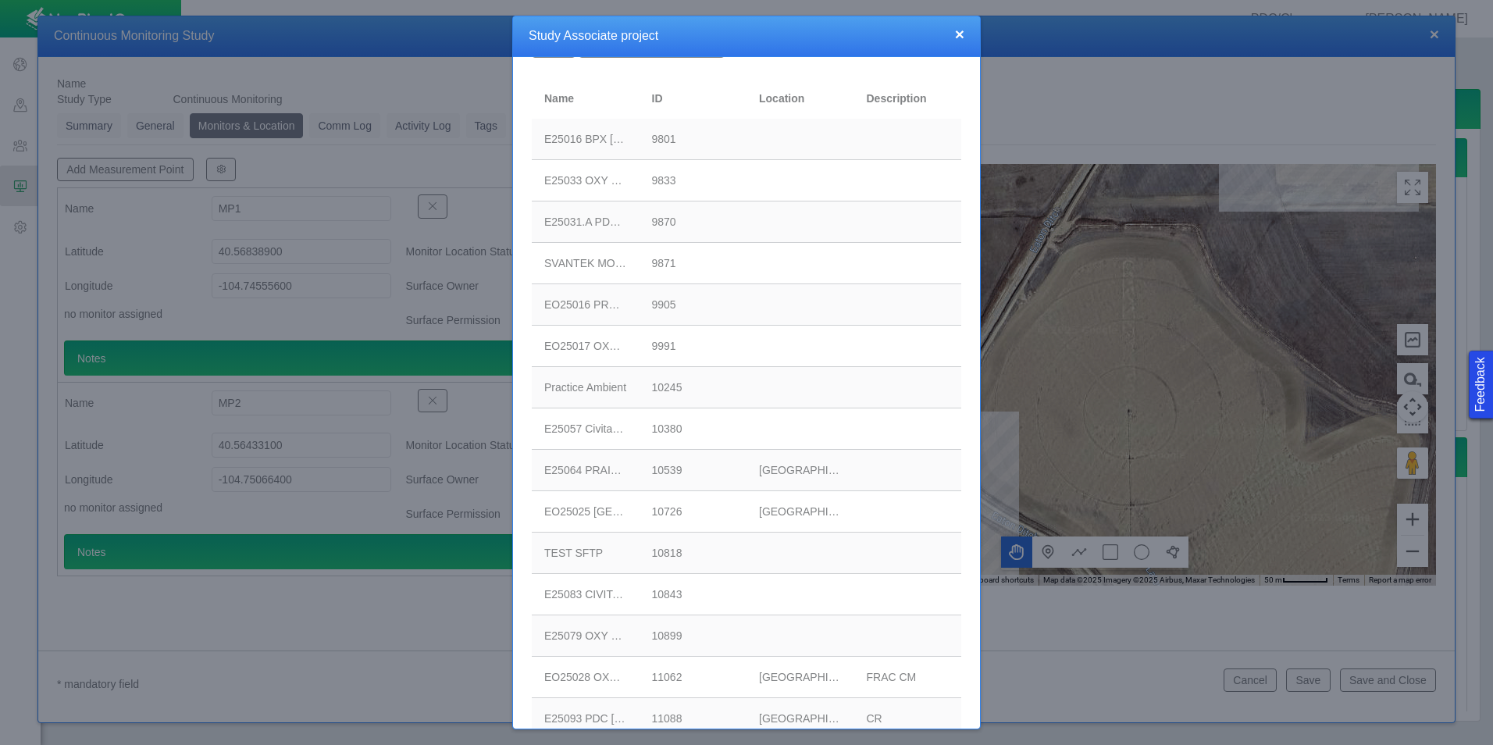
scroll to position [200, 0]
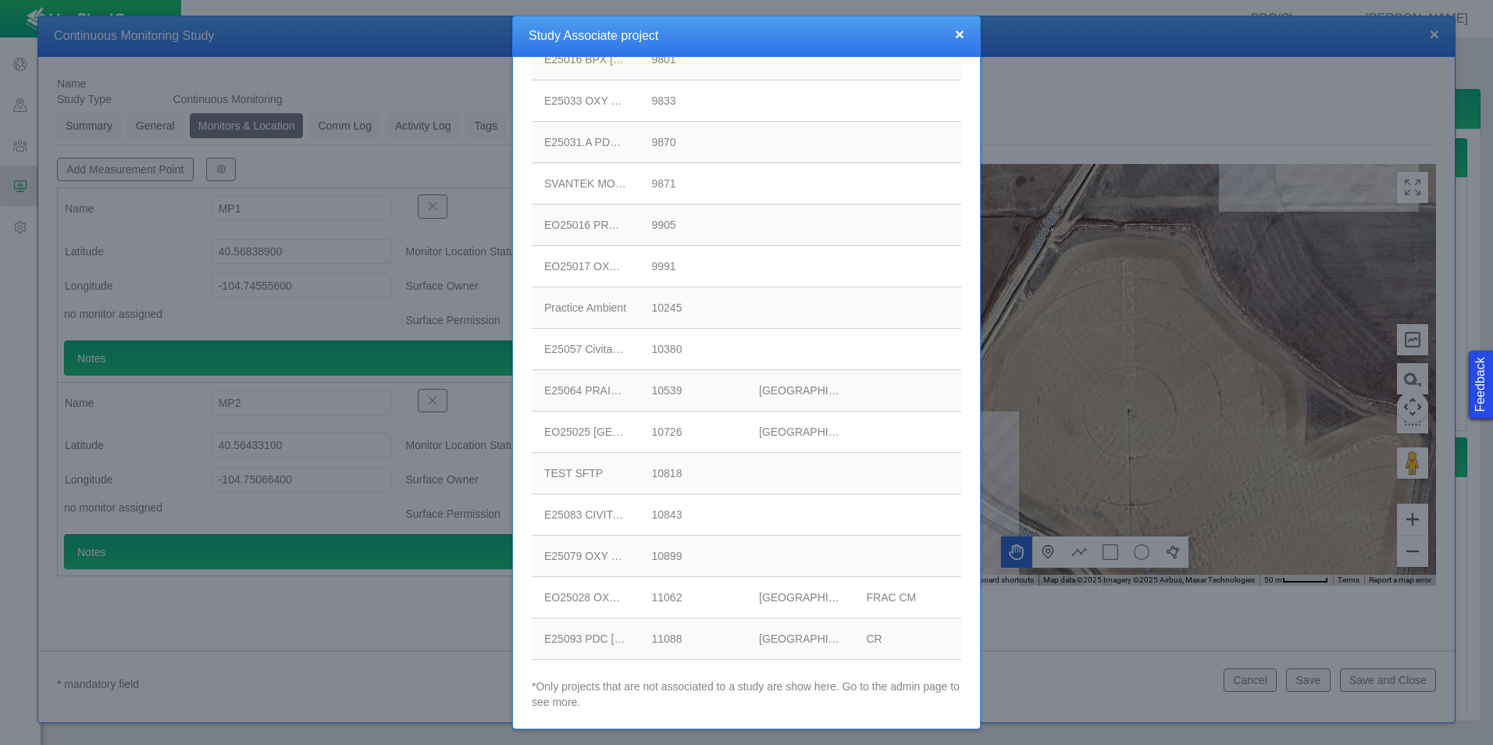
click at [639, 637] on td "11088" at bounding box center [693, 638] width 108 height 41
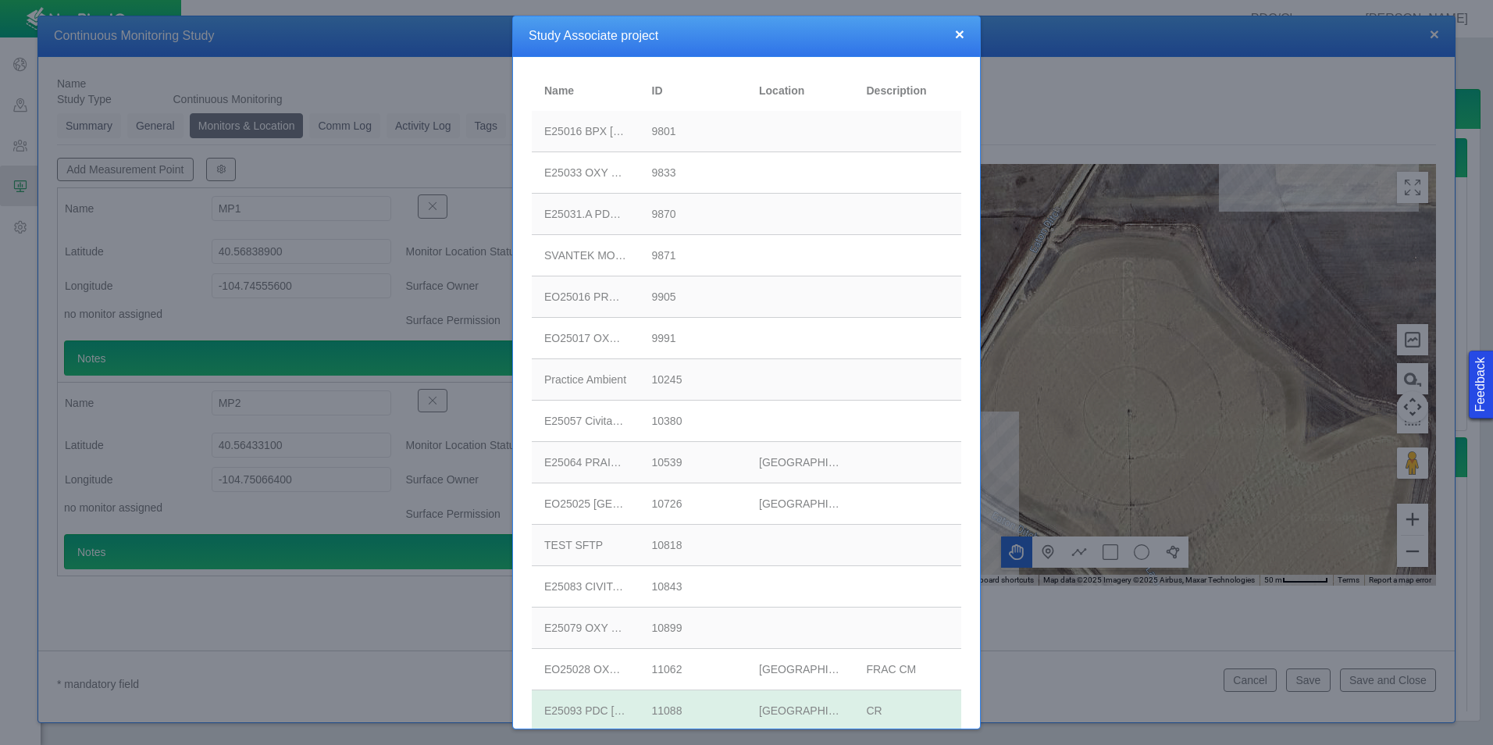
scroll to position [0, 0]
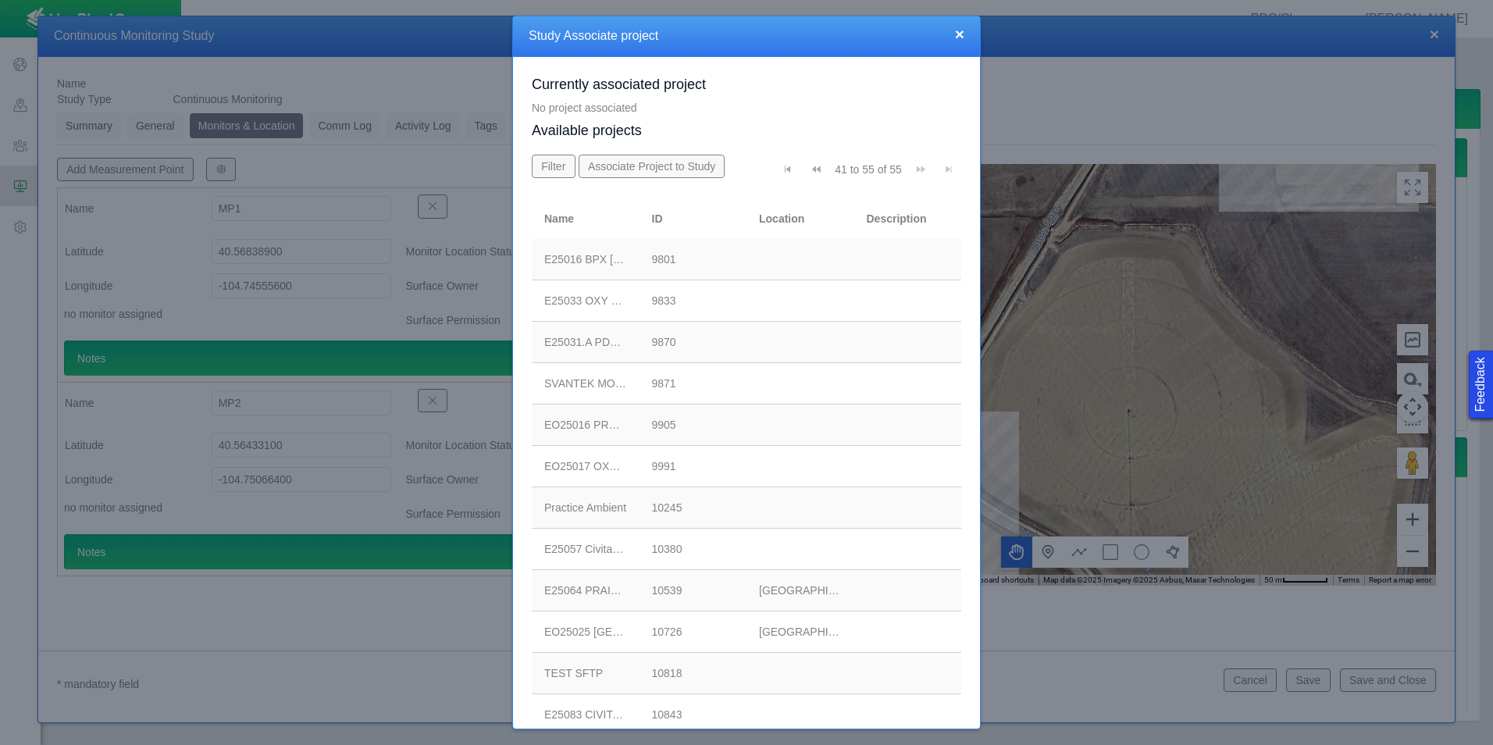
click at [690, 167] on button "Associate Project to Study" at bounding box center [652, 166] width 147 height 23
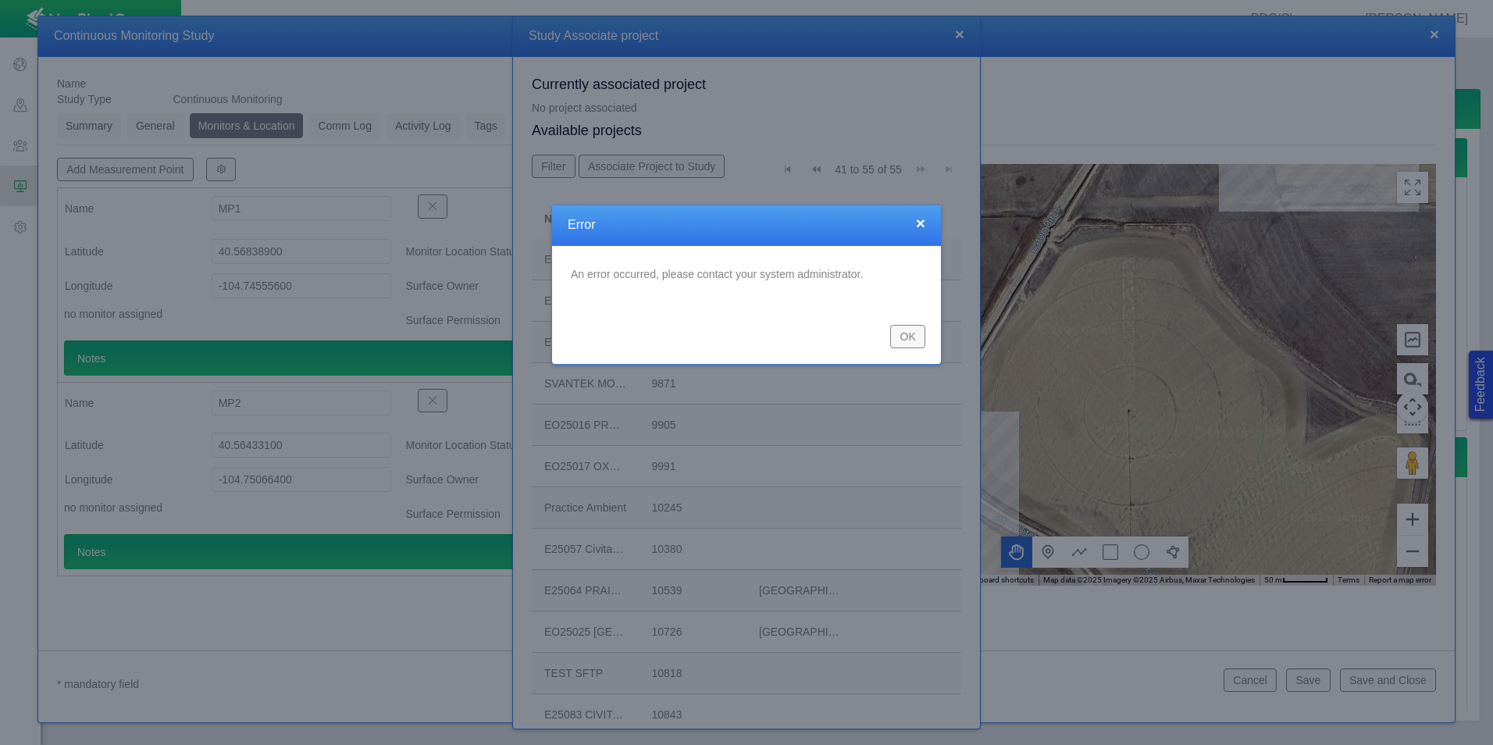
click at [909, 333] on button "OK" at bounding box center [907, 336] width 35 height 23
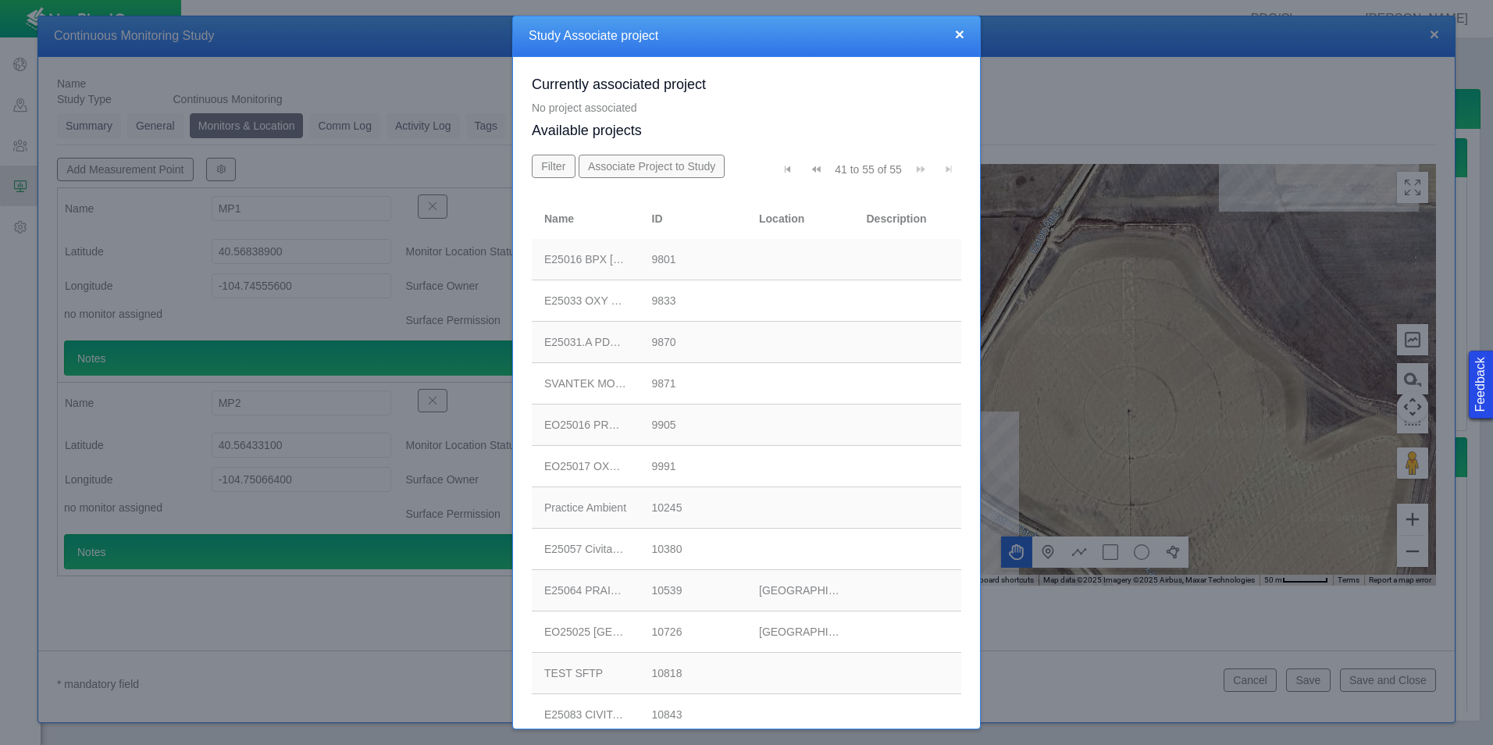
click at [648, 161] on button "Associate Project to Study" at bounding box center [652, 166] width 147 height 23
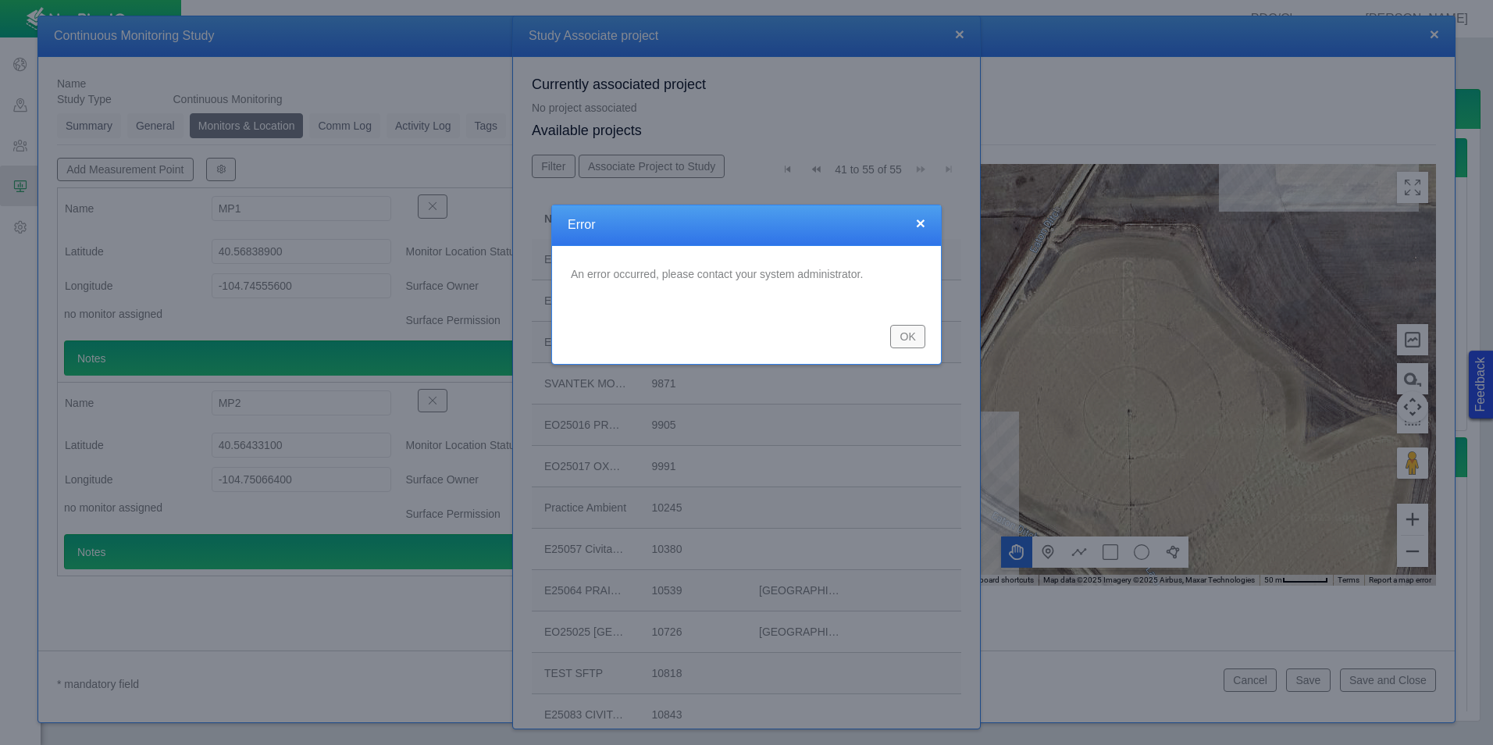
click at [909, 333] on button "OK" at bounding box center [907, 336] width 35 height 23
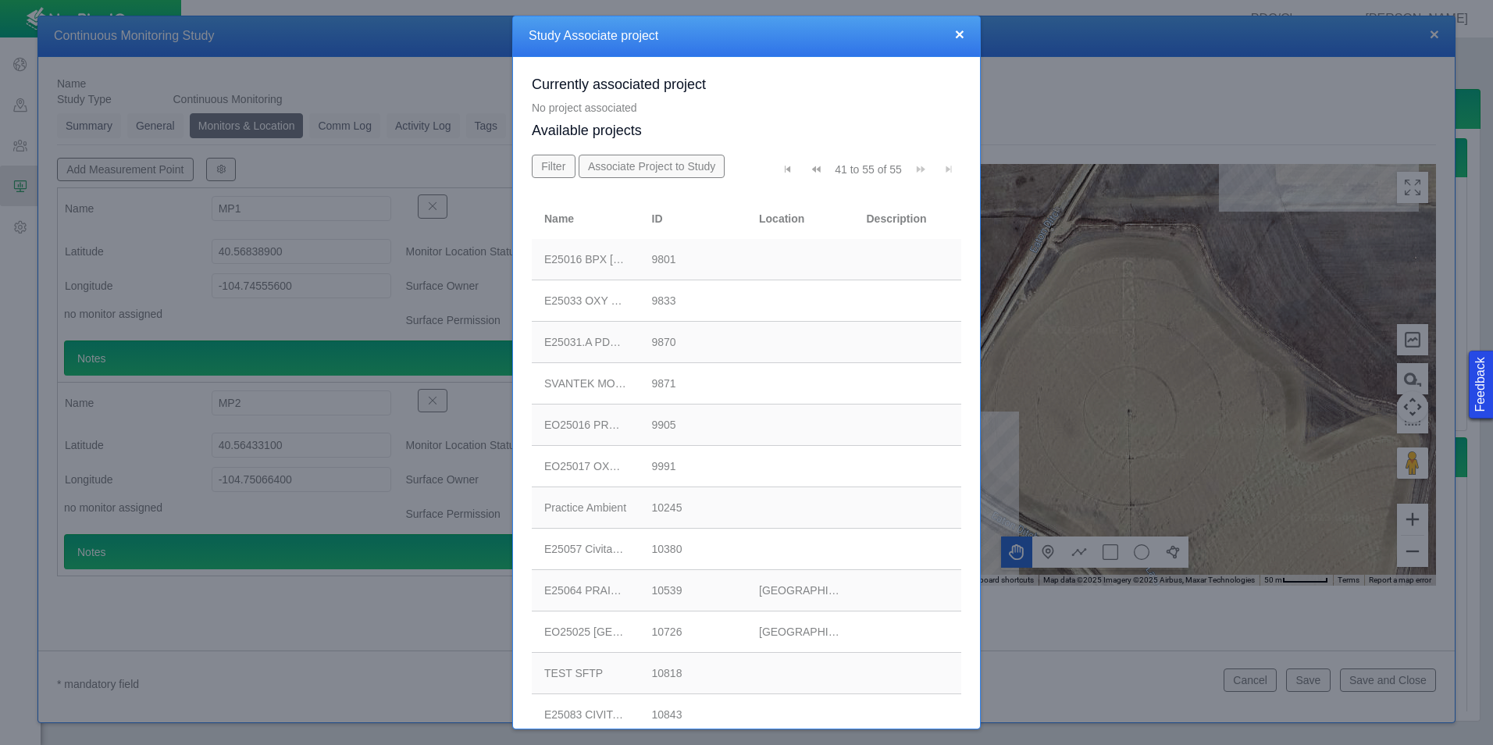
click at [961, 34] on button "×" at bounding box center [959, 34] width 9 height 16
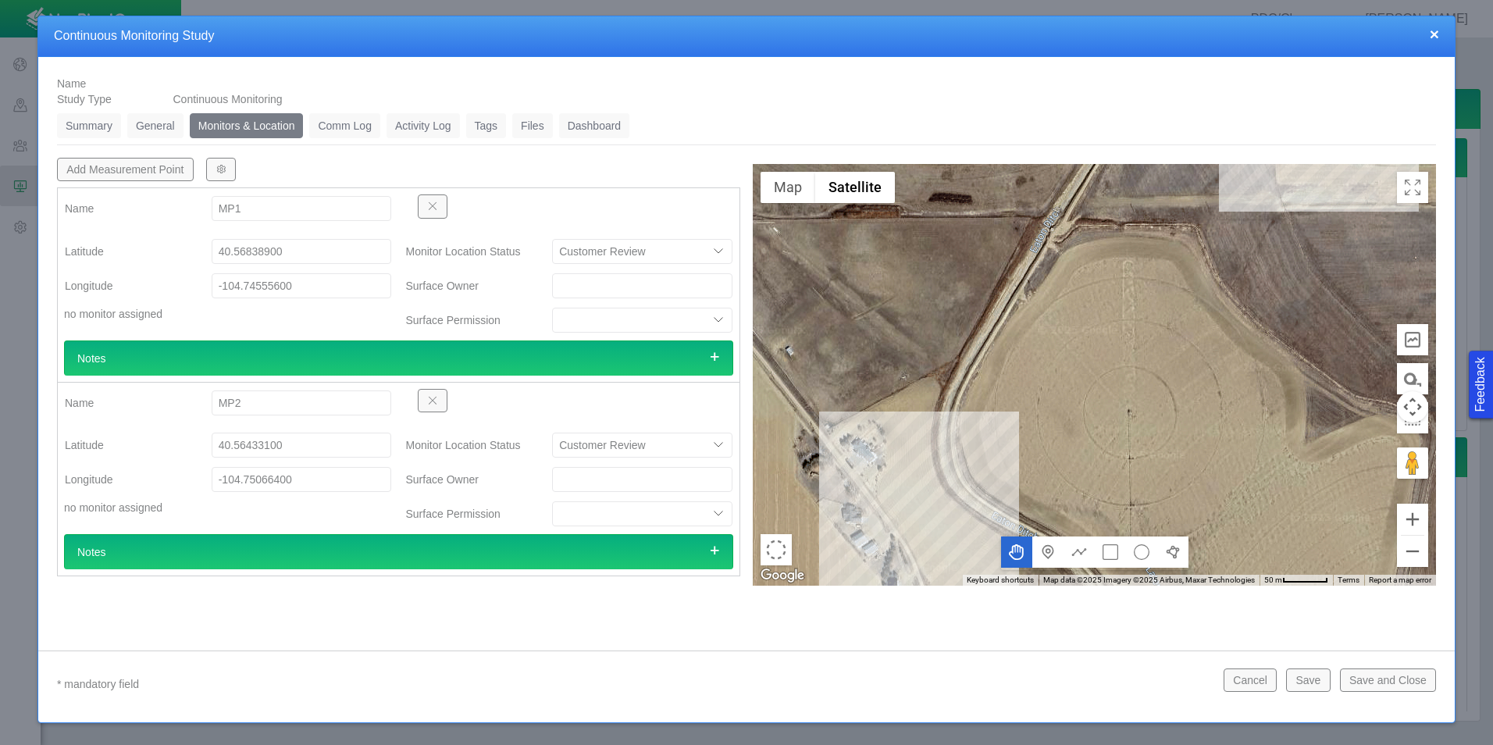
click at [228, 170] on button "button" at bounding box center [221, 169] width 30 height 23
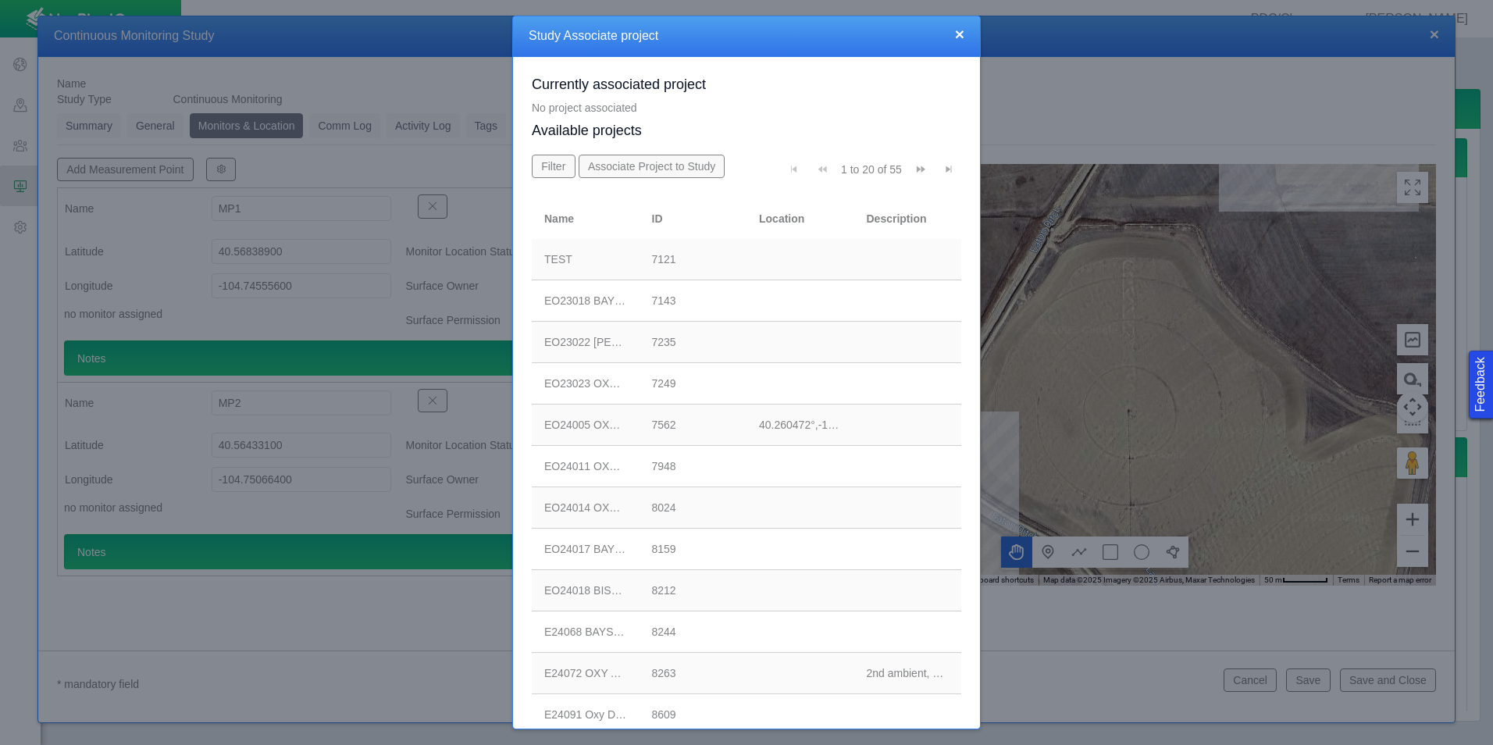
click at [943, 169] on span "Go to last page" at bounding box center [948, 169] width 11 height 11
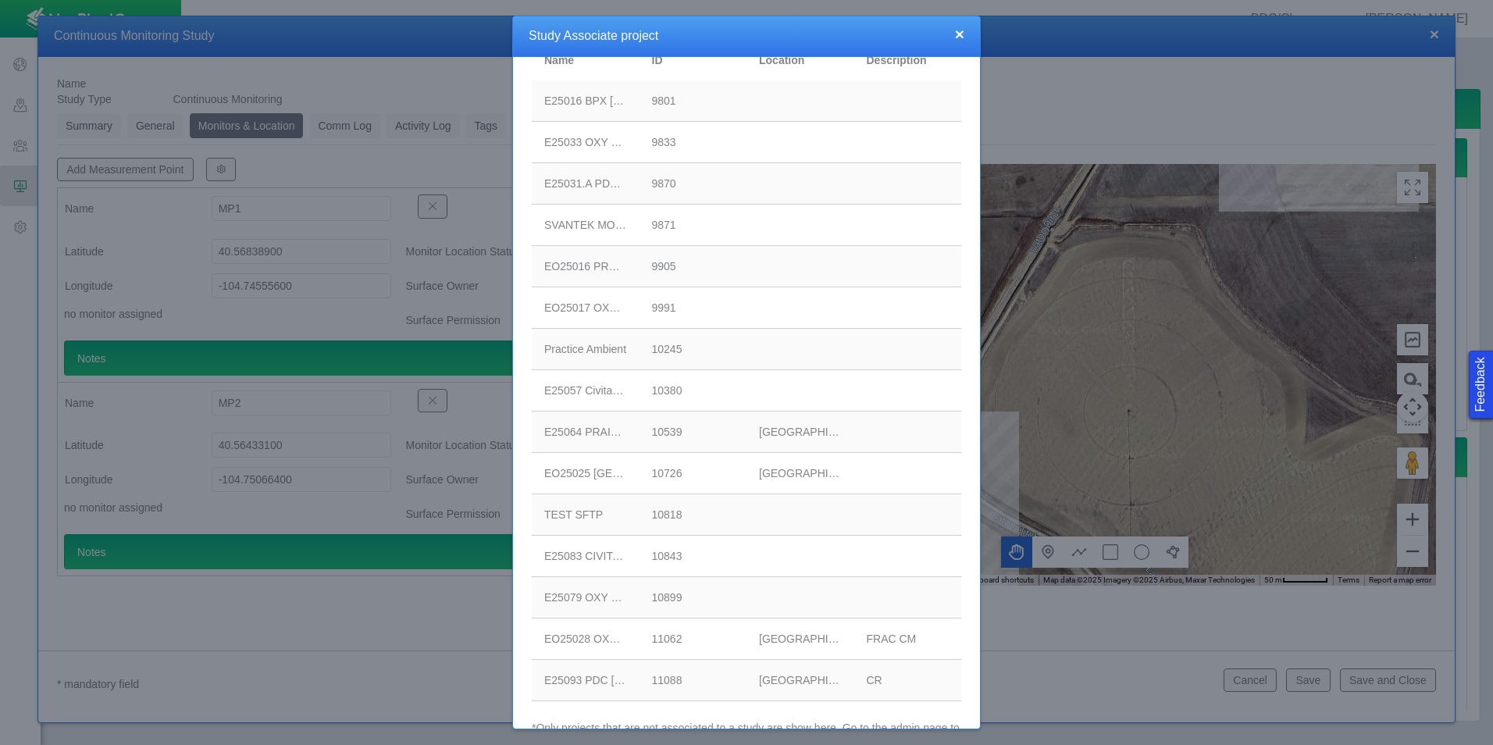
scroll to position [200, 0]
click at [679, 637] on div "11088" at bounding box center [693, 639] width 83 height 16
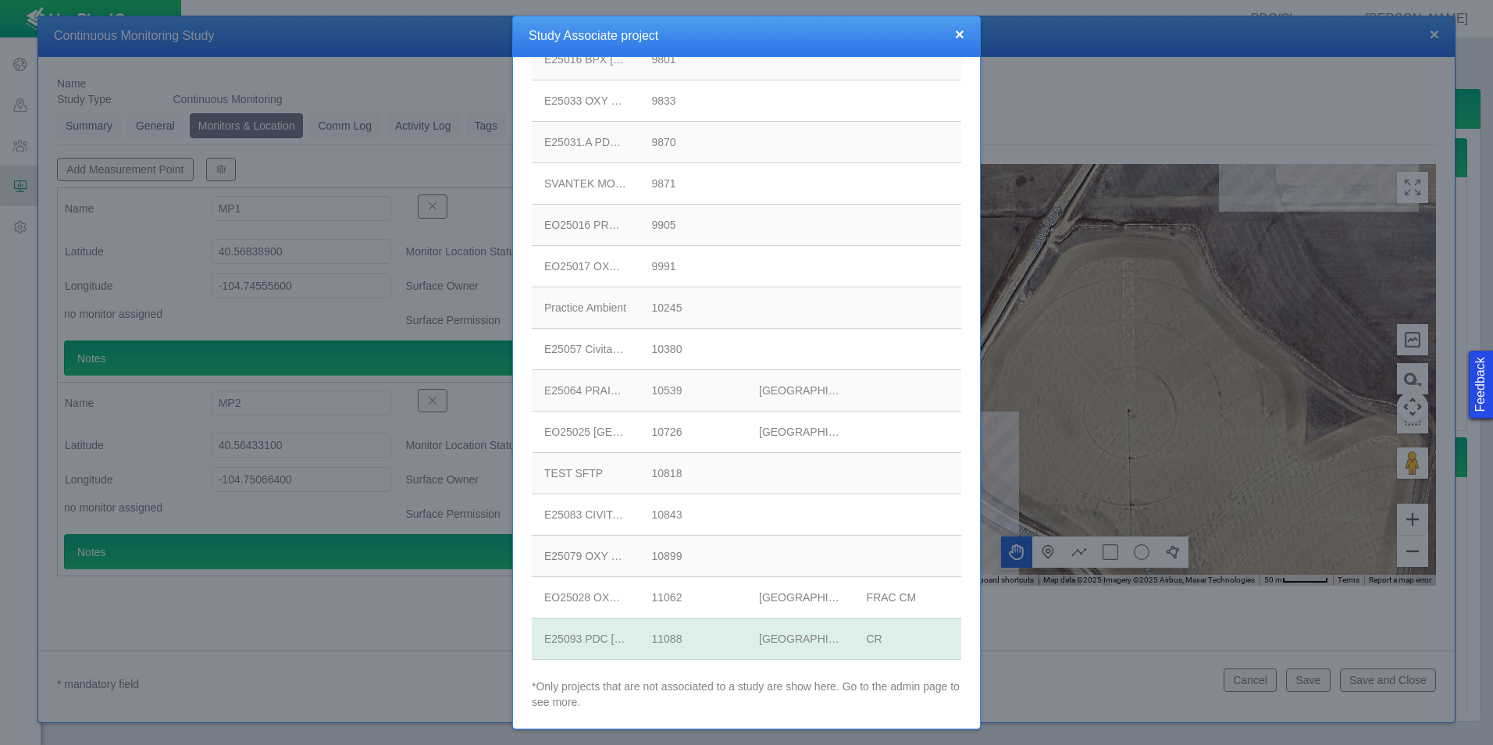
scroll to position [0, 0]
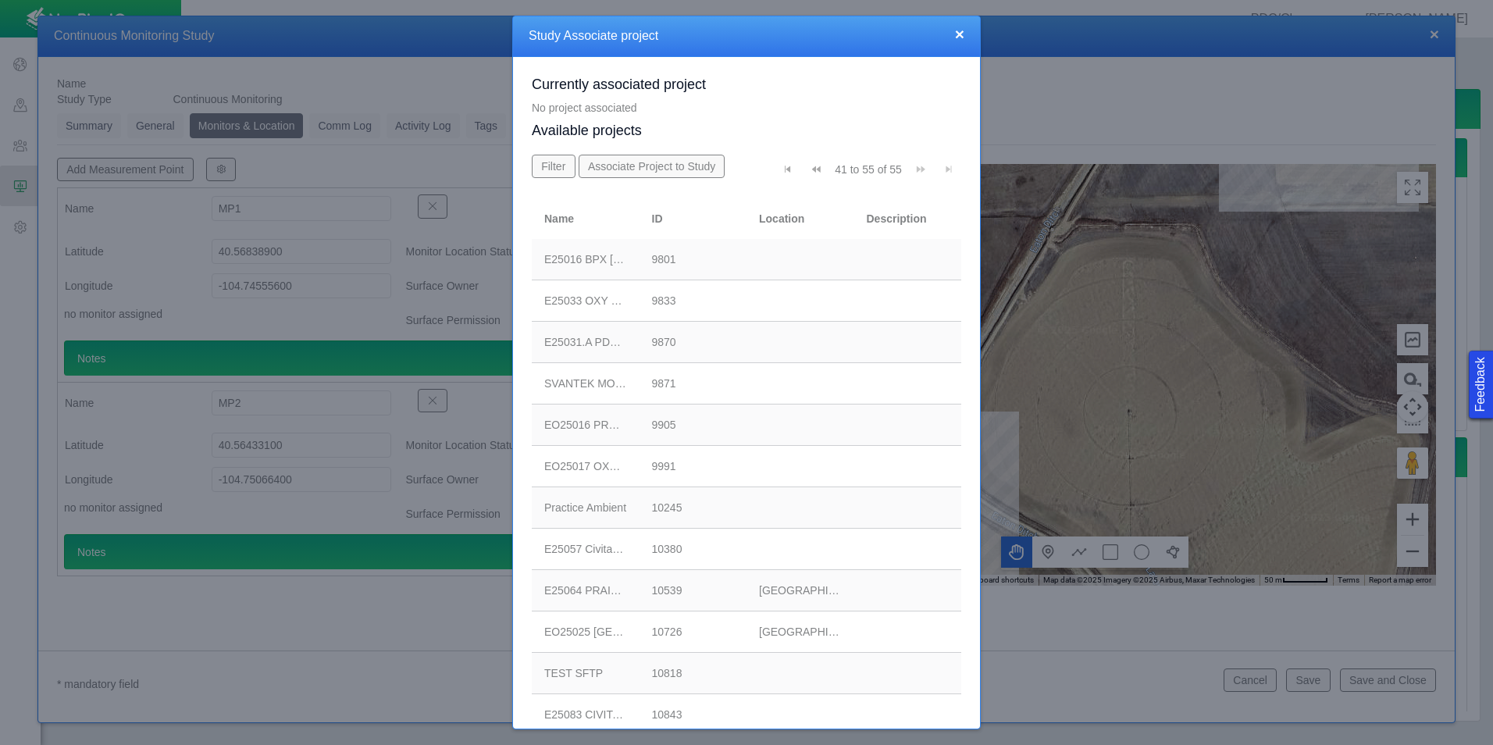
click at [669, 166] on button "Associate Project to Study" at bounding box center [652, 166] width 147 height 23
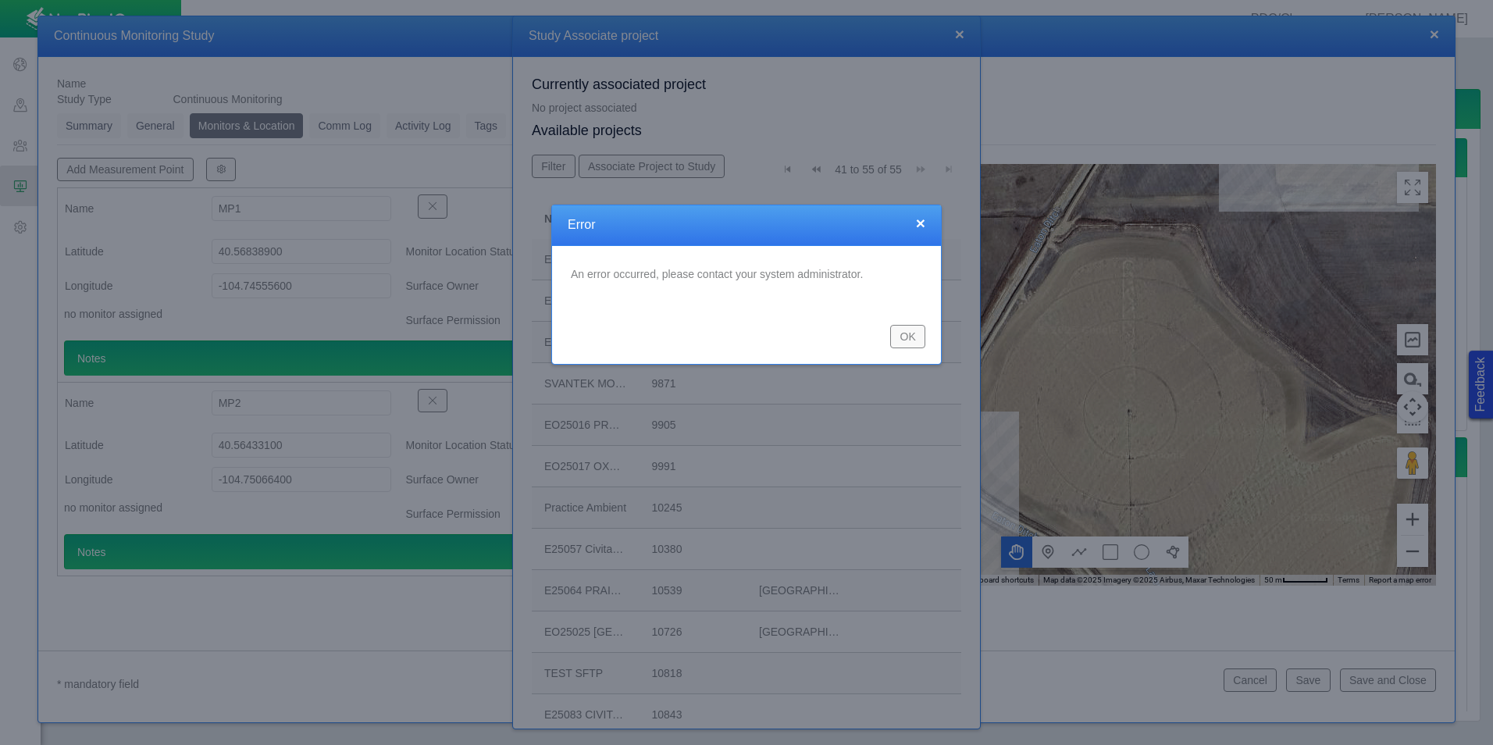
click at [899, 340] on button "OK" at bounding box center [907, 336] width 35 height 23
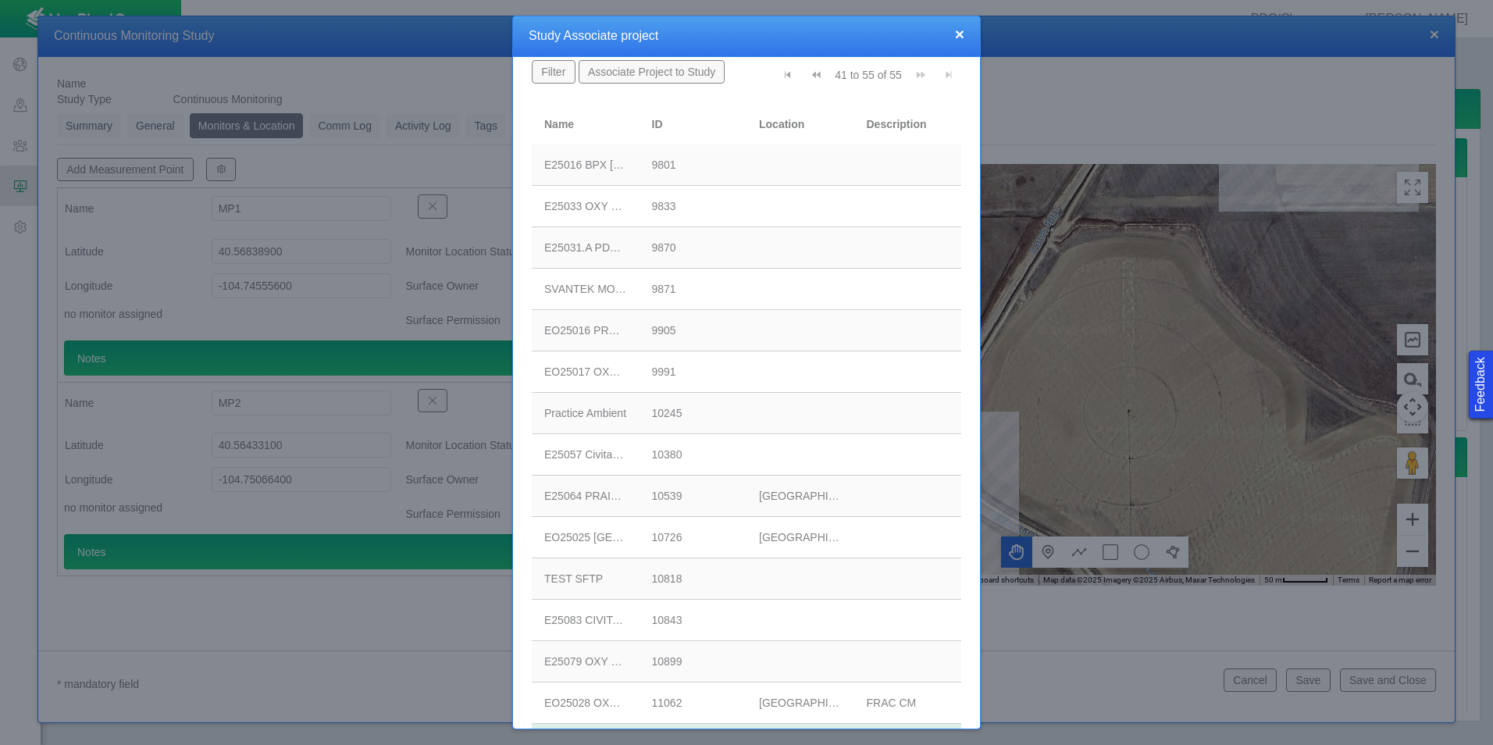
scroll to position [200, 0]
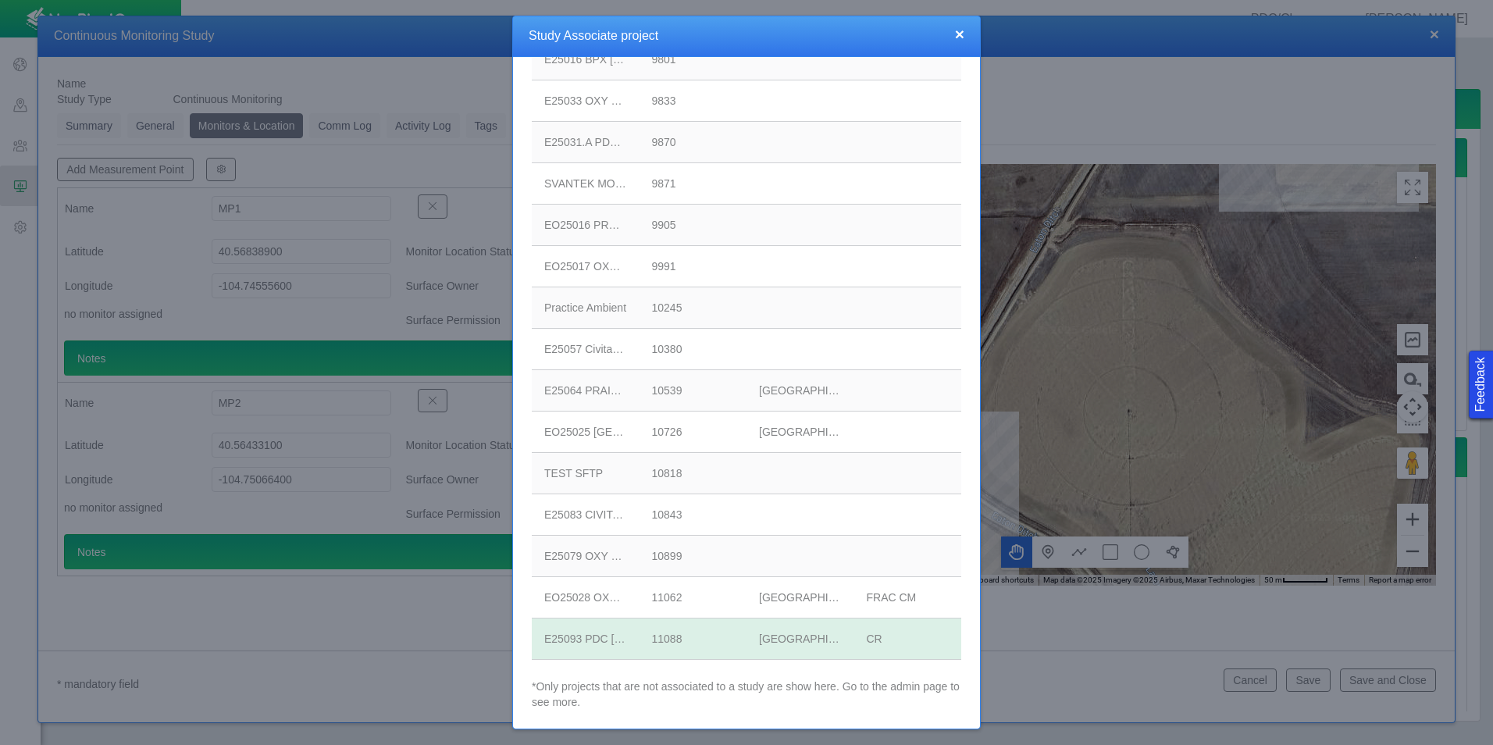
click at [962, 30] on button "×" at bounding box center [959, 34] width 9 height 16
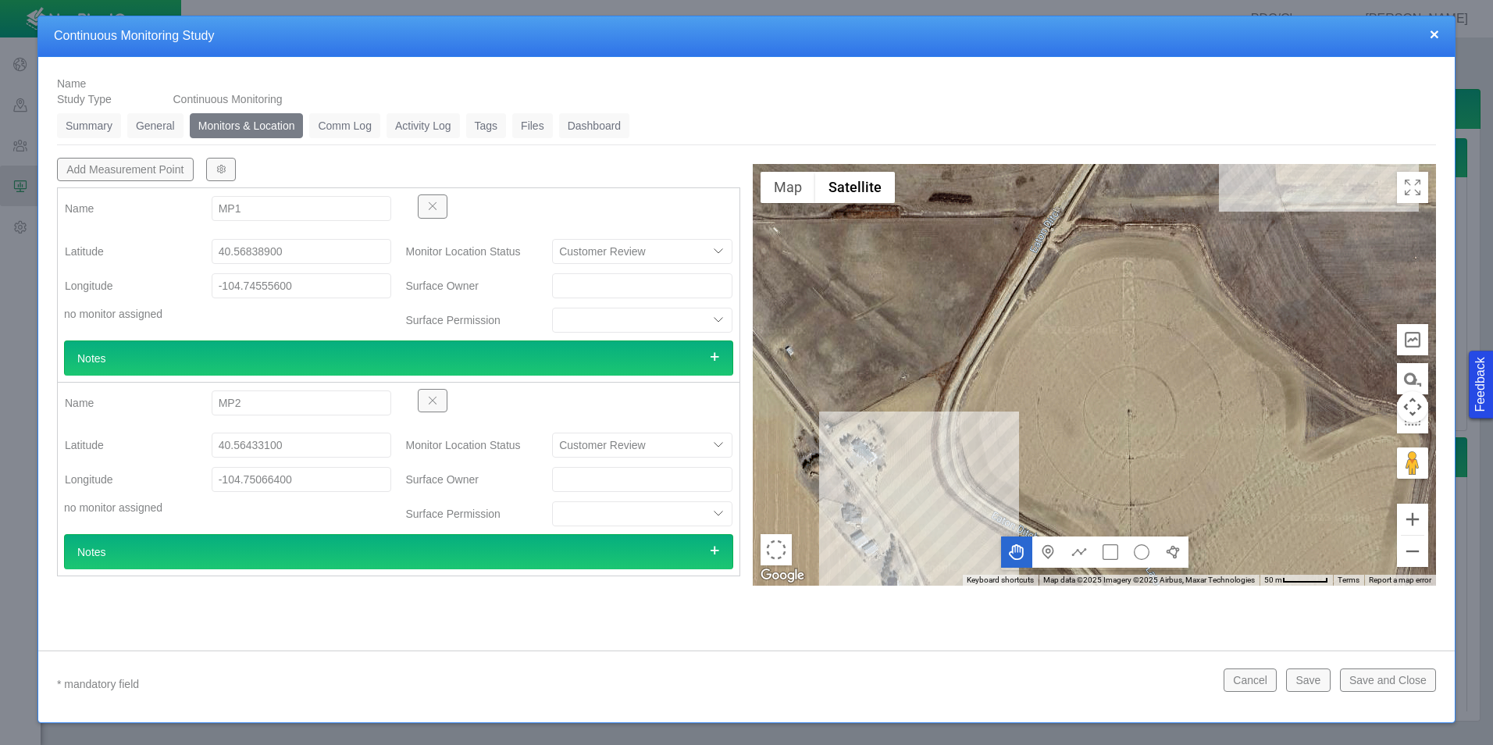
click at [91, 129] on link "Summary" at bounding box center [89, 125] width 64 height 25
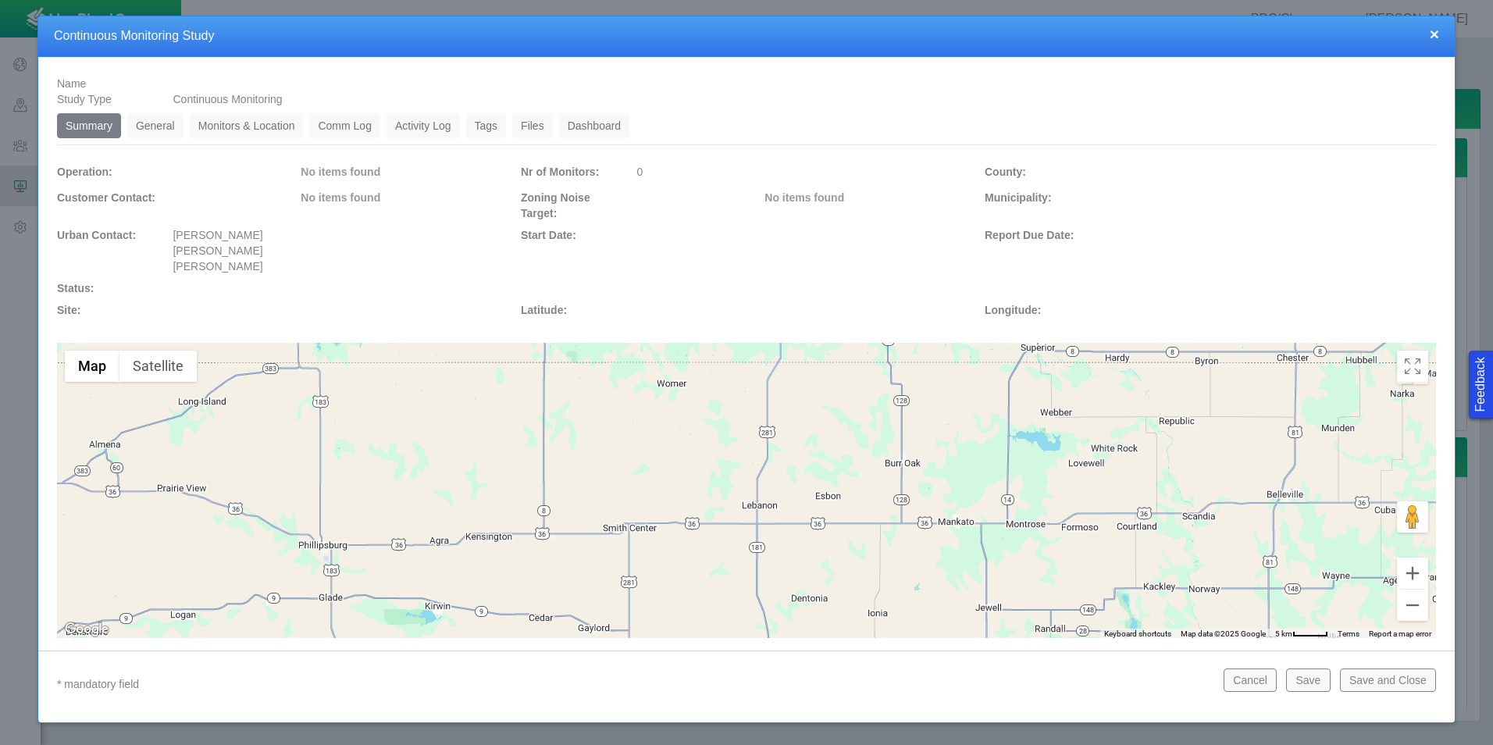
click at [1378, 679] on button "Save and Close" at bounding box center [1388, 679] width 96 height 23
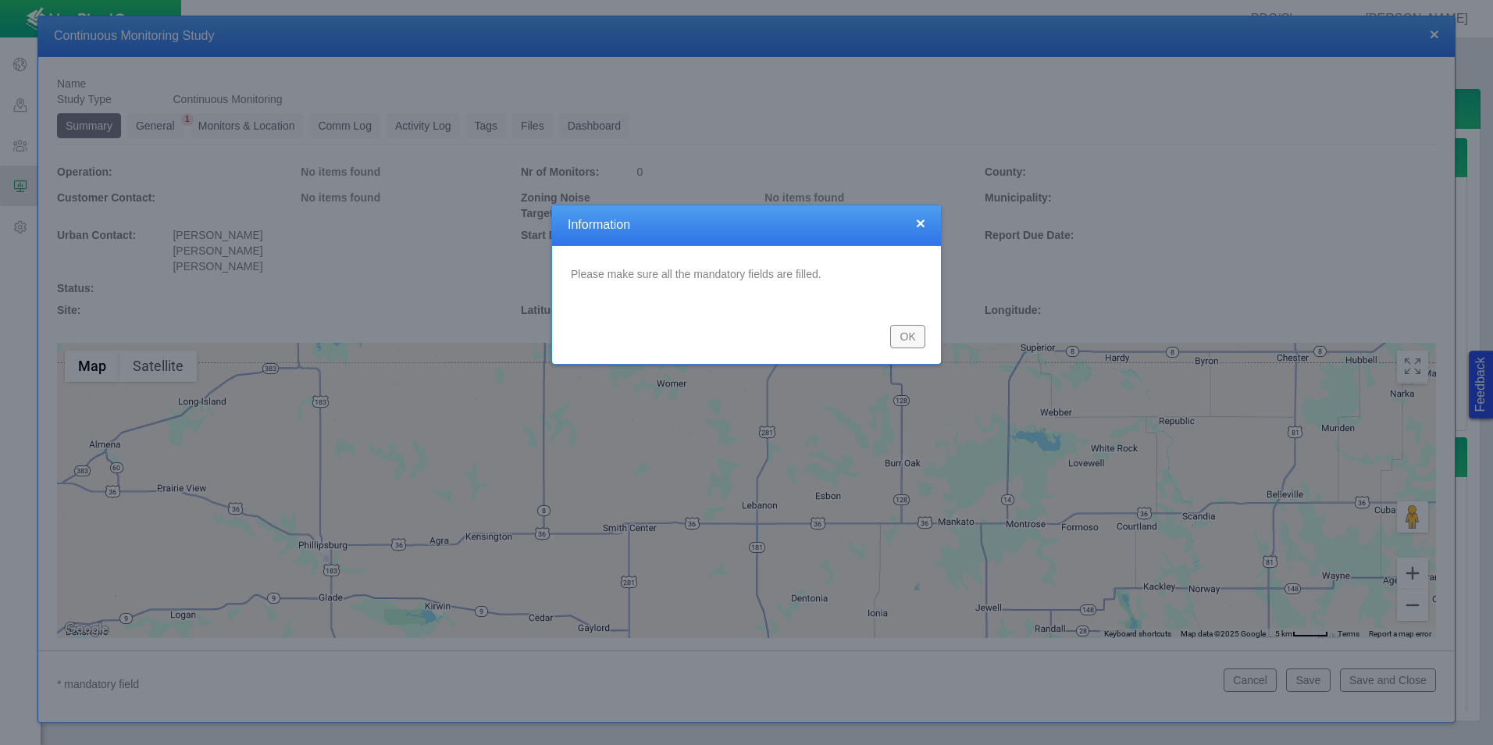
click at [902, 334] on button "OK" at bounding box center [907, 336] width 35 height 23
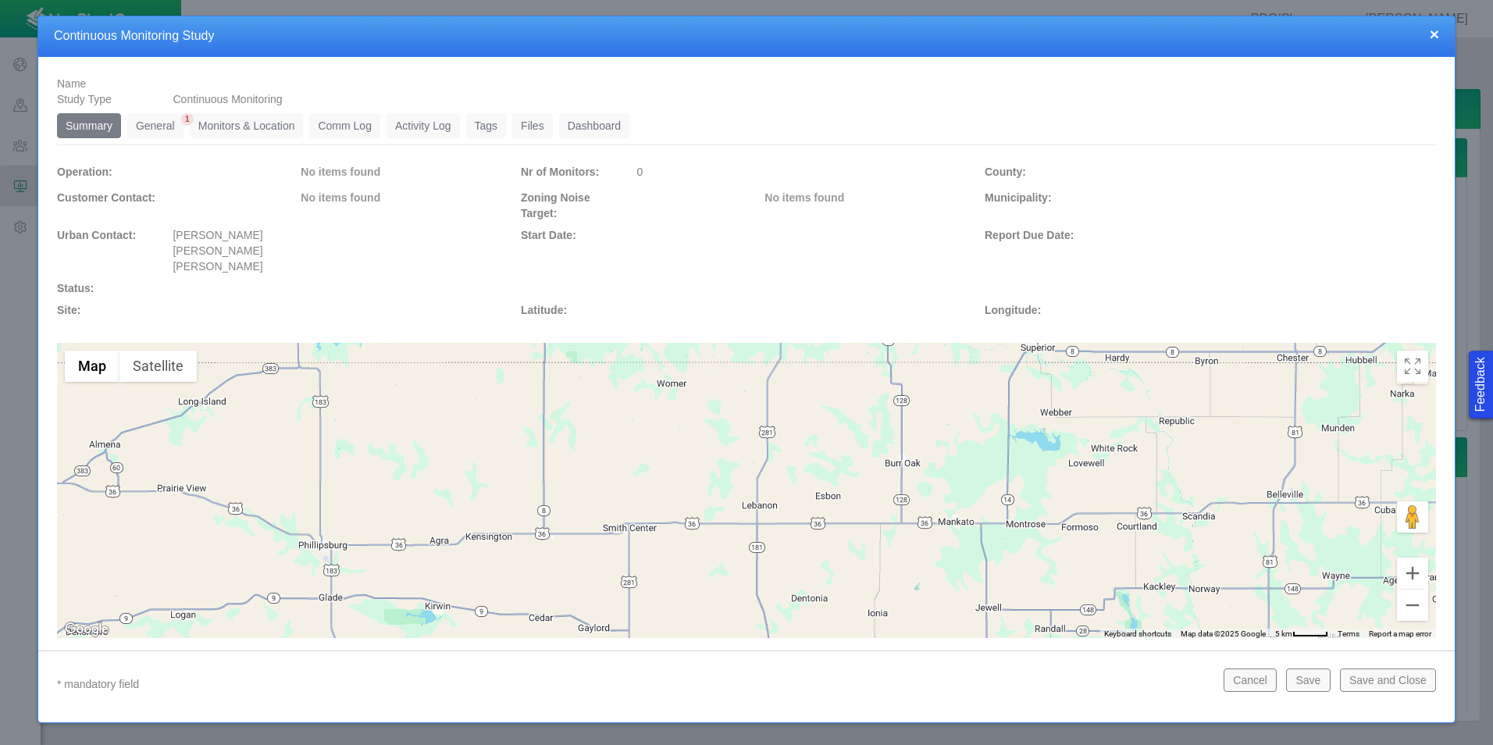
click at [163, 124] on link "General" at bounding box center [155, 125] width 56 height 25
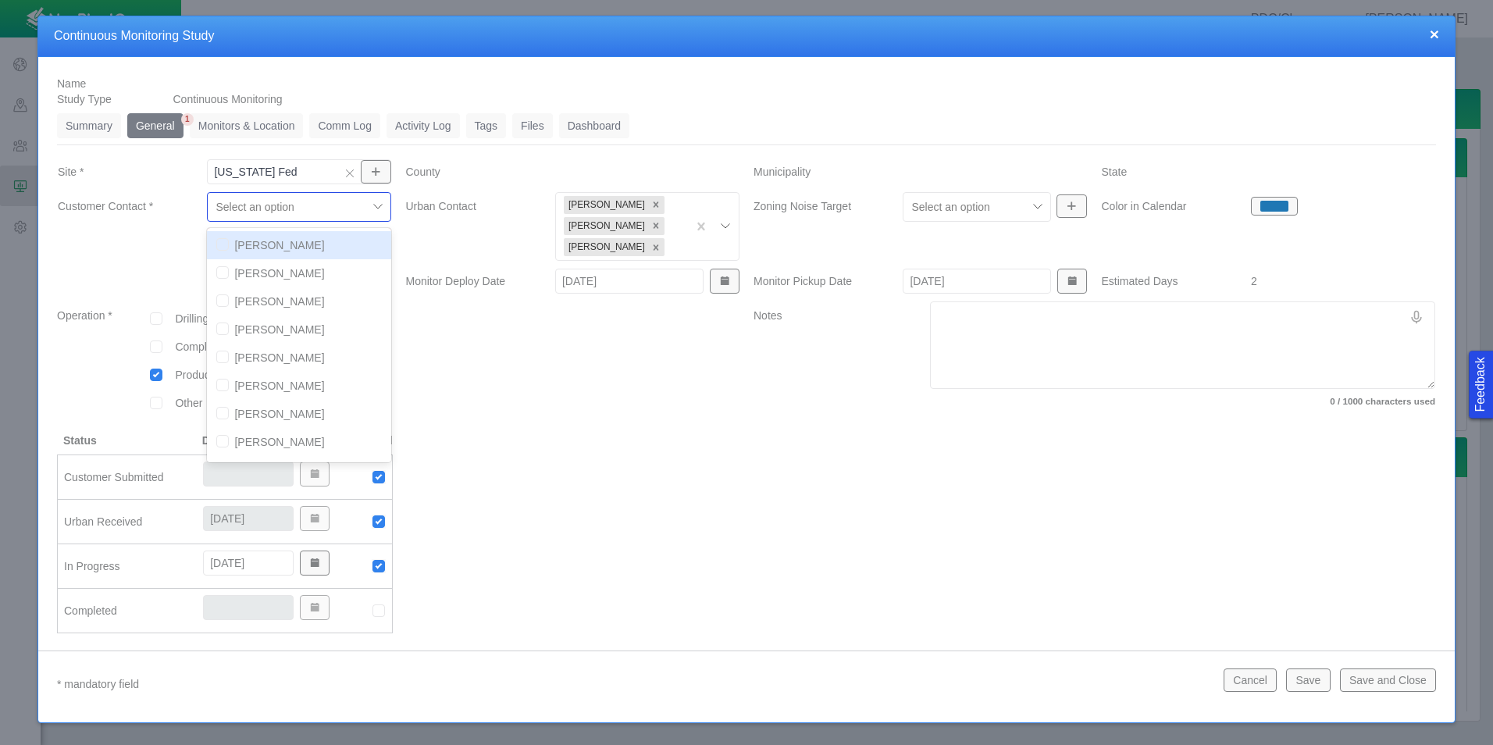
click at [306, 206] on div at bounding box center [287, 207] width 144 height 19
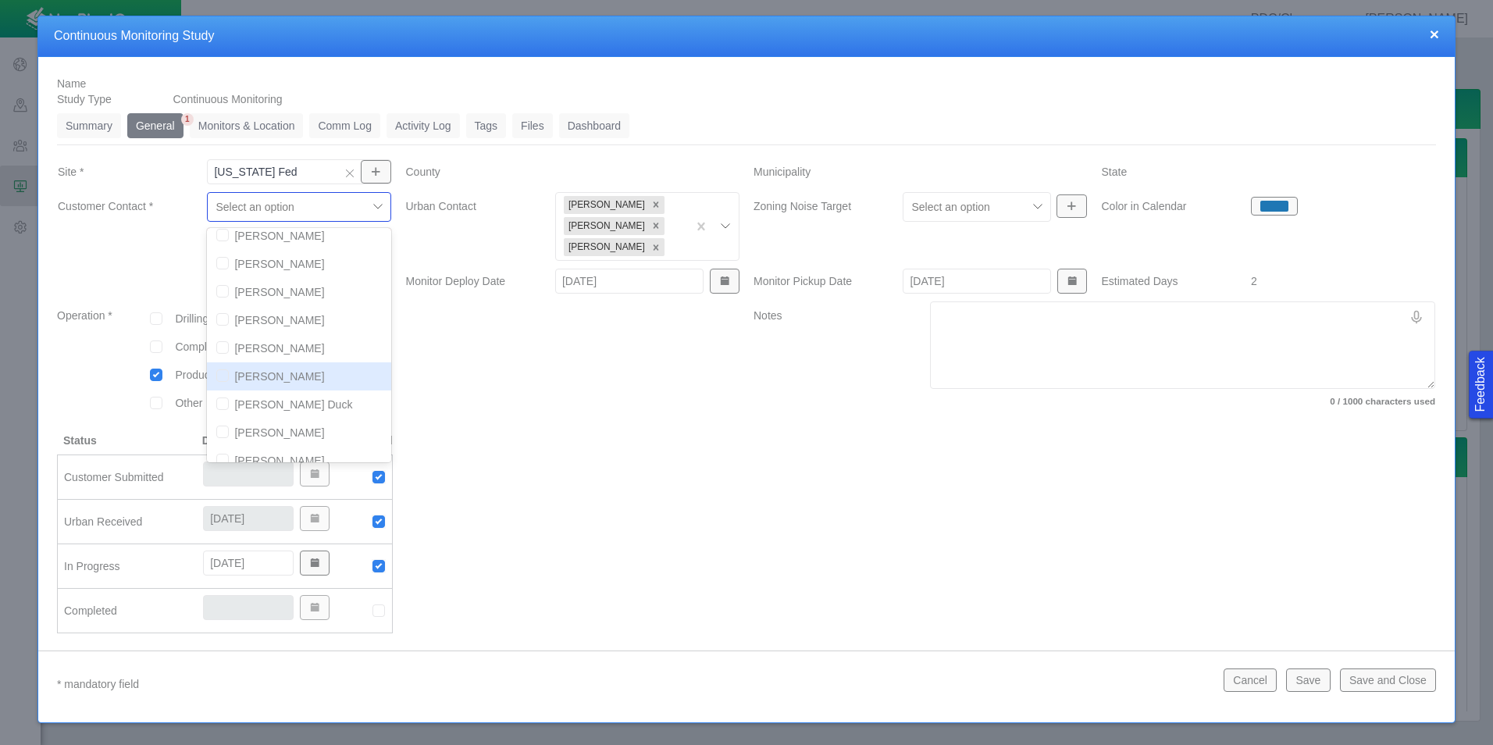
scroll to position [78, 0]
click at [226, 383] on div "[PERSON_NAME]" at bounding box center [299, 392] width 184 height 28
checkbox input "true"
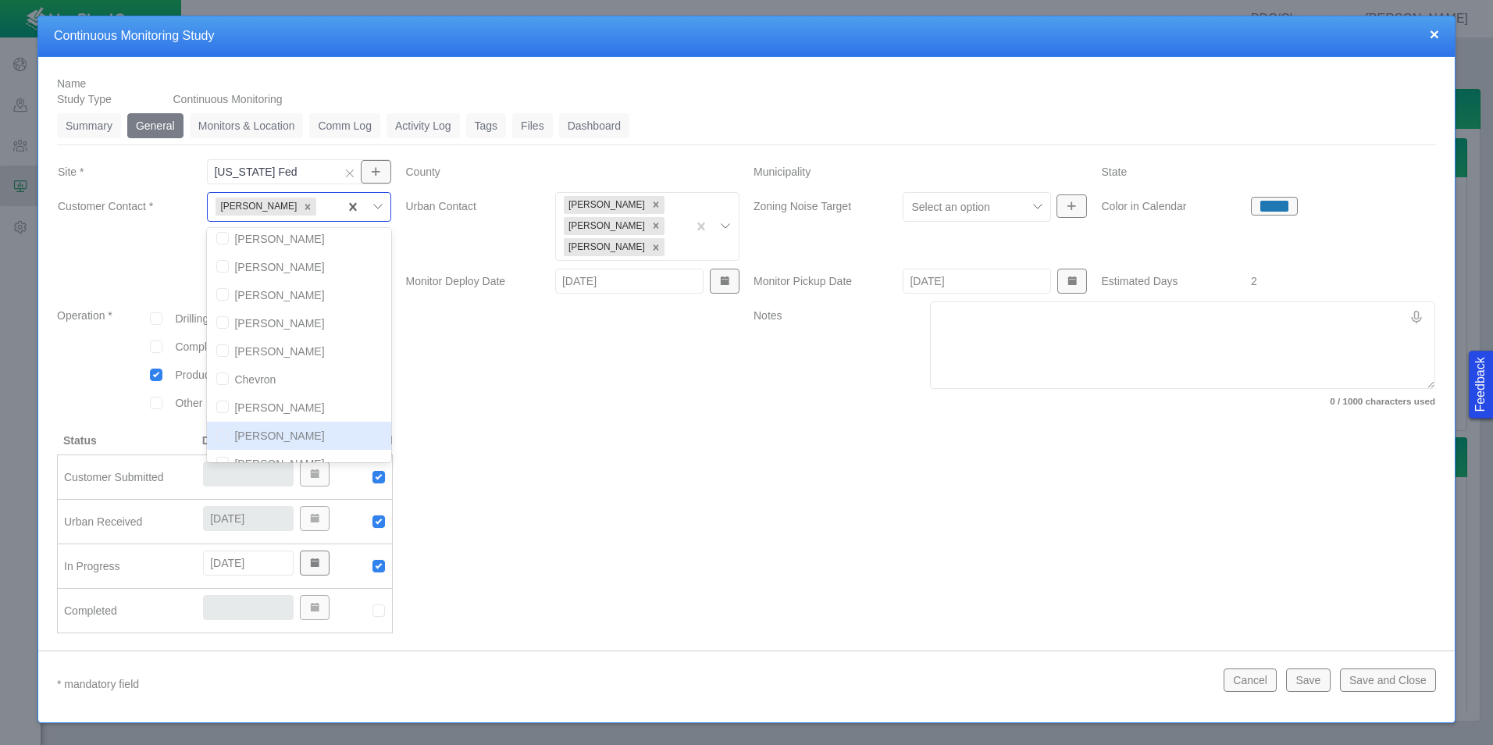
click at [216, 437] on input "checkbox" at bounding box center [222, 435] width 12 height 12
checkbox input "true"
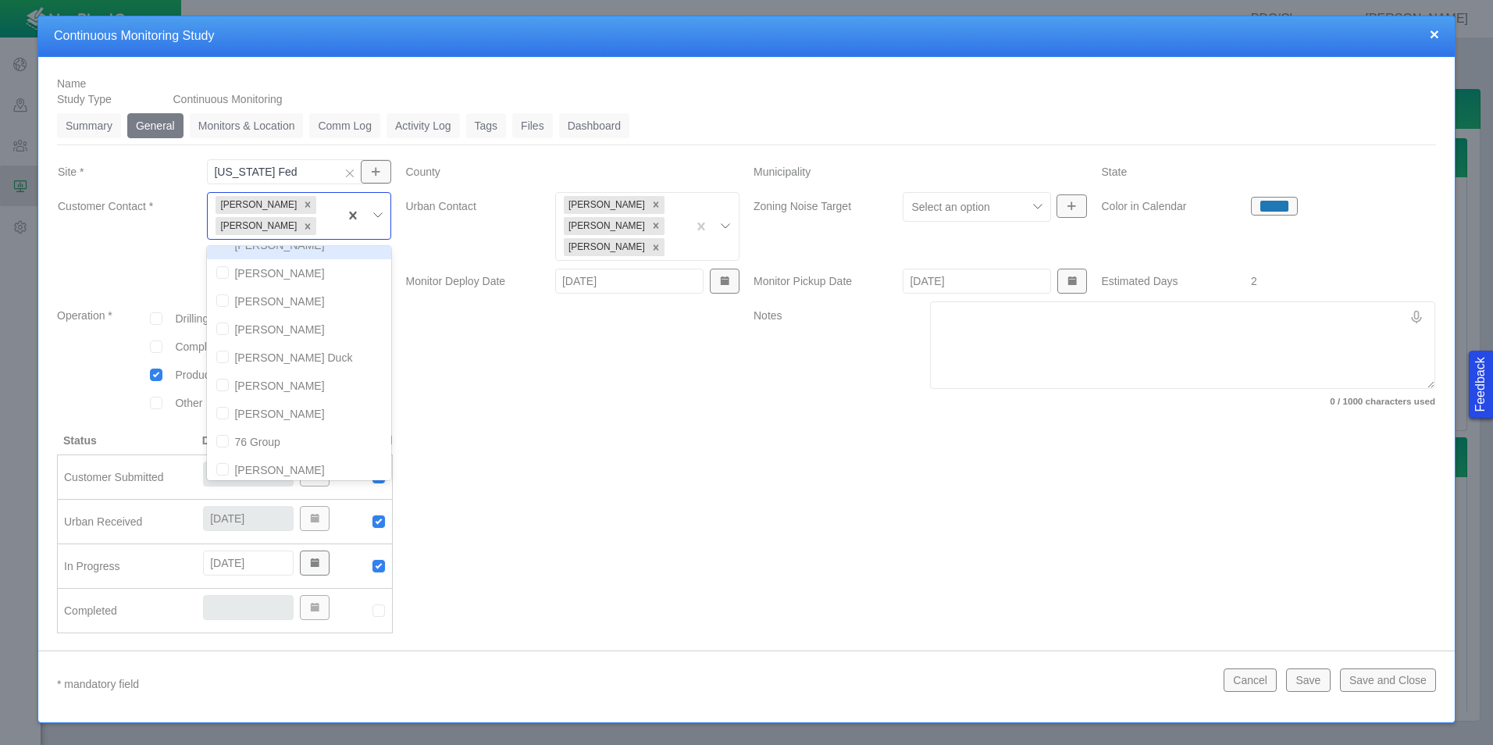
scroll to position [312, 0]
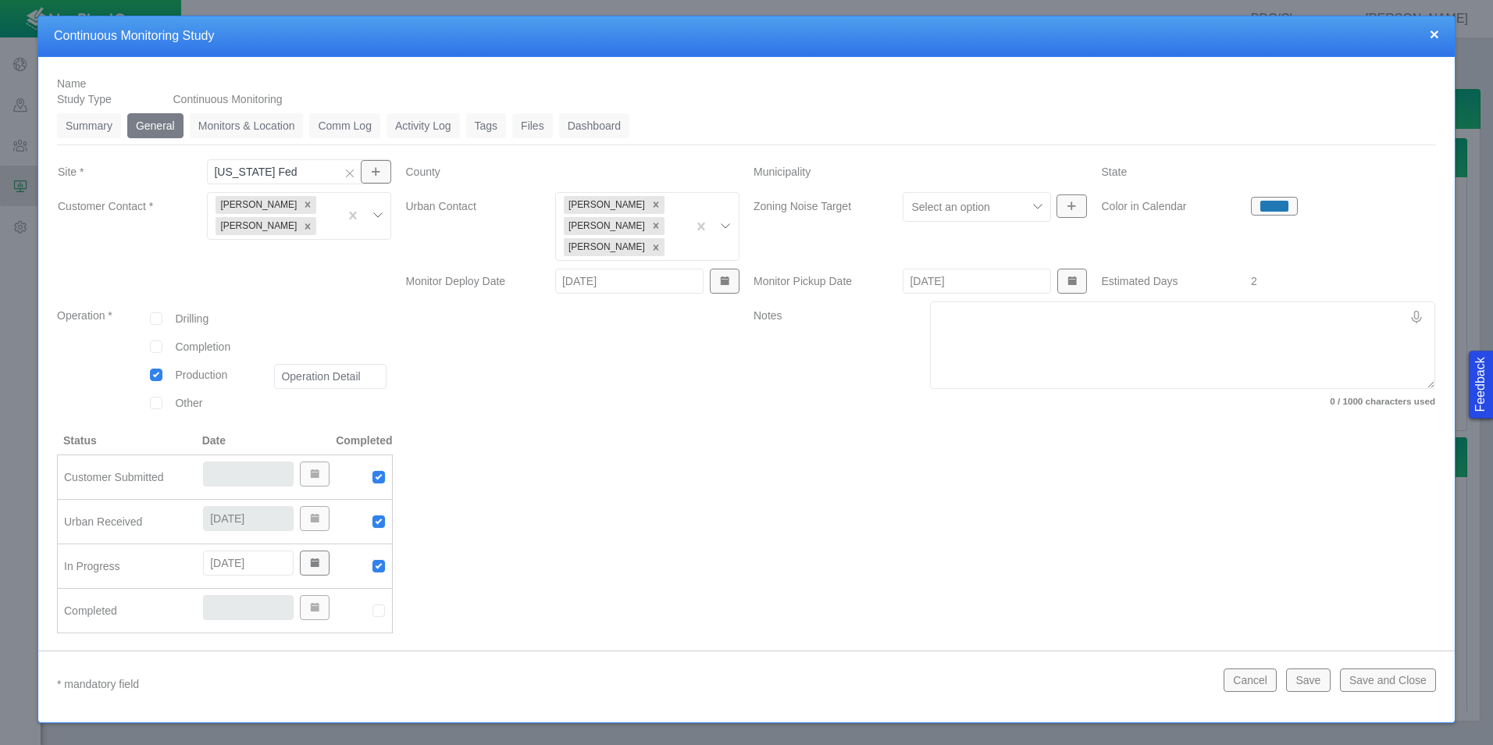
click at [714, 572] on div at bounding box center [573, 539] width 348 height 213
click at [1401, 686] on button "Save and Close" at bounding box center [1388, 679] width 96 height 23
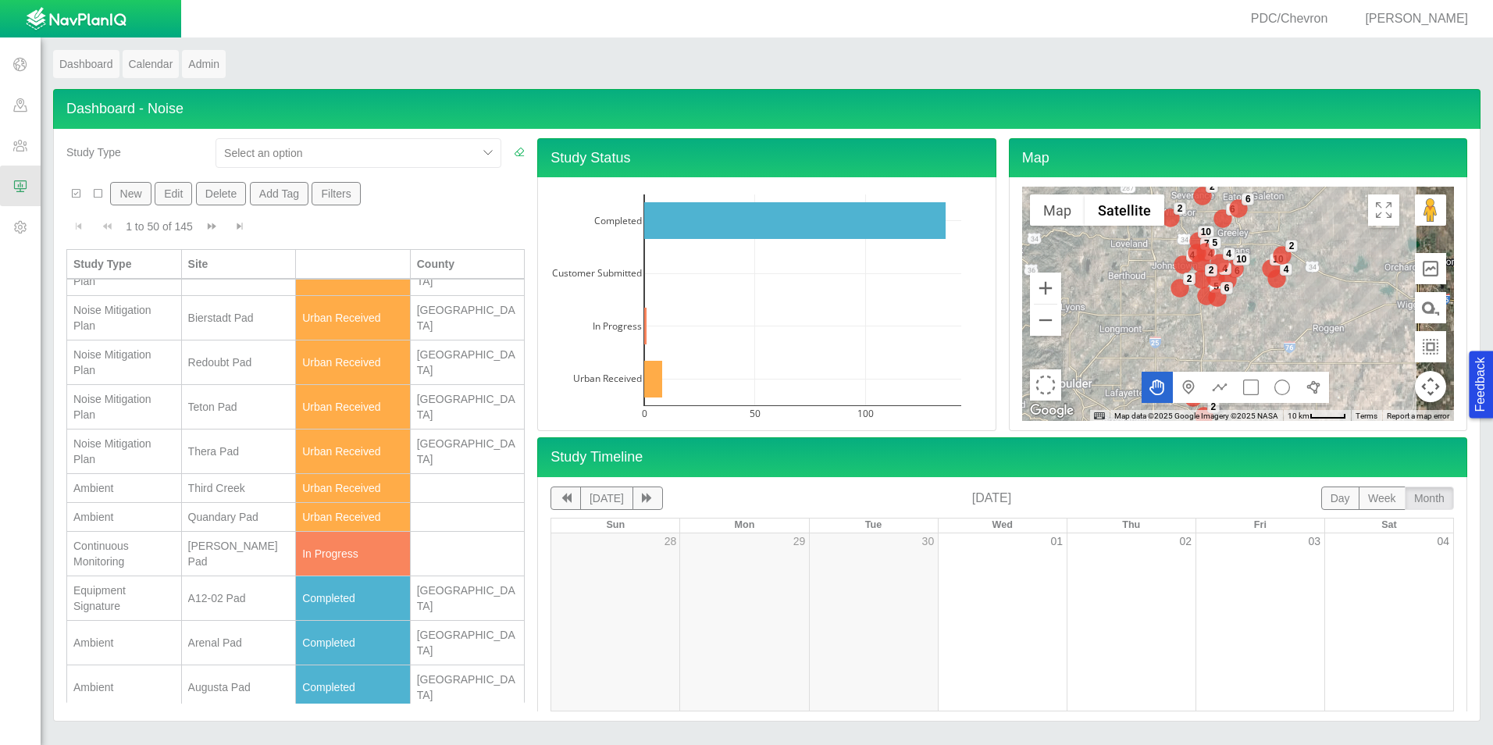
scroll to position [0, 0]
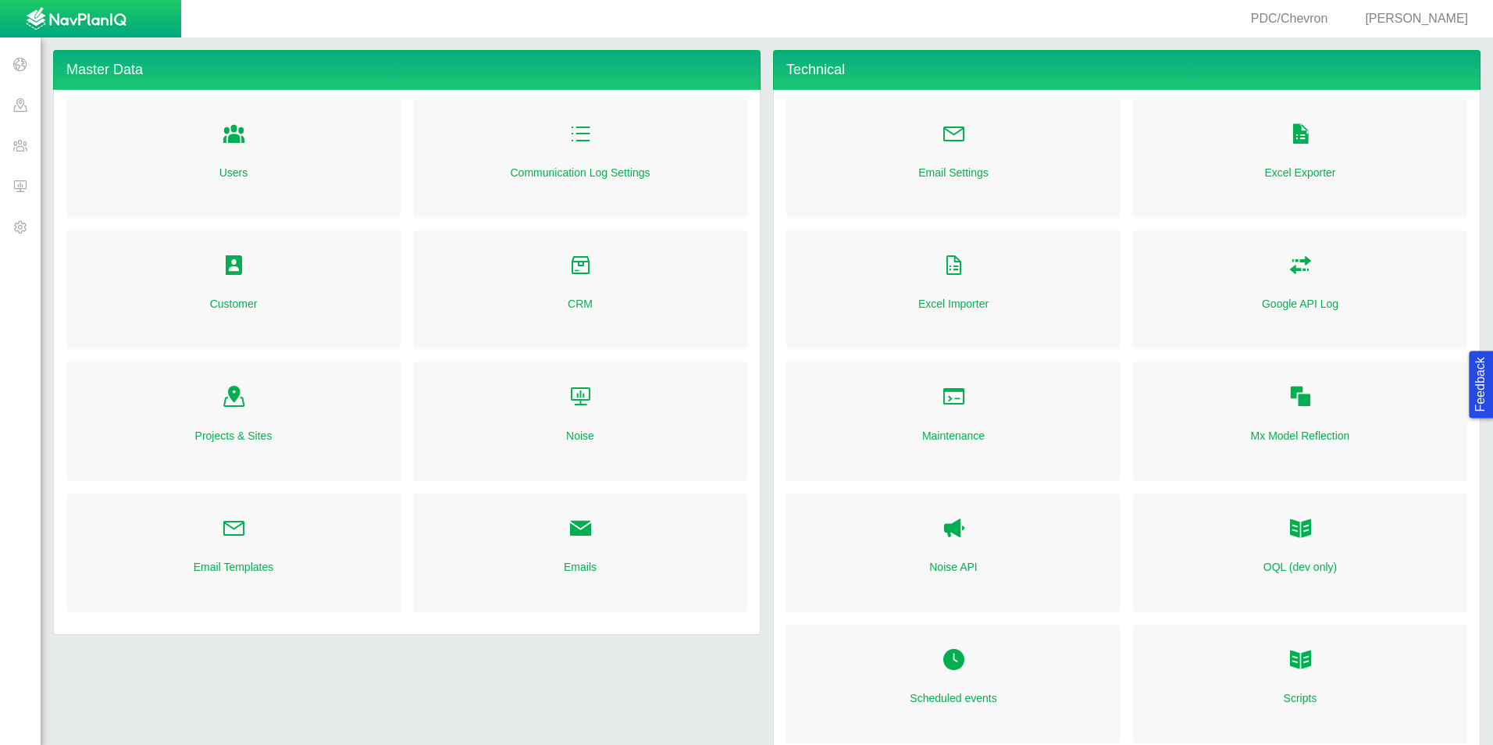
click at [24, 187] on span at bounding box center [20, 186] width 41 height 41
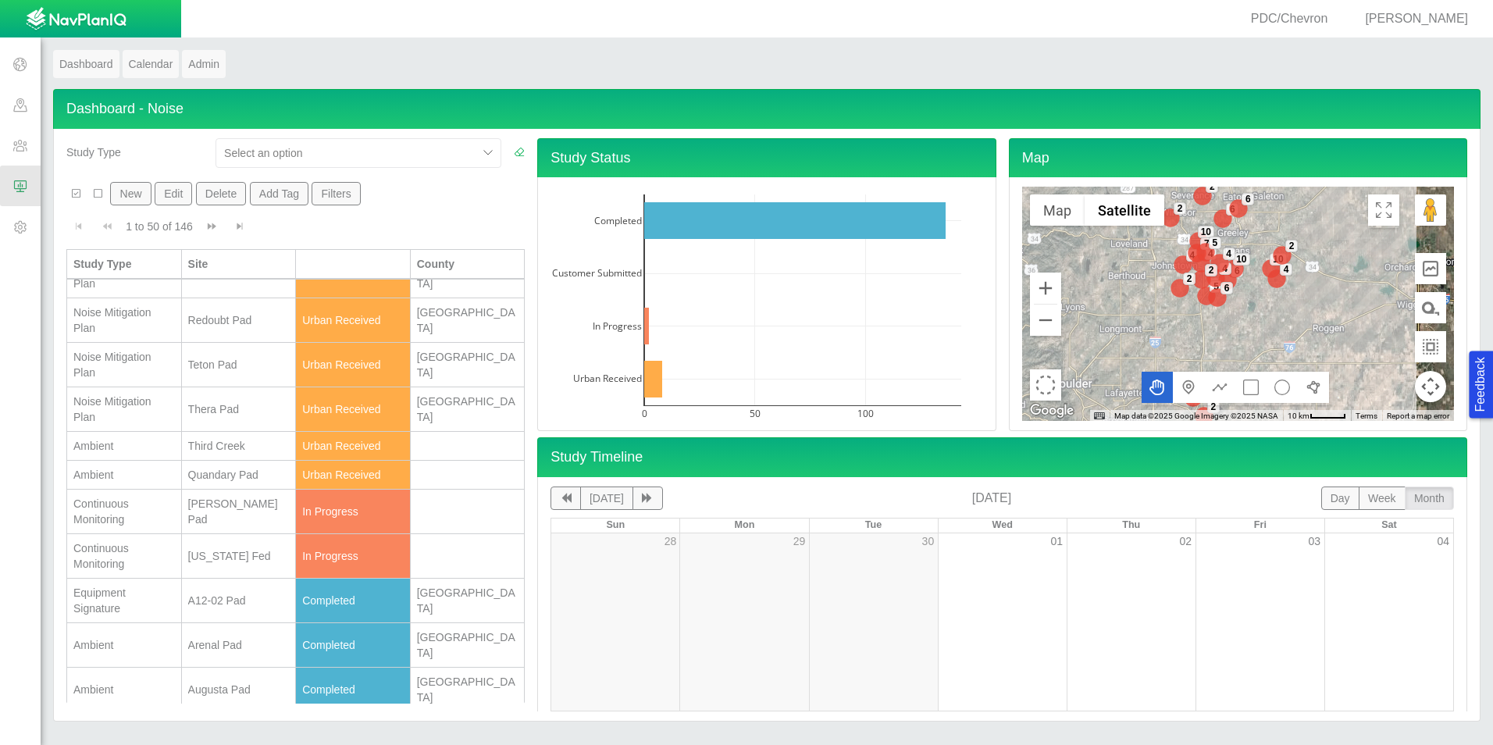
scroll to position [234, 0]
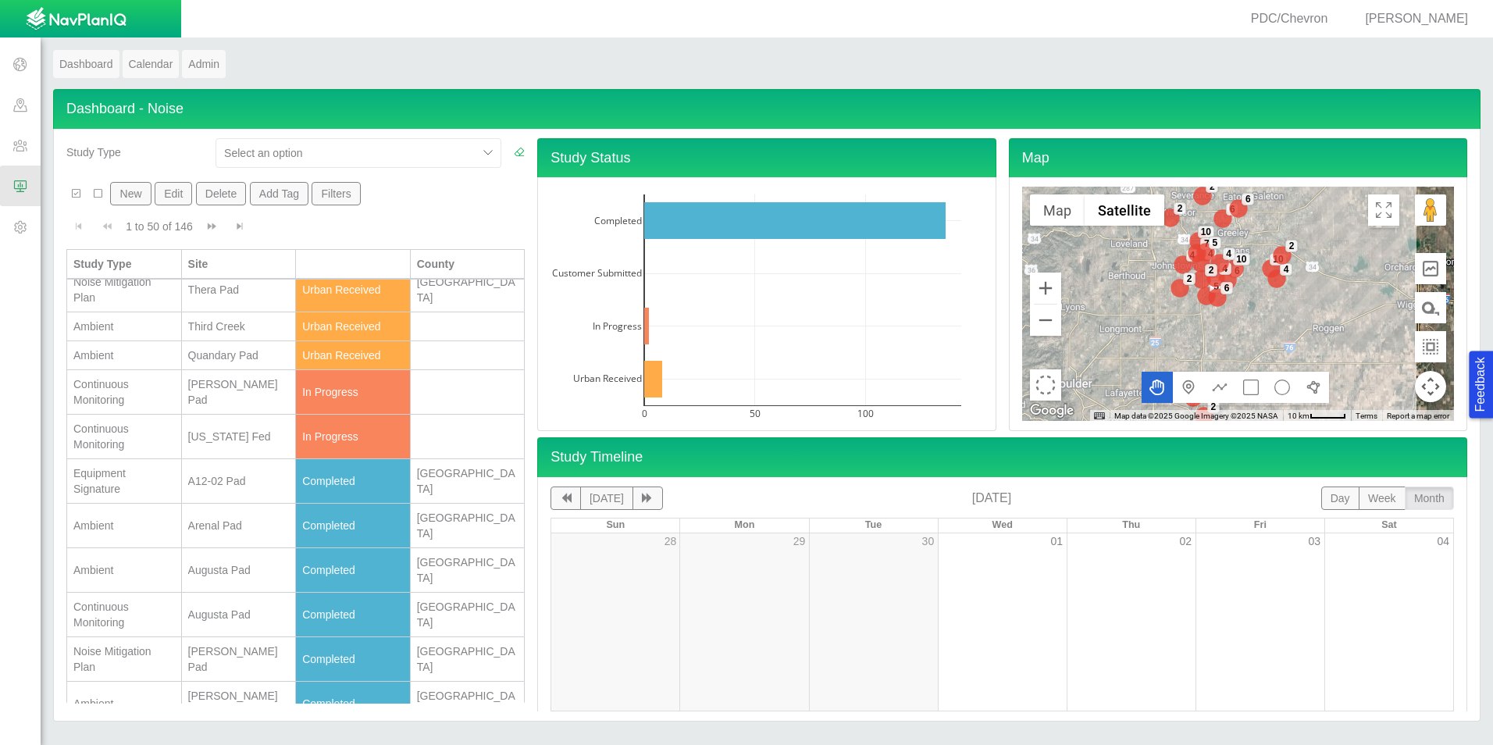
click at [242, 430] on div "[US_STATE] Fed" at bounding box center [239, 437] width 102 height 16
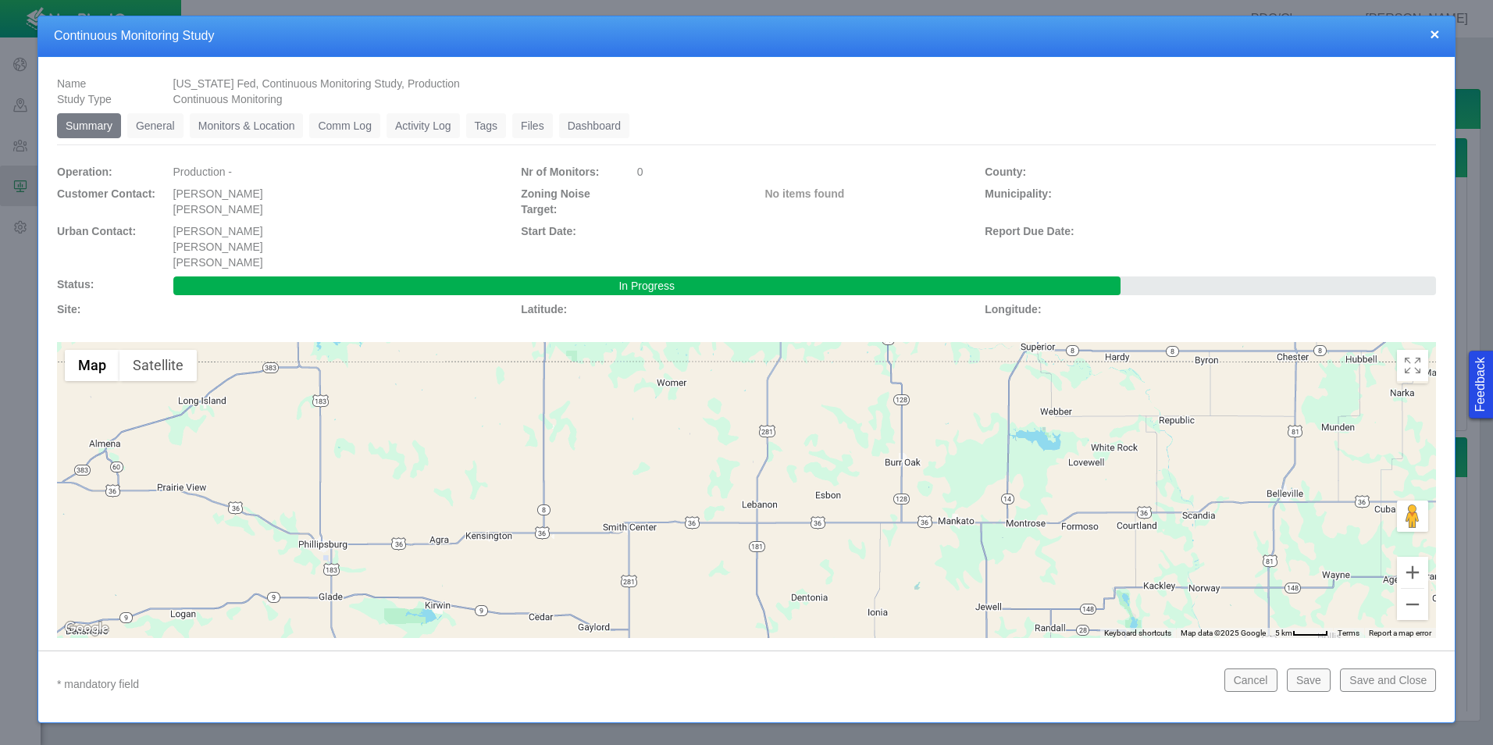
click at [149, 129] on link "General" at bounding box center [155, 125] width 56 height 25
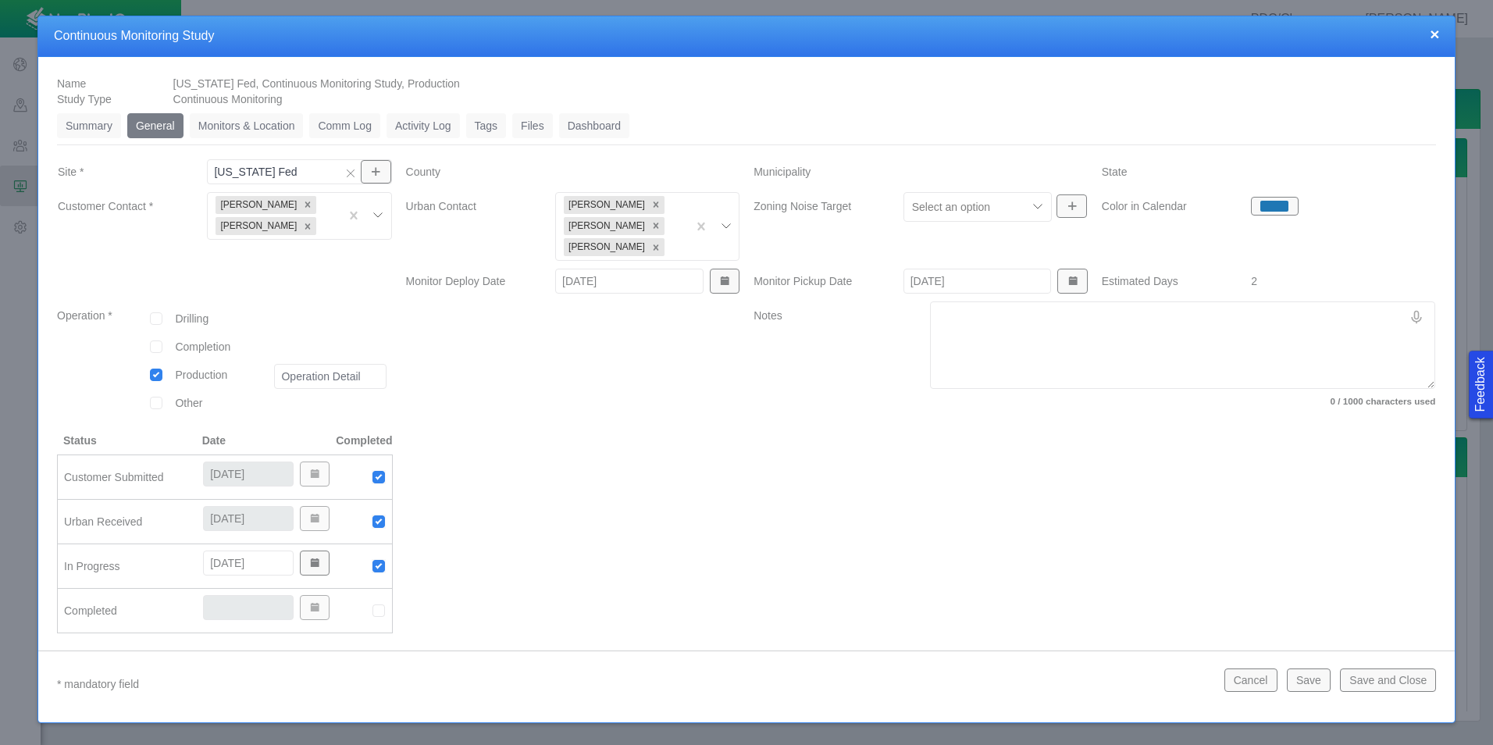
click at [261, 119] on link "Monitors & Location" at bounding box center [247, 125] width 114 height 25
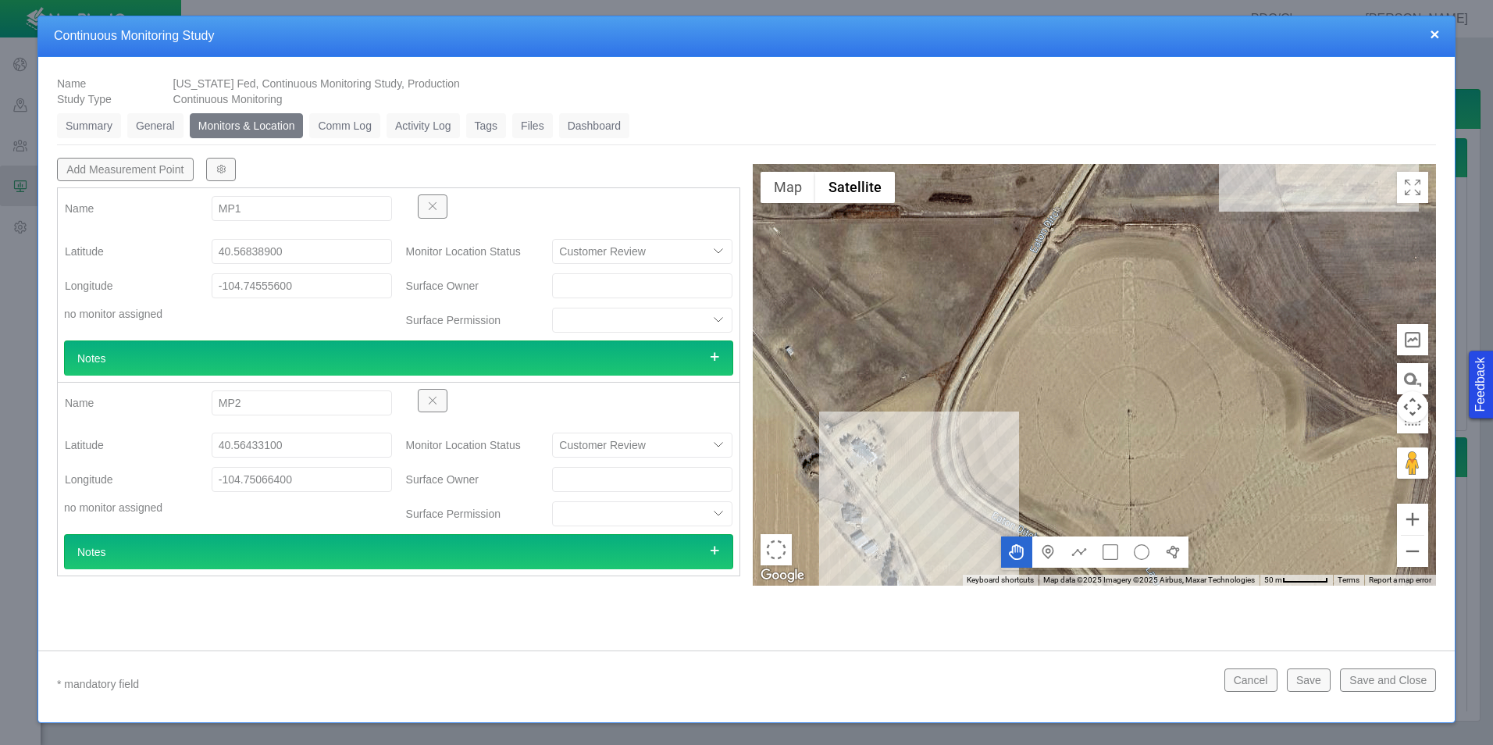
click at [231, 167] on button "button" at bounding box center [221, 169] width 30 height 23
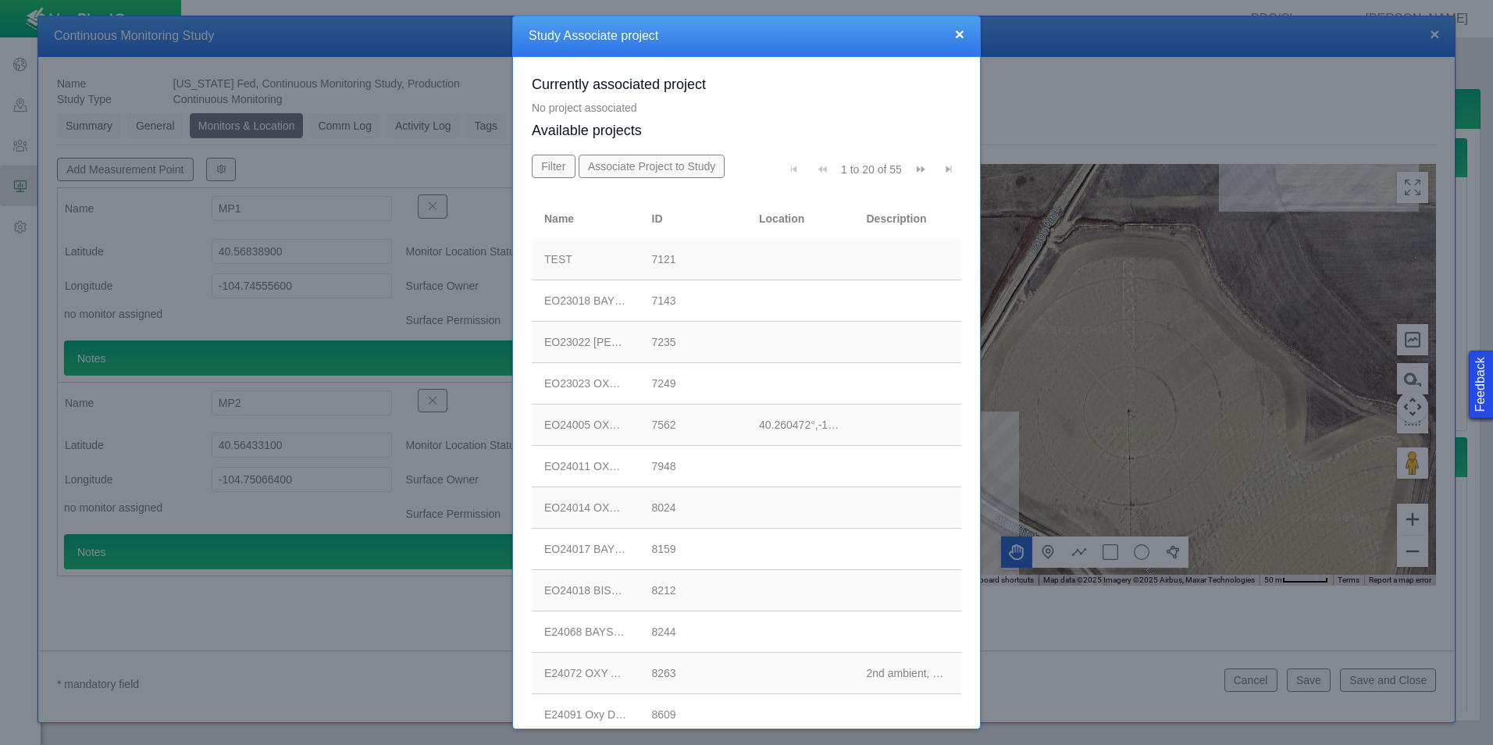
click at [943, 167] on span "Go to last page" at bounding box center [948, 169] width 11 height 11
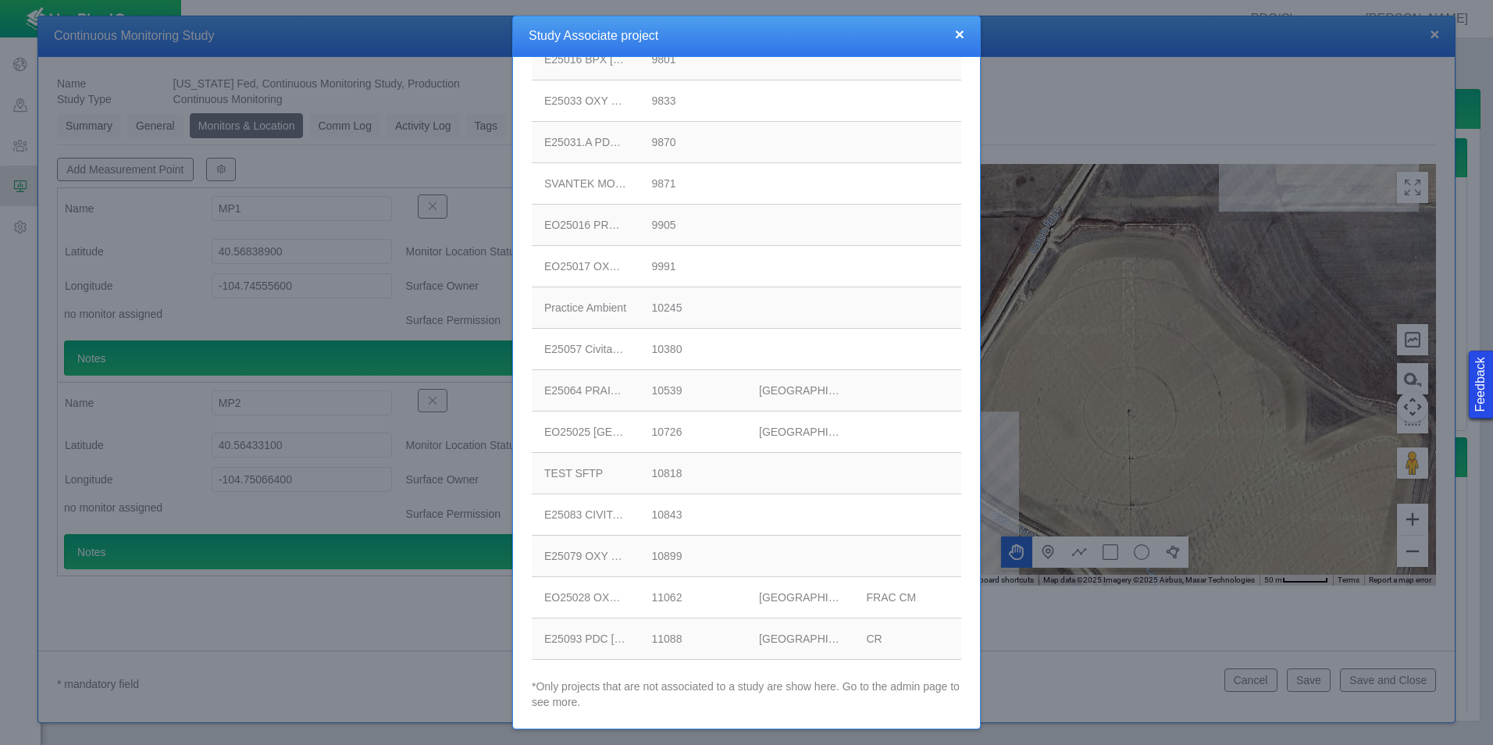
click at [738, 636] on td "11088" at bounding box center [693, 638] width 108 height 41
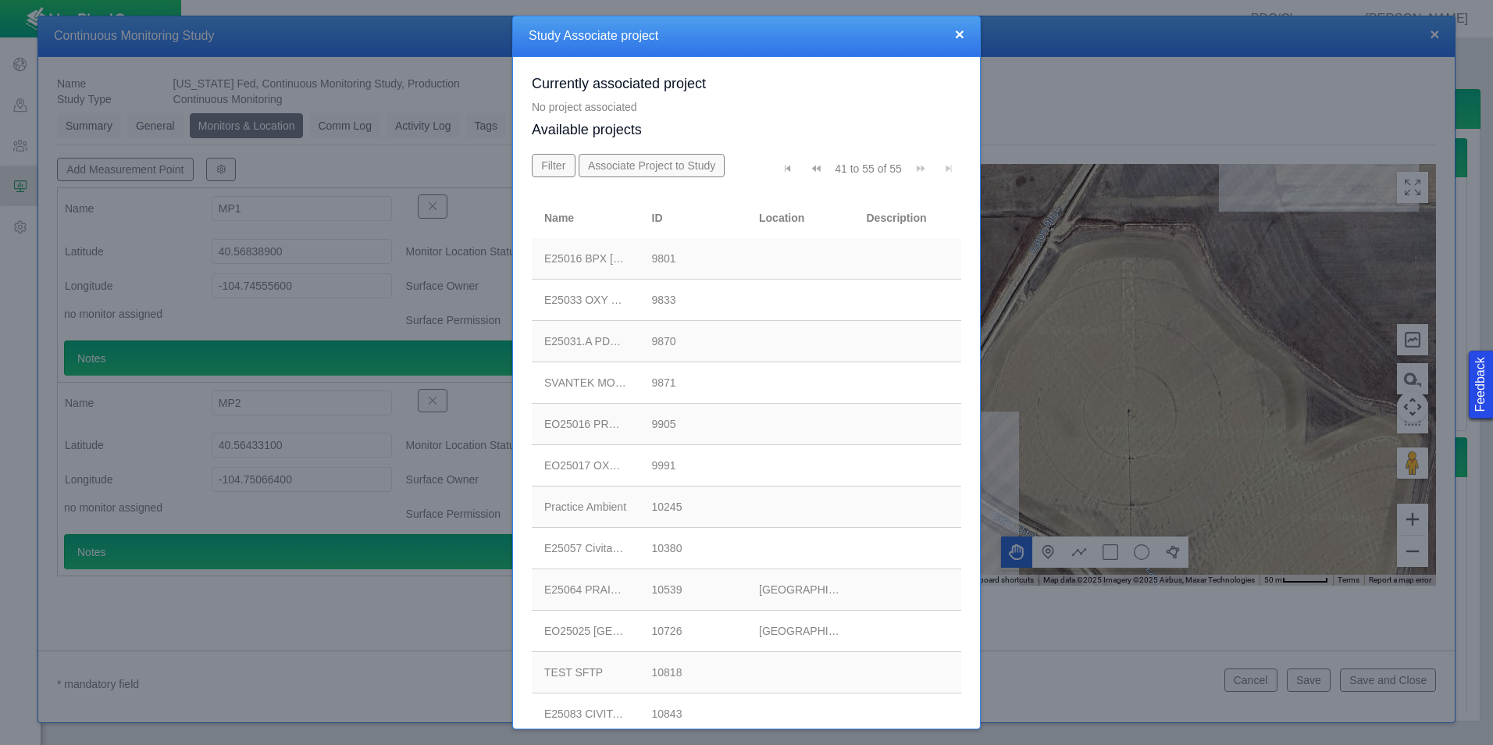
scroll to position [0, 0]
click at [686, 162] on button "Associate Project to Study" at bounding box center [652, 166] width 147 height 23
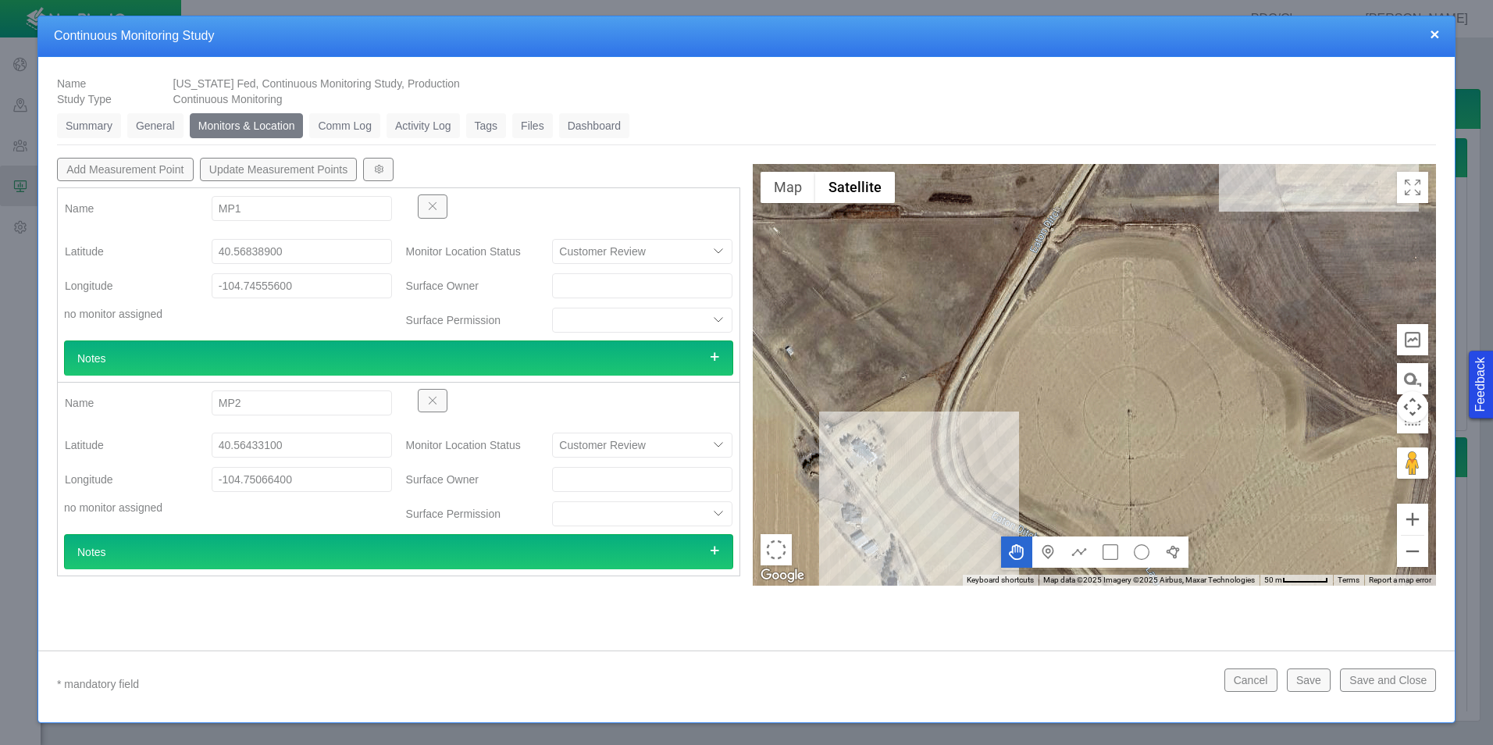
click at [326, 174] on button "Update Measurement Points" at bounding box center [279, 169] width 158 height 23
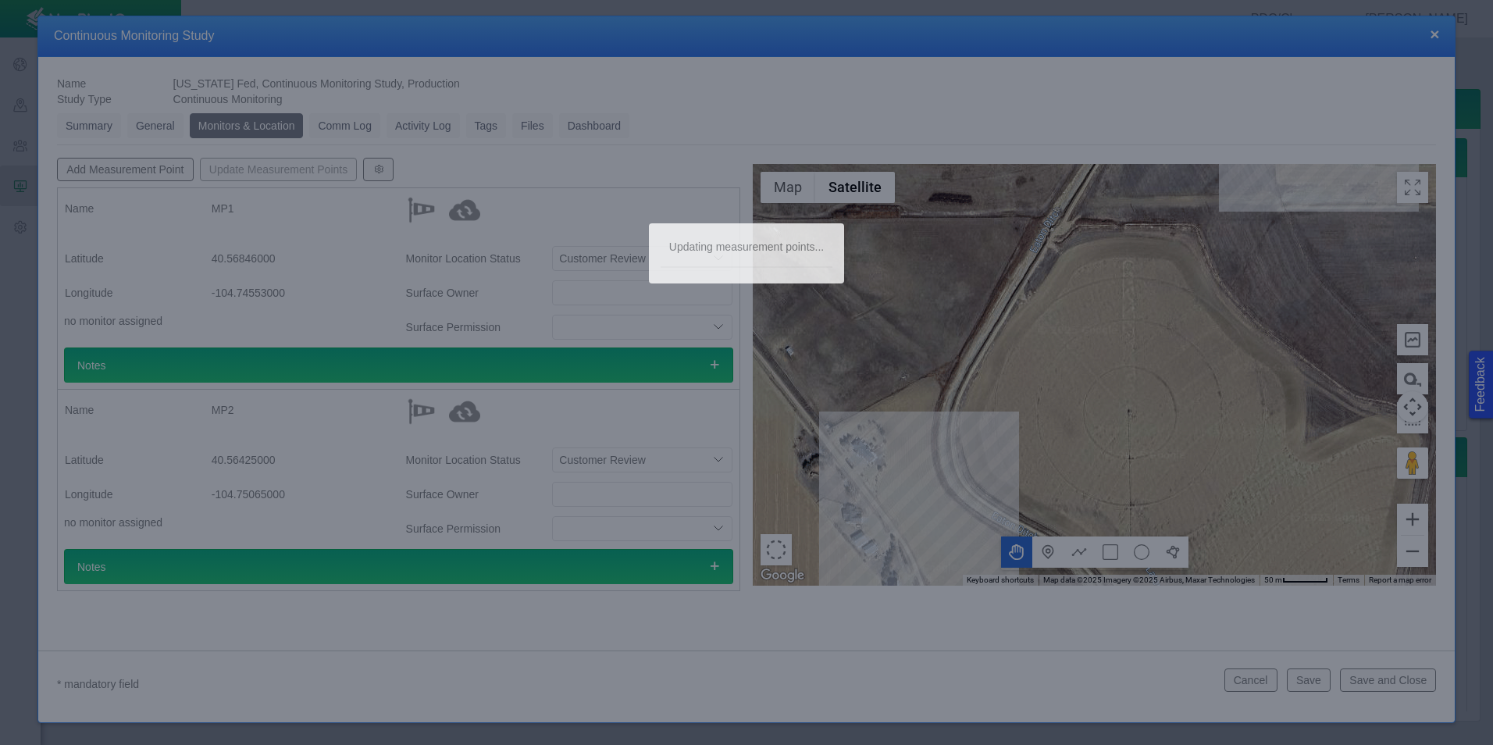
type textarea "x"
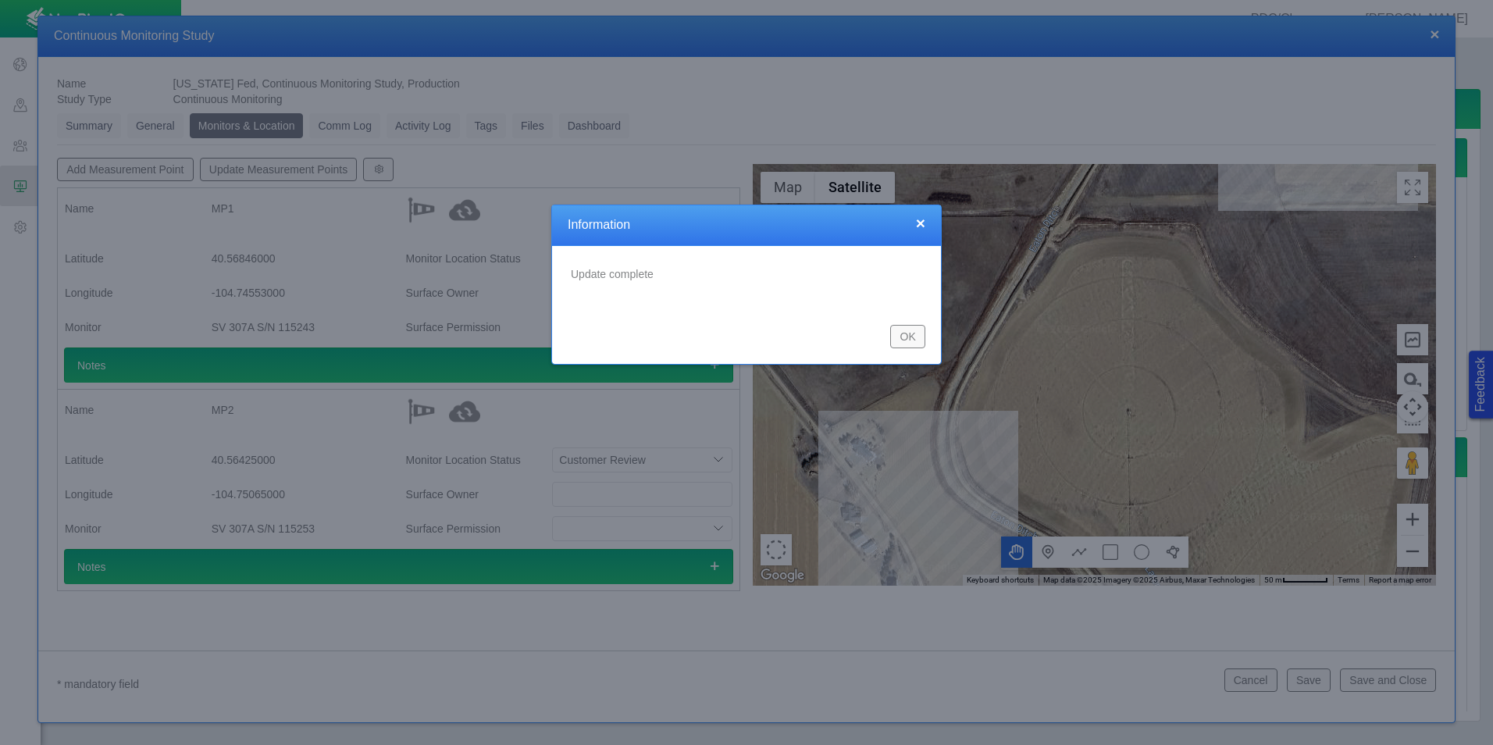
click at [905, 340] on button "OK" at bounding box center [907, 336] width 35 height 23
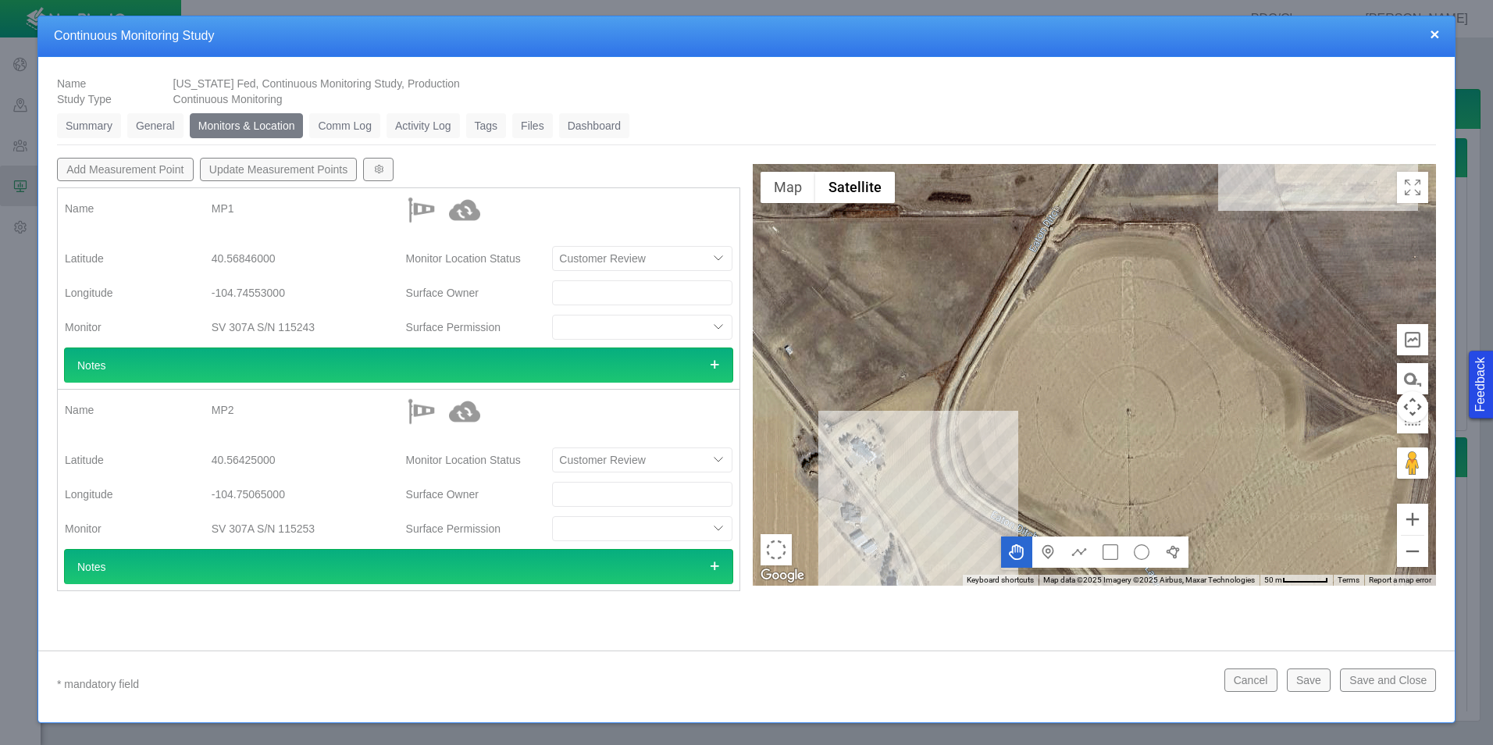
click at [1382, 680] on button "Save and Close" at bounding box center [1388, 679] width 96 height 23
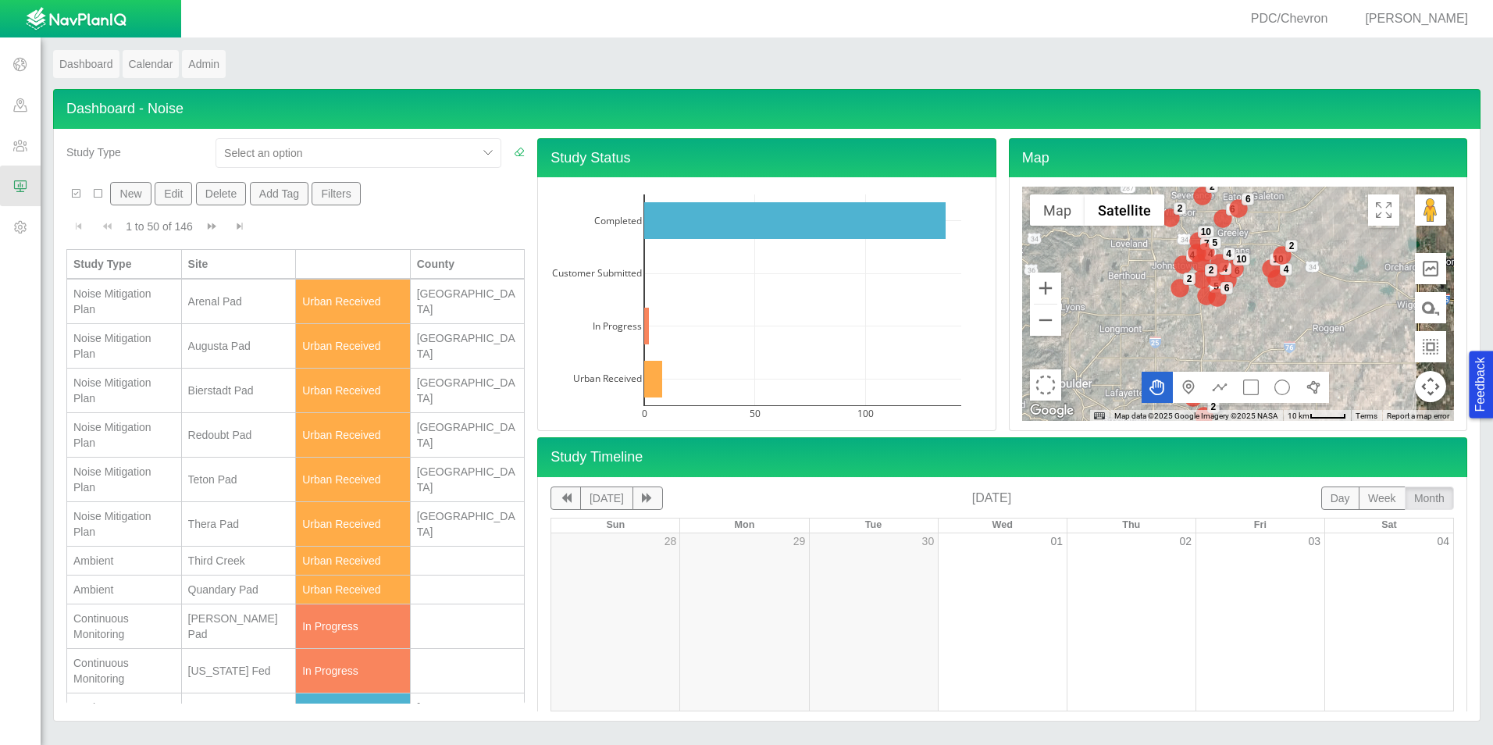
click at [1416, 23] on span "[PERSON_NAME]" at bounding box center [1416, 18] width 103 height 13
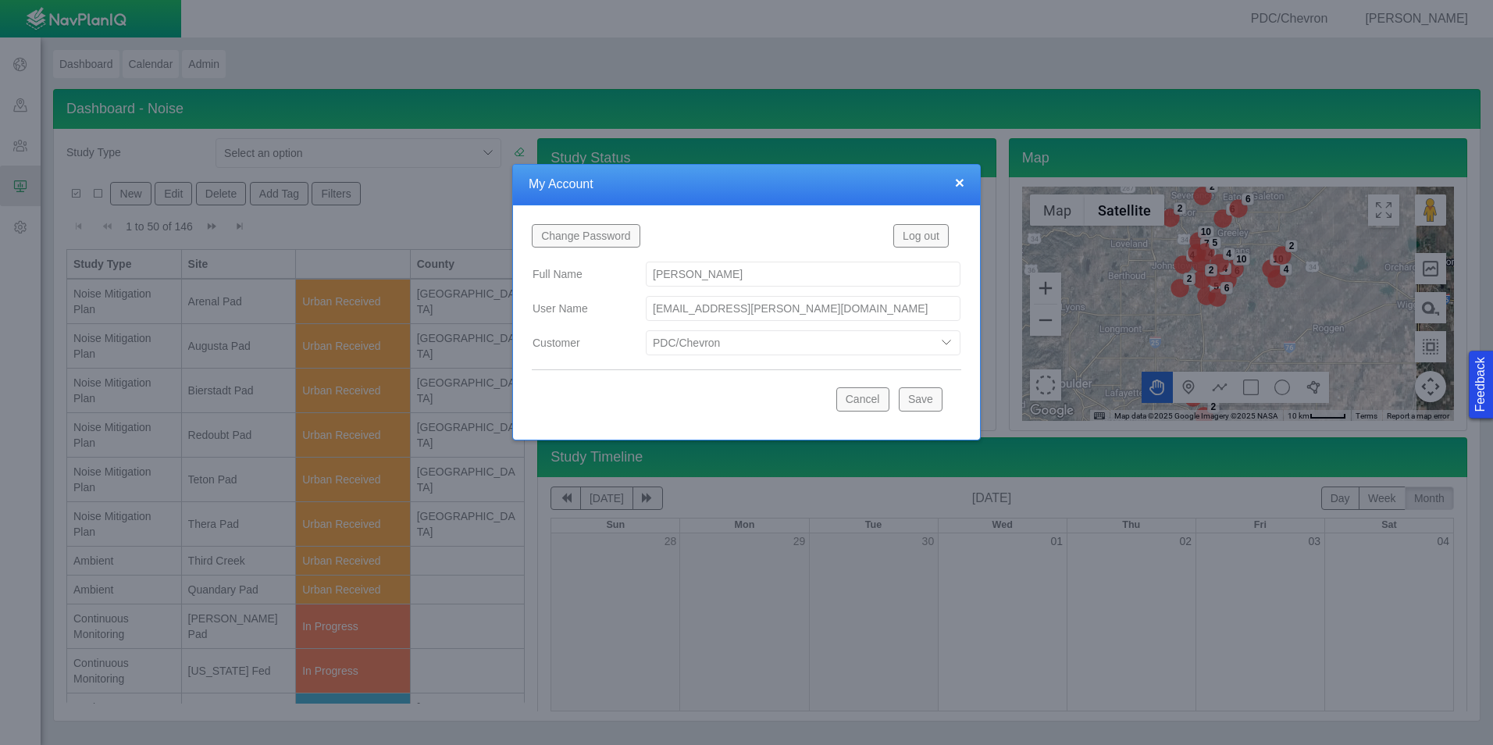
click at [864, 356] on div "Bison Blue Green Solutions Chevron Civitas Koloma Oxy PDC/Chevron Prairie OC Re…" at bounding box center [803, 343] width 340 height 28
click at [865, 343] on select "Bison Blue Green Solutions Chevron Civitas Koloma Oxy PDC/Chevron Prairie OC Re…" at bounding box center [803, 342] width 315 height 25
click at [646, 330] on select "Bison Blue Green Solutions Chevron Civitas Koloma Oxy PDC/Chevron Prairie OC Re…" at bounding box center [803, 342] width 315 height 25
select select "42784196460046054"
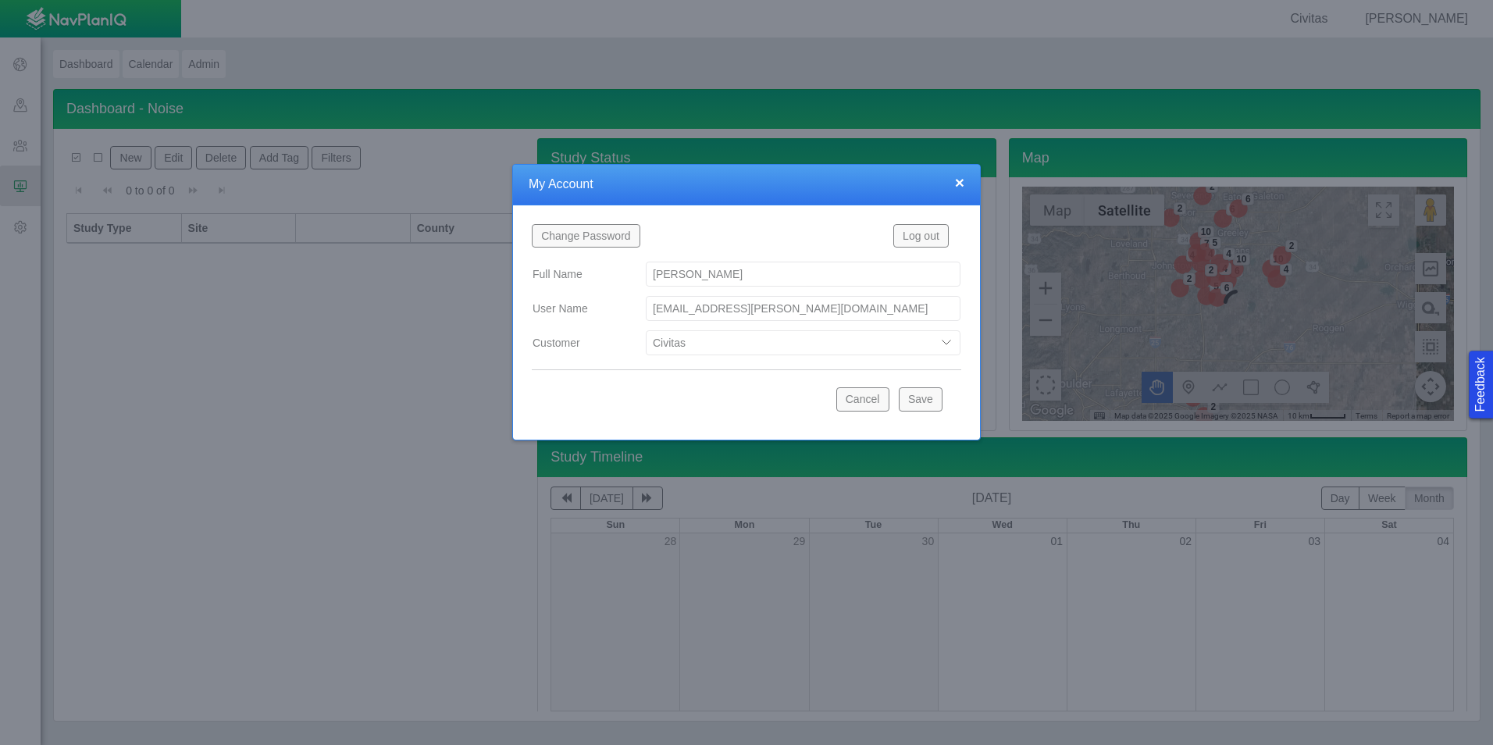
click at [911, 396] on button "Save" at bounding box center [921, 398] width 44 height 23
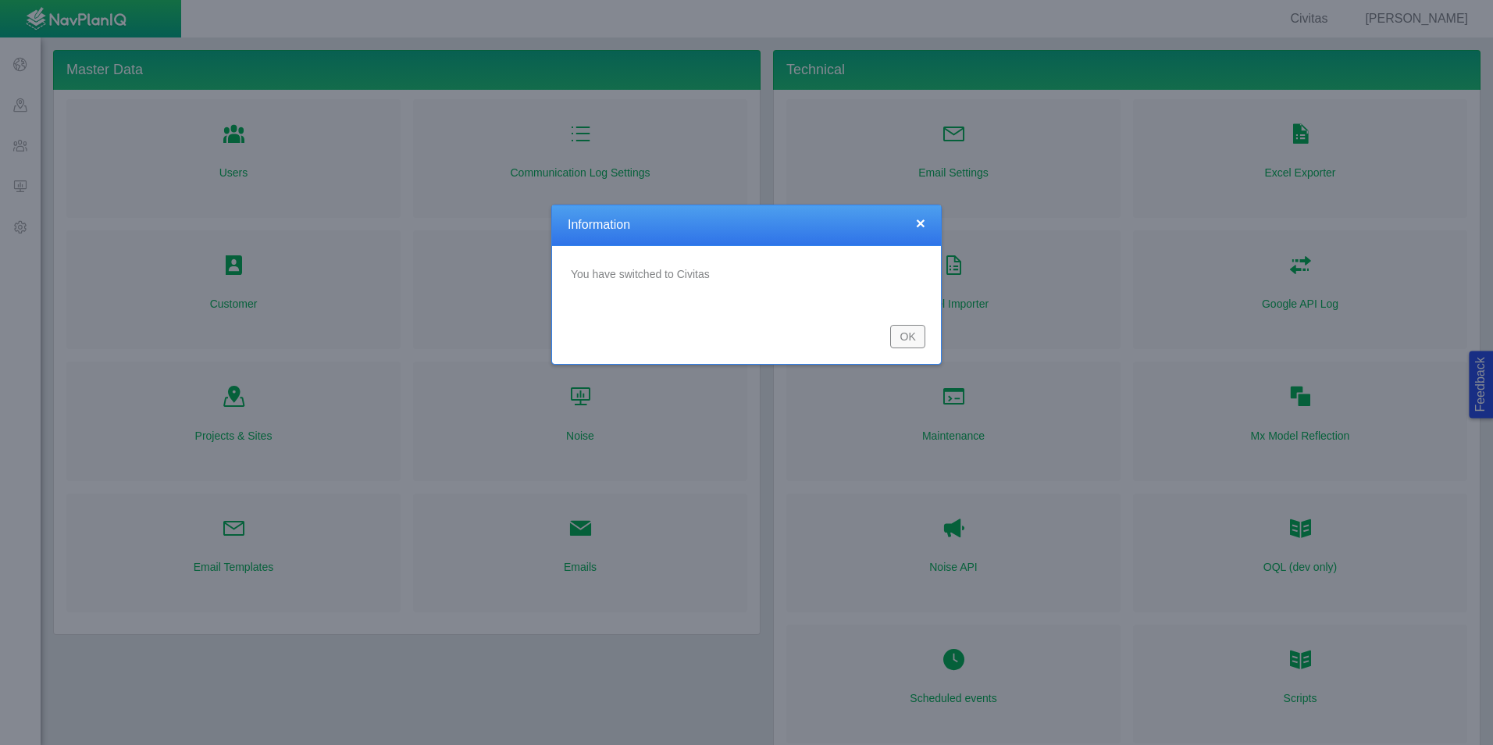
click at [895, 339] on button "OK" at bounding box center [907, 336] width 35 height 23
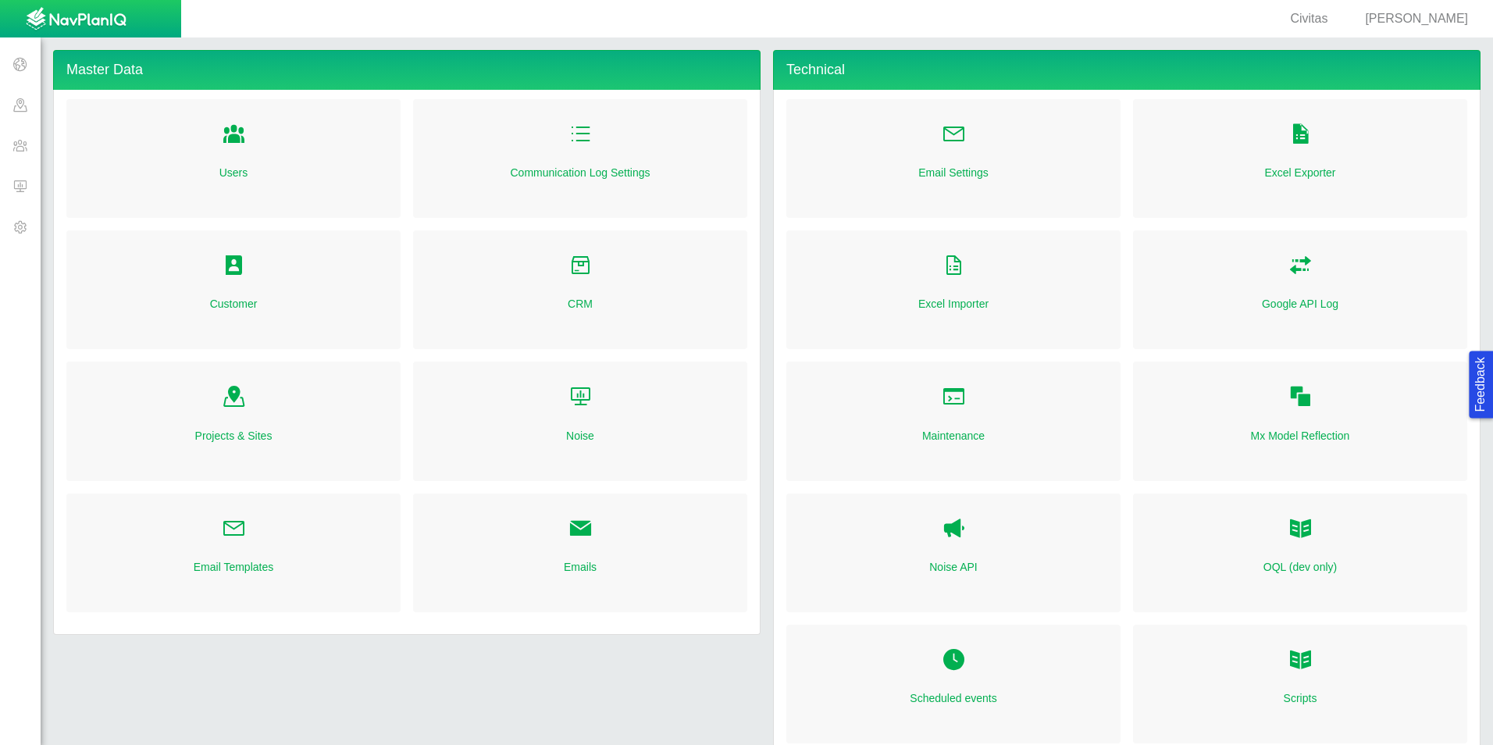
click at [20, 191] on span at bounding box center [20, 186] width 41 height 41
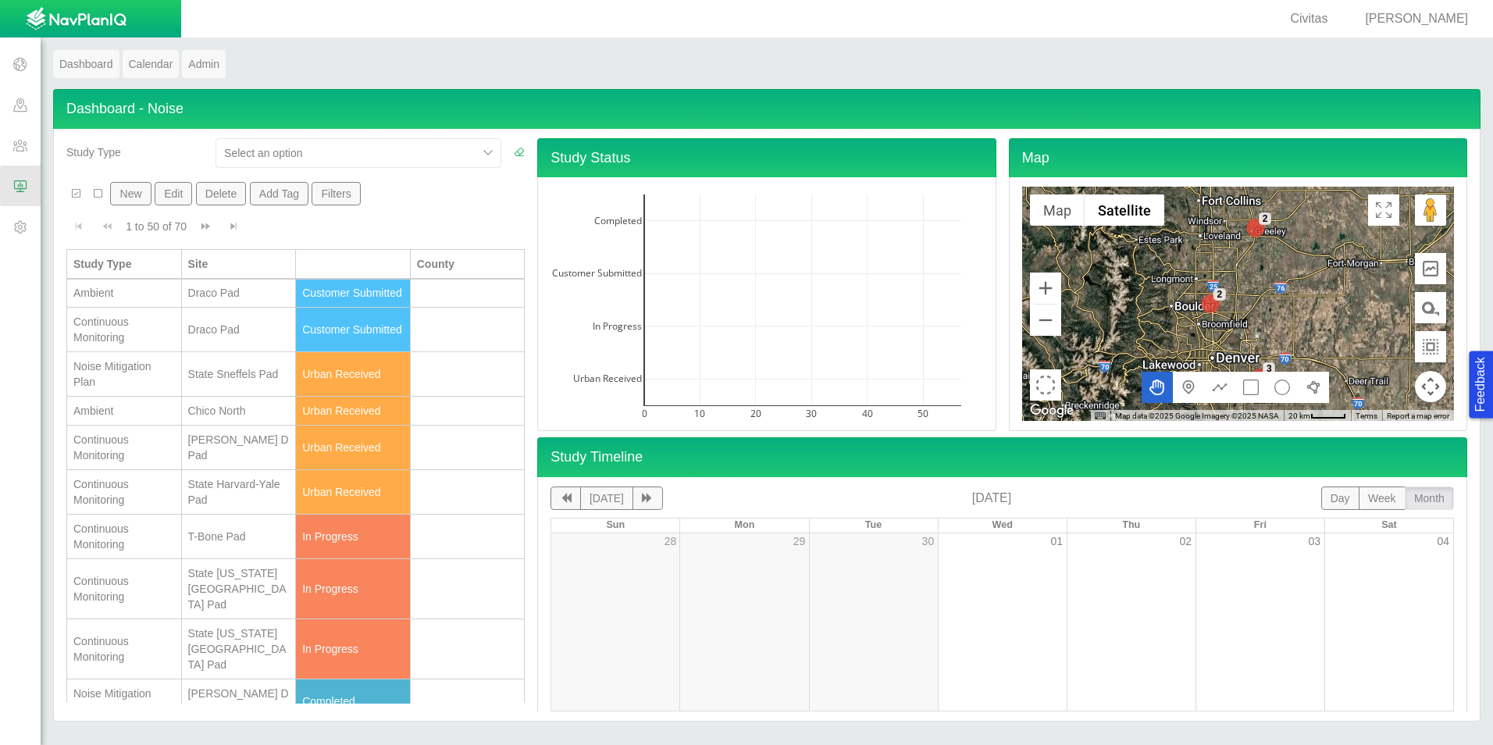
scroll to position [390, 0]
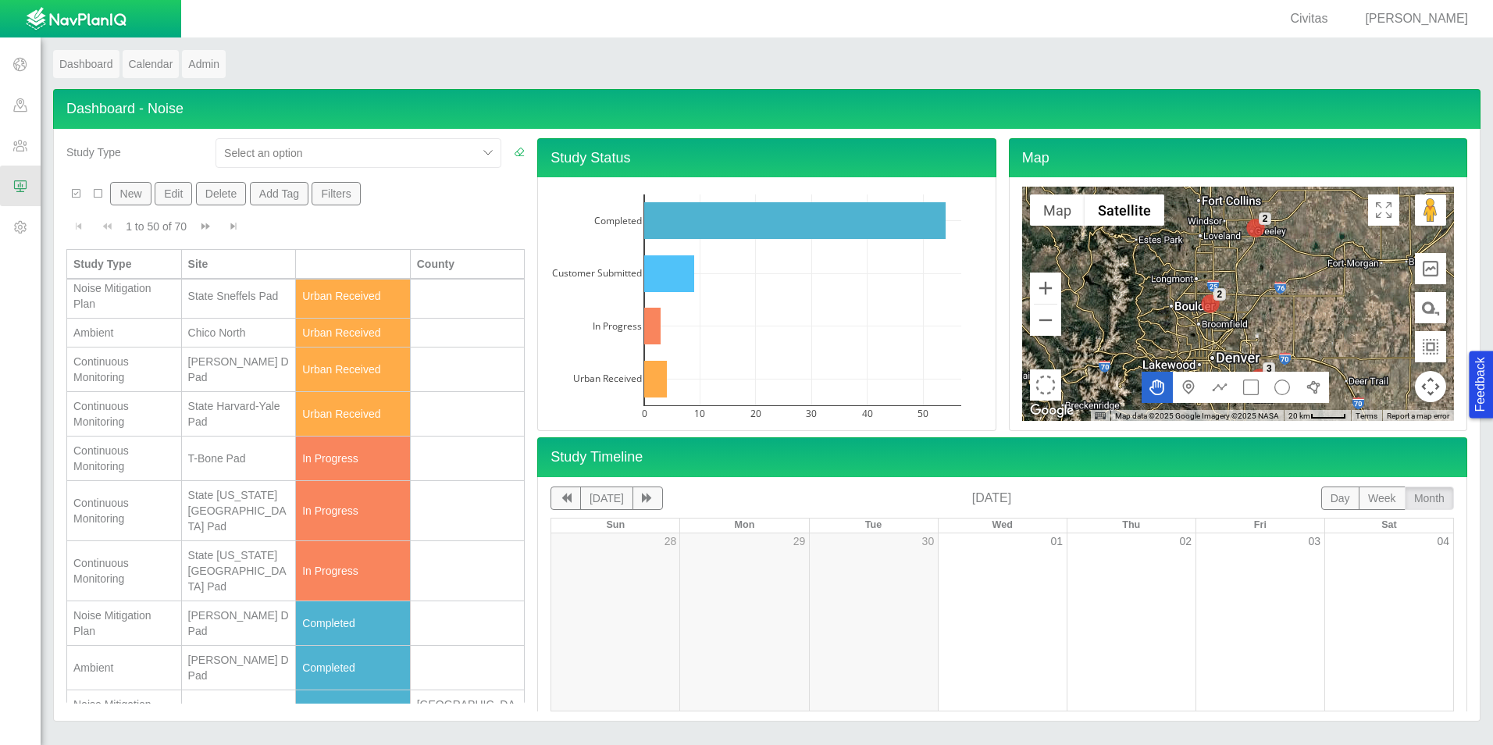
click at [223, 429] on div "State Harvard-Yale Pad" at bounding box center [239, 413] width 102 height 31
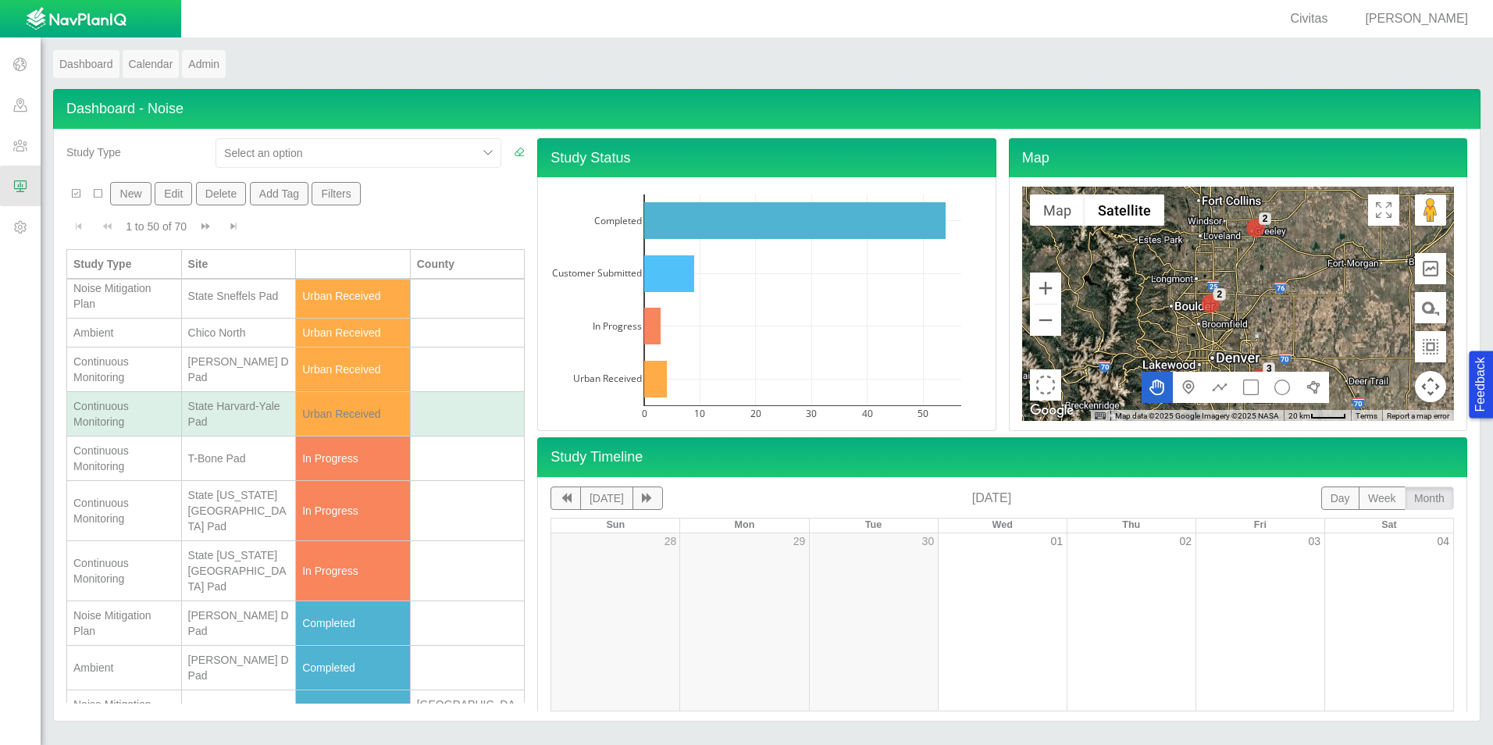
click at [223, 429] on div "State Harvard-Yale Pad" at bounding box center [239, 413] width 102 height 31
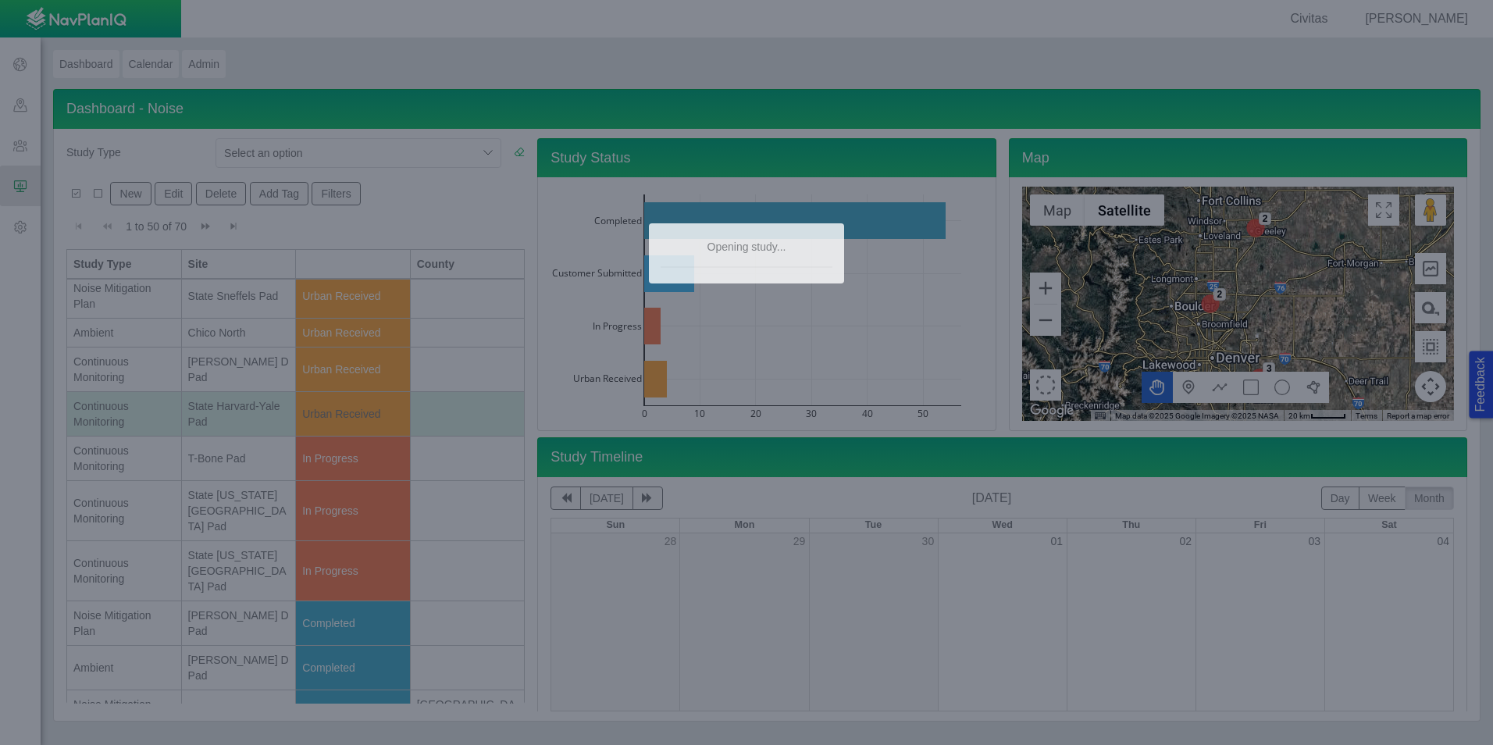
type textarea "x"
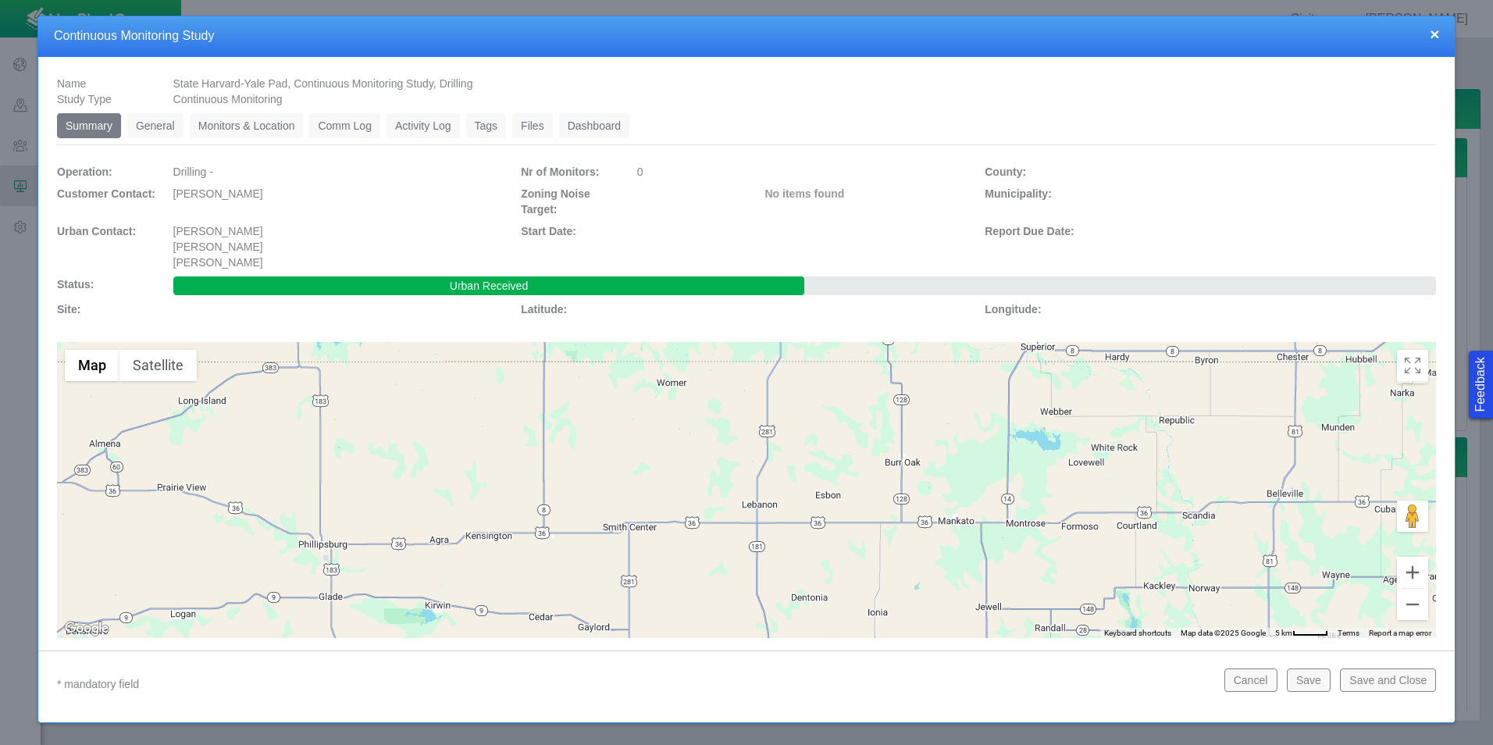
click at [141, 122] on link "General" at bounding box center [155, 125] width 56 height 25
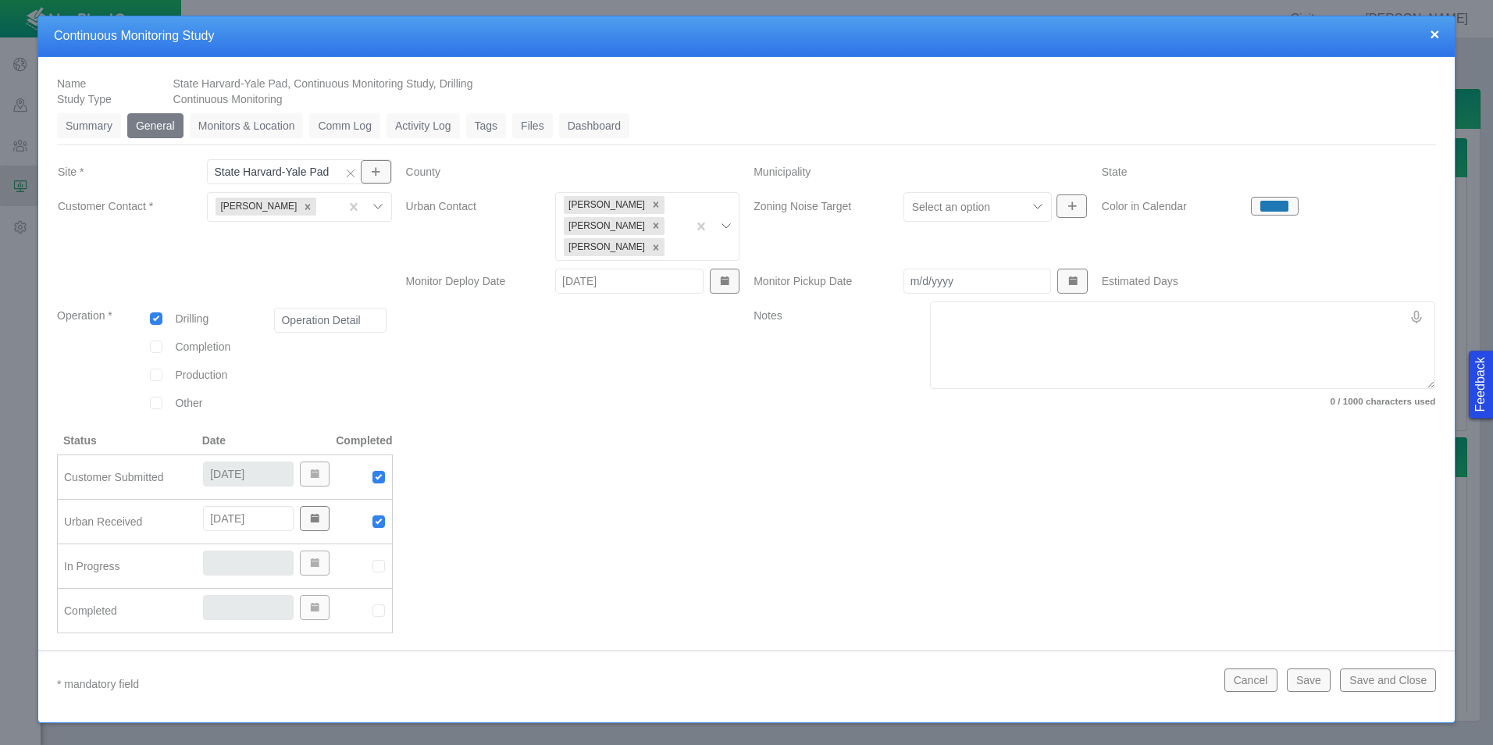
click at [209, 125] on link "Monitors & Location" at bounding box center [247, 125] width 114 height 25
